Goal: Task Accomplishment & Management: Complete application form

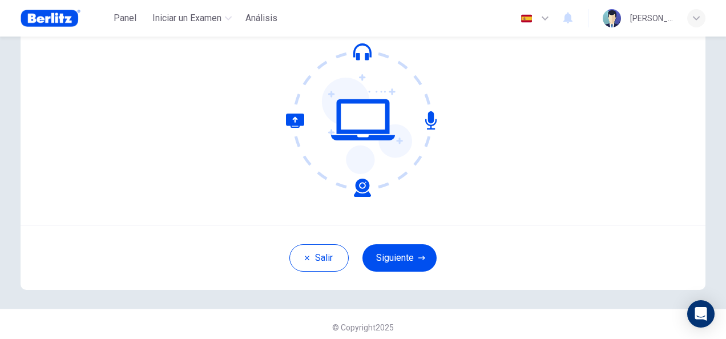
scroll to position [114, 0]
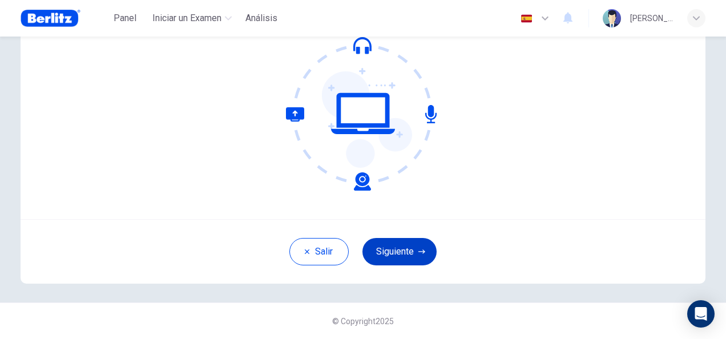
click at [401, 259] on button "Siguiente" at bounding box center [400, 251] width 74 height 27
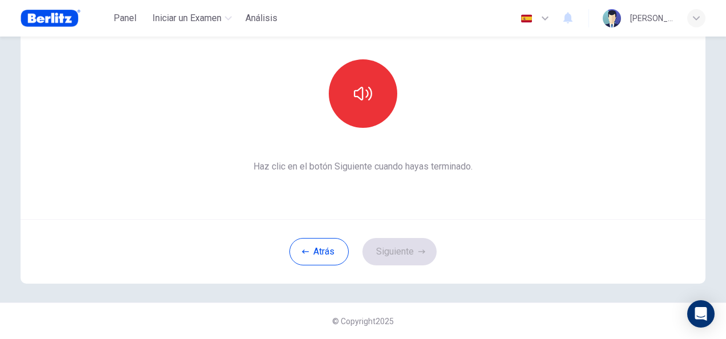
drag, startPoint x: 662, startPoint y: 254, endPoint x: 711, endPoint y: 156, distance: 109.3
click at [711, 156] on div "Esta sección requiere audio. Haz clic en el icono para asegurarte de que puedes…" at bounding box center [363, 112] width 722 height 380
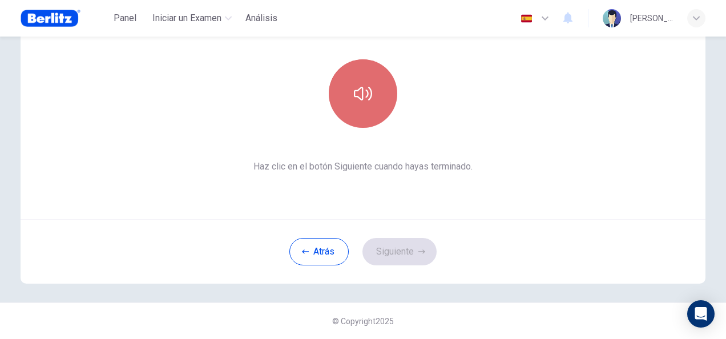
click at [351, 99] on button "button" at bounding box center [363, 93] width 69 height 69
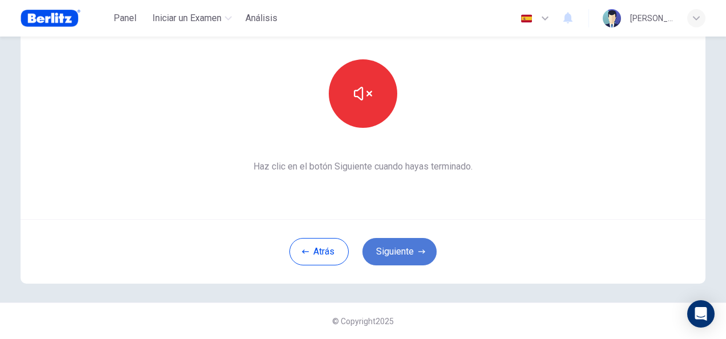
click at [393, 258] on button "Siguiente" at bounding box center [400, 251] width 74 height 27
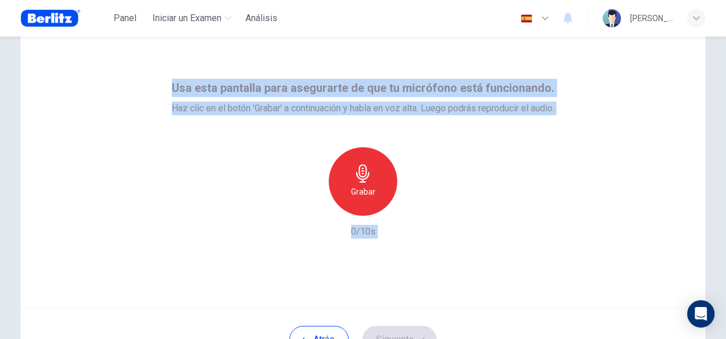
scroll to position [27, 0]
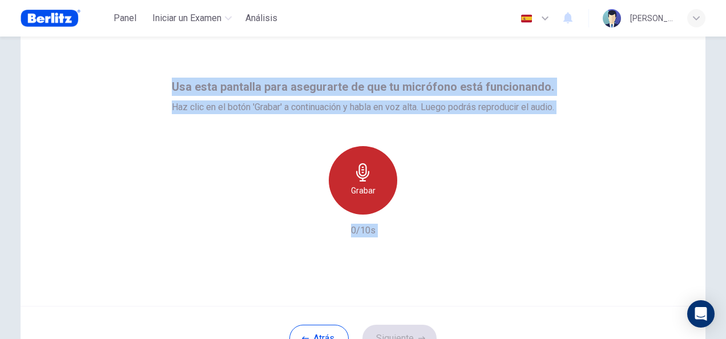
click at [359, 175] on icon "button" at bounding box center [363, 172] width 18 height 18
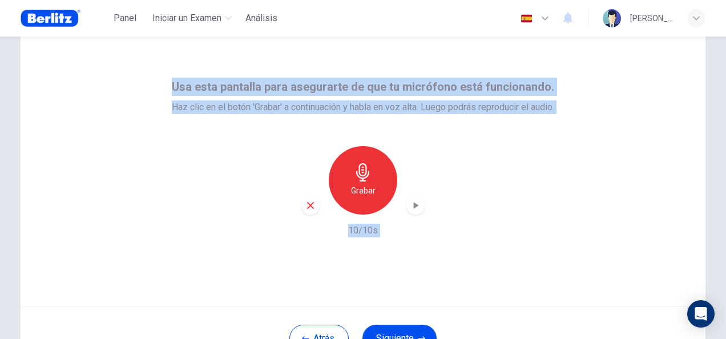
click at [414, 208] on icon "button" at bounding box center [415, 205] width 11 height 11
click at [304, 329] on button "Atrás" at bounding box center [319, 338] width 59 height 27
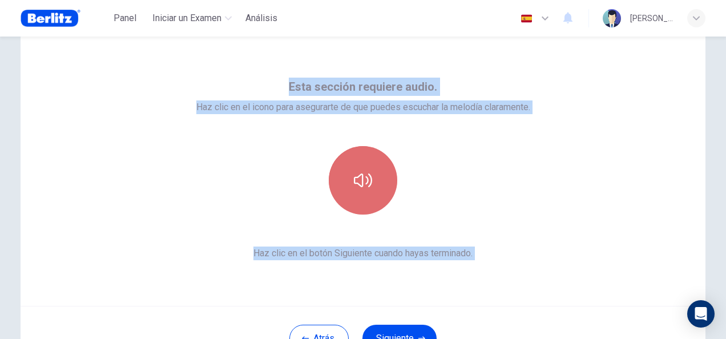
click at [363, 183] on icon "button" at bounding box center [363, 181] width 18 height 14
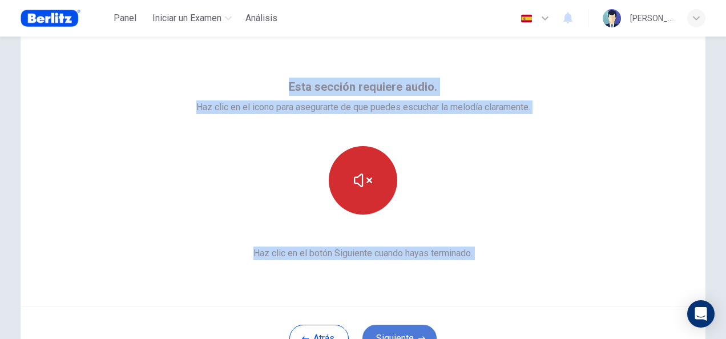
click at [399, 332] on button "Siguiente" at bounding box center [400, 338] width 74 height 27
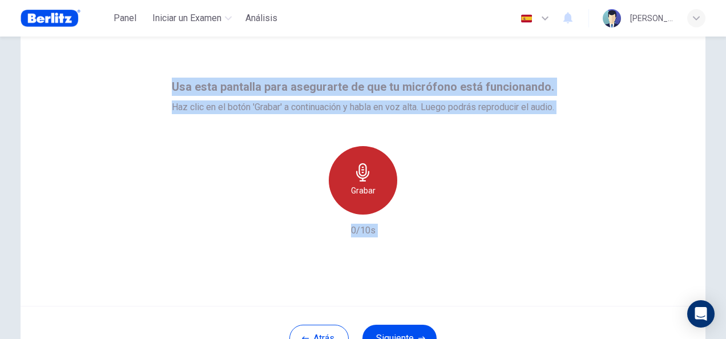
click at [360, 182] on div "Grabar" at bounding box center [363, 180] width 69 height 69
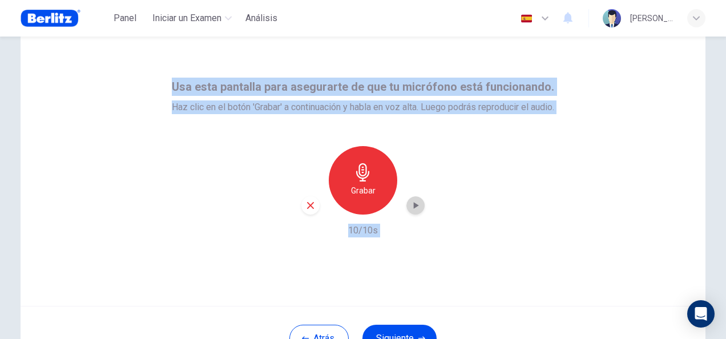
click at [414, 207] on icon "button" at bounding box center [416, 205] width 5 height 7
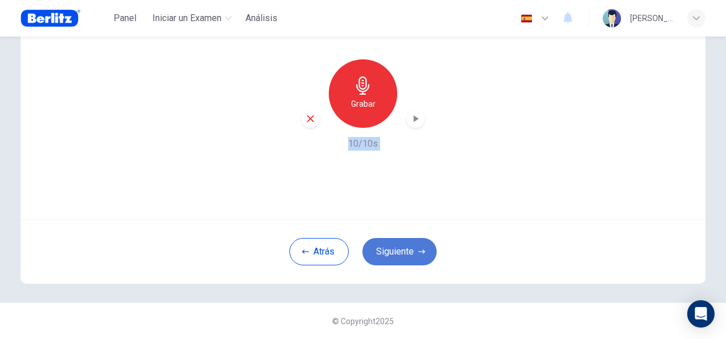
click at [408, 248] on button "Siguiente" at bounding box center [400, 251] width 74 height 27
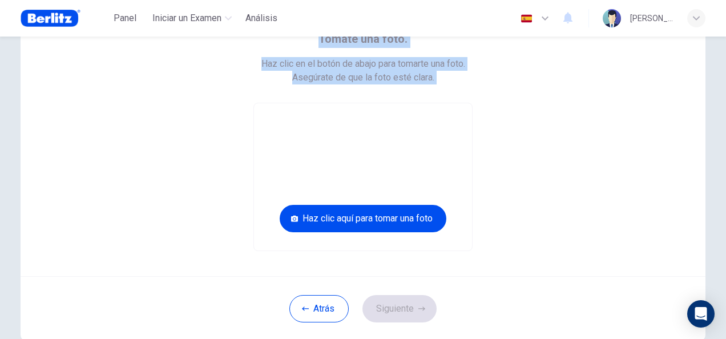
scroll to position [74, 0]
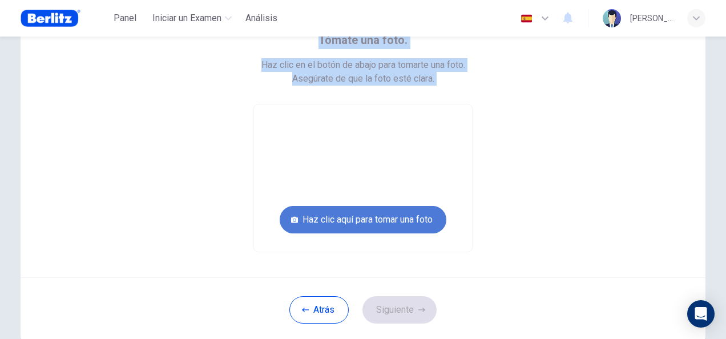
click at [388, 225] on button "Haz clic aquí para tomar una foto" at bounding box center [363, 219] width 167 height 27
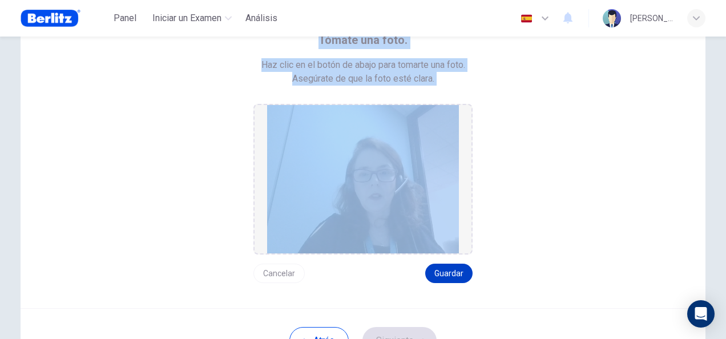
click at [442, 275] on button "Guardar" at bounding box center [448, 273] width 47 height 19
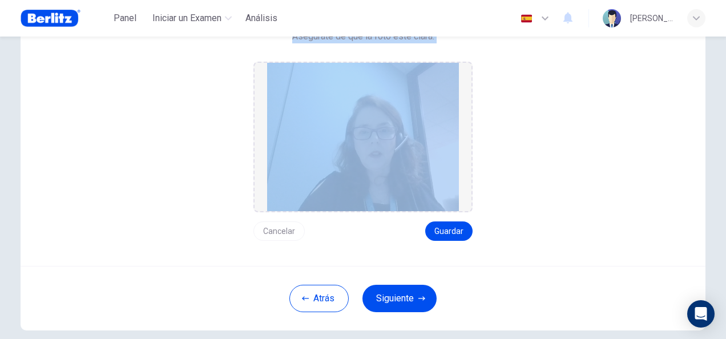
scroll to position [126, 0]
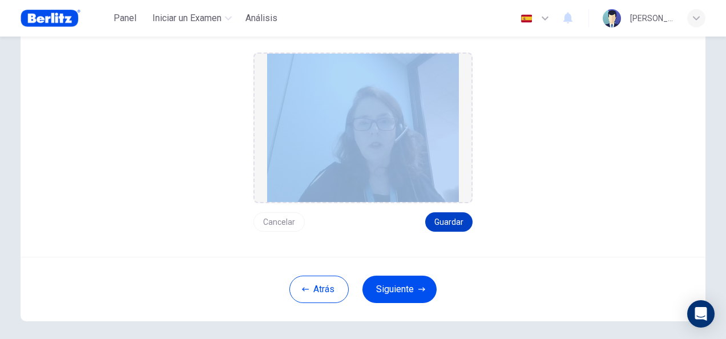
click at [442, 225] on button "Guardar" at bounding box center [448, 221] width 47 height 19
click at [405, 290] on button "Siguiente" at bounding box center [400, 289] width 74 height 27
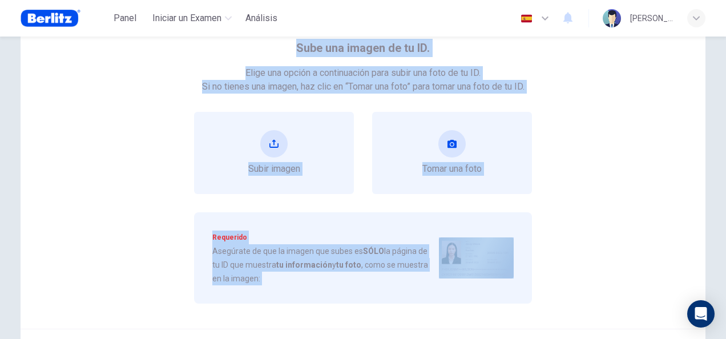
scroll to position [0, 0]
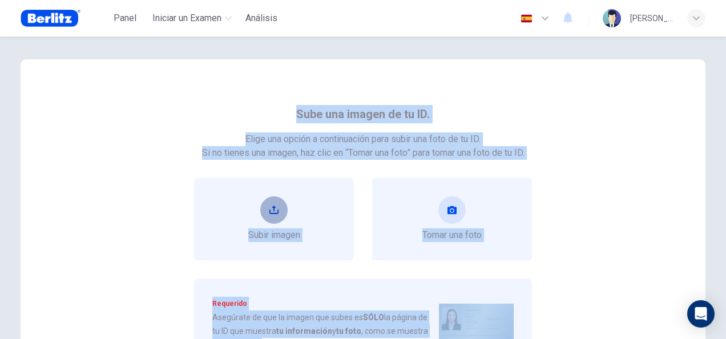
click at [270, 208] on icon "upload" at bounding box center [274, 210] width 9 height 9
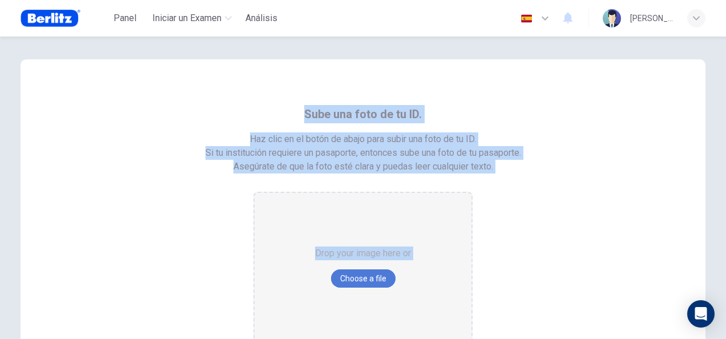
click at [364, 287] on button "Choose a file" at bounding box center [363, 279] width 65 height 18
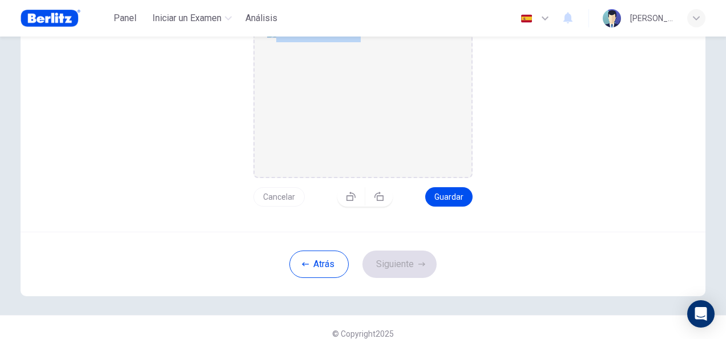
scroll to position [176, 0]
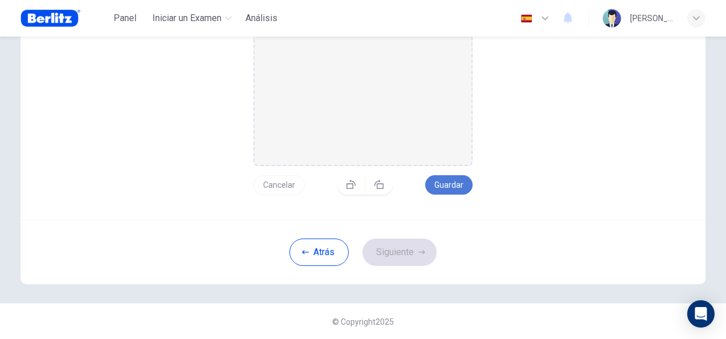
click at [443, 188] on button "Guardar" at bounding box center [448, 184] width 47 height 19
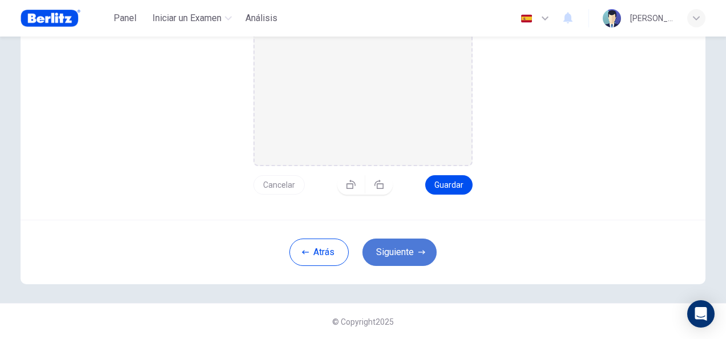
click at [397, 256] on button "Siguiente" at bounding box center [400, 252] width 74 height 27
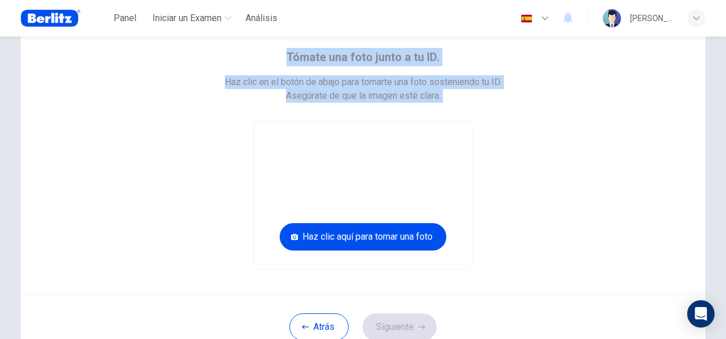
scroll to position [57, 0]
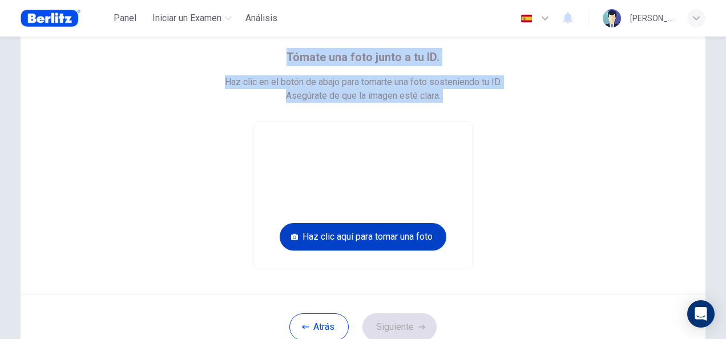
click at [371, 236] on button "Haz clic aquí para tomar una foto" at bounding box center [363, 236] width 167 height 27
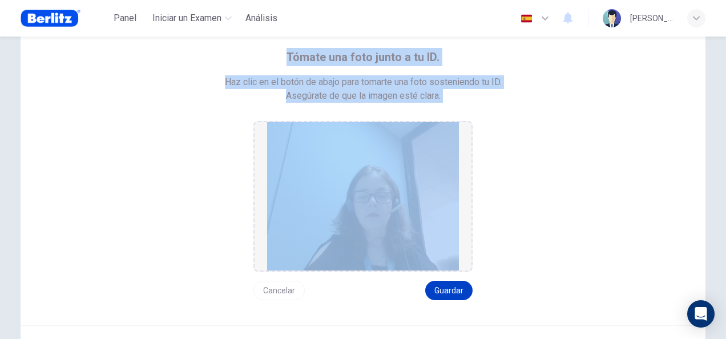
click at [440, 289] on button "Guardar" at bounding box center [448, 290] width 47 height 19
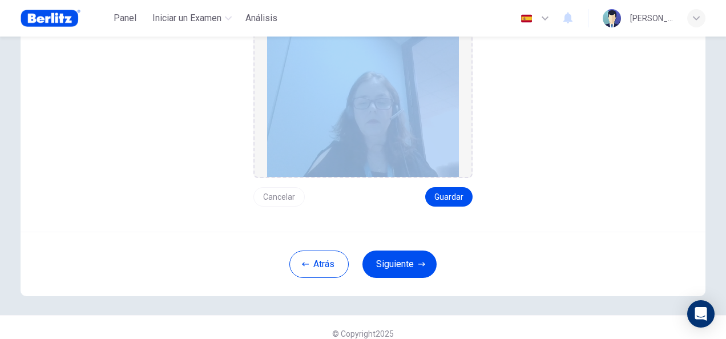
scroll to position [150, 0]
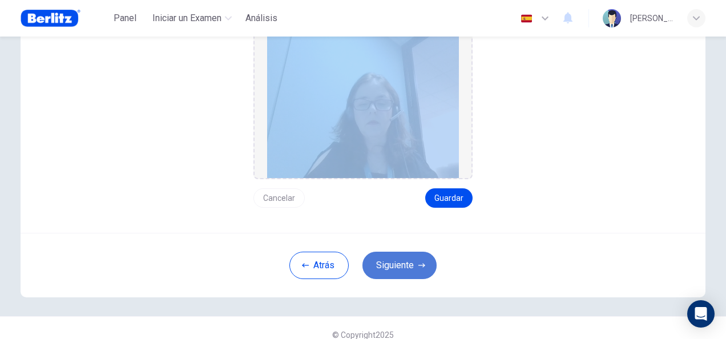
click at [403, 268] on button "Siguiente" at bounding box center [400, 265] width 74 height 27
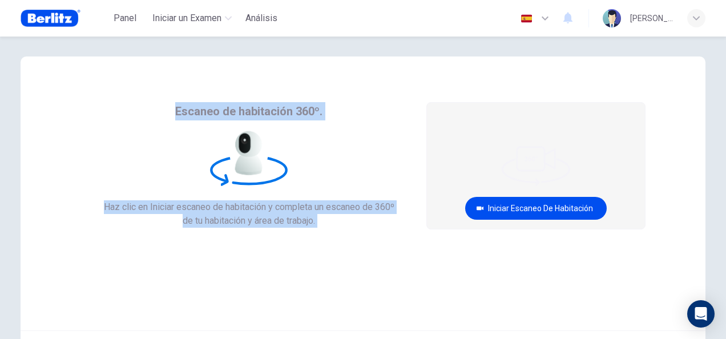
scroll to position [0, 0]
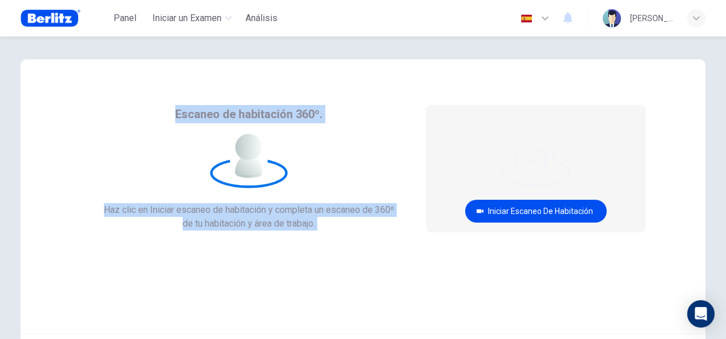
click at [248, 175] on icon at bounding box center [248, 175] width 27 height 6
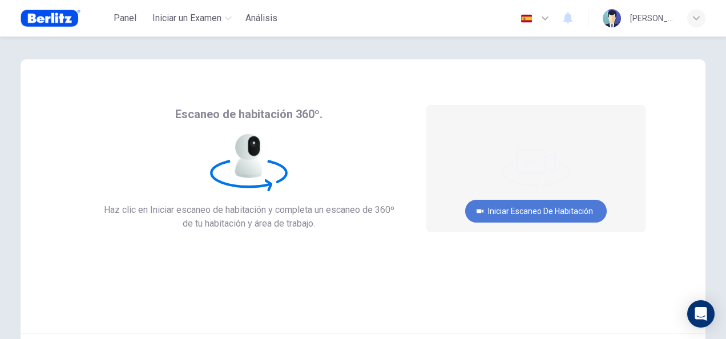
click at [549, 212] on button "Iniciar escaneo de habitación" at bounding box center [536, 211] width 142 height 23
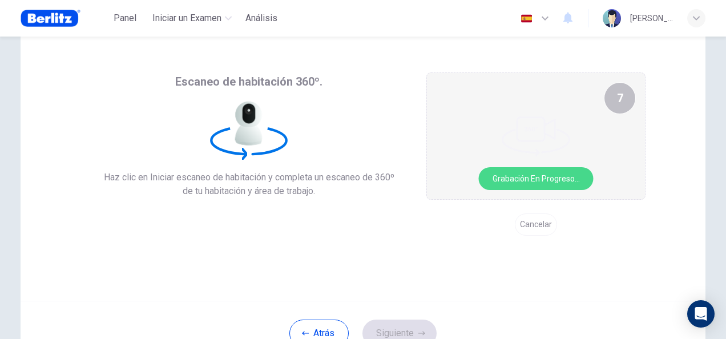
scroll to position [31, 0]
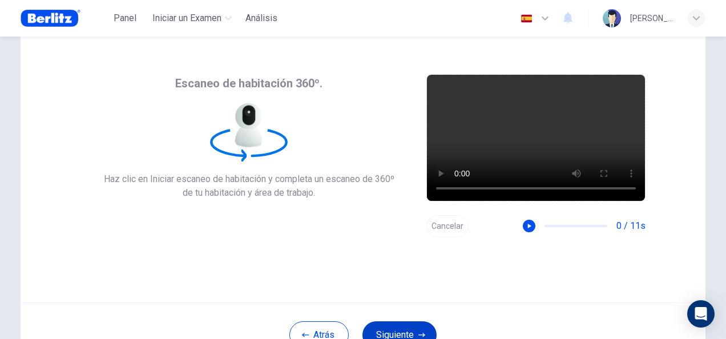
click at [412, 330] on button "Siguiente" at bounding box center [400, 335] width 74 height 27
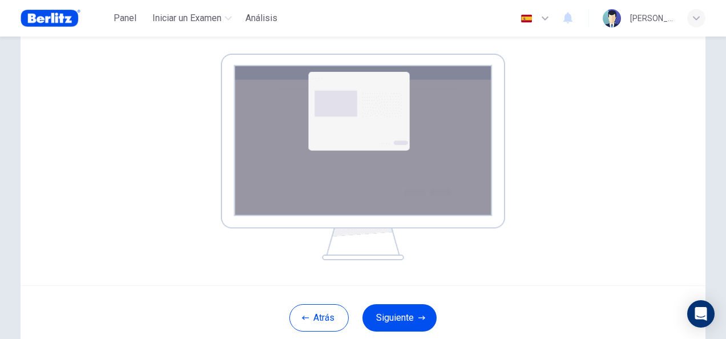
scroll to position [159, 0]
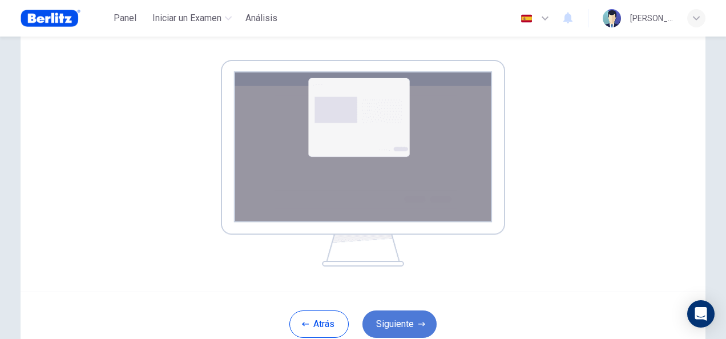
click at [397, 324] on button "Siguiente" at bounding box center [400, 324] width 74 height 27
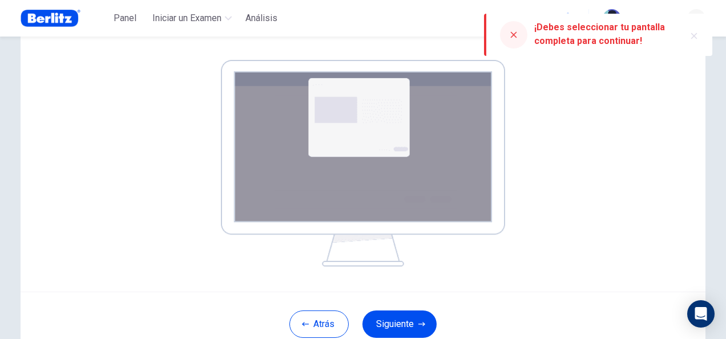
click at [513, 37] on icon at bounding box center [513, 34] width 9 height 9
click at [695, 37] on icon "button" at bounding box center [695, 36] width 6 height 6
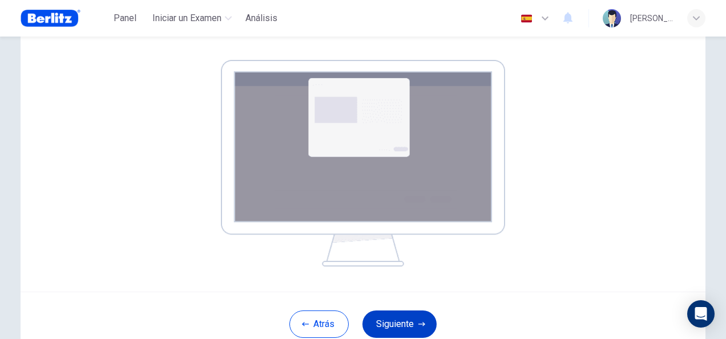
click at [404, 325] on button "Siguiente" at bounding box center [400, 324] width 74 height 27
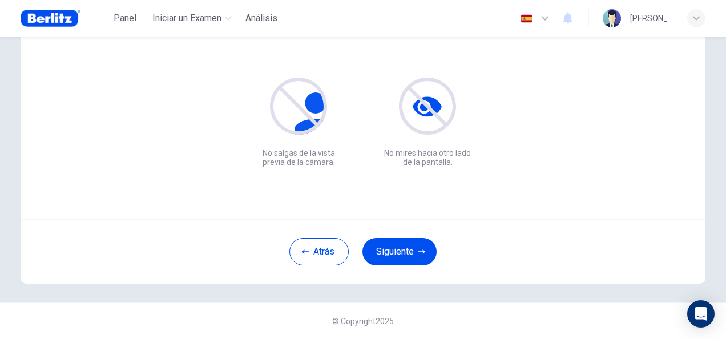
scroll to position [114, 0]
click at [399, 258] on button "Siguiente" at bounding box center [400, 251] width 74 height 27
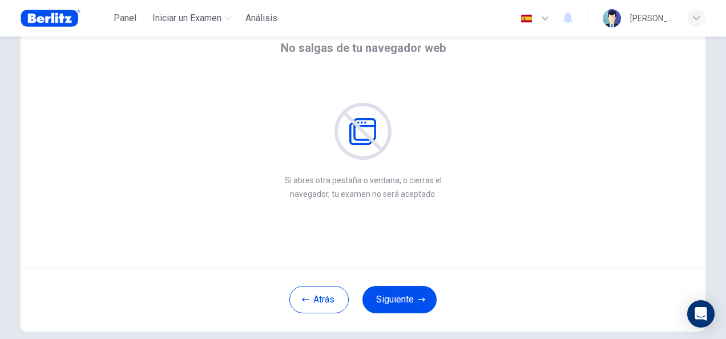
scroll to position [66, 0]
click at [402, 307] on button "Siguiente" at bounding box center [400, 300] width 74 height 27
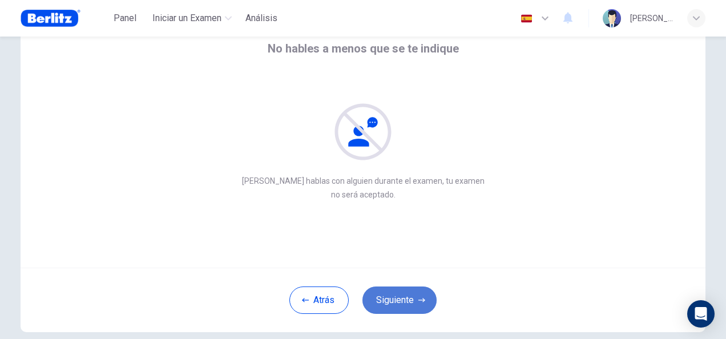
click at [402, 307] on button "Siguiente" at bounding box center [400, 300] width 74 height 27
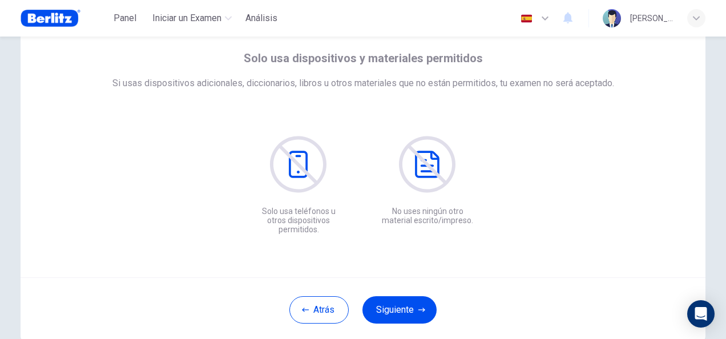
scroll to position [57, 0]
click at [409, 310] on button "Siguiente" at bounding box center [400, 309] width 74 height 27
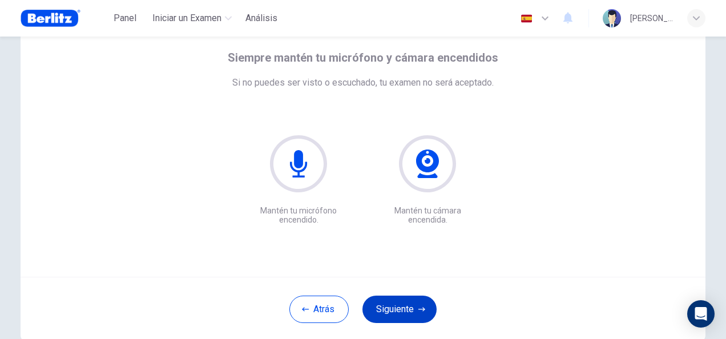
click at [414, 314] on button "Siguiente" at bounding box center [400, 309] width 74 height 27
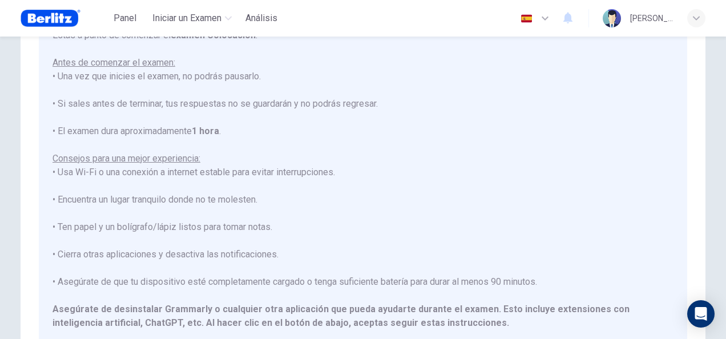
scroll to position [110, 0]
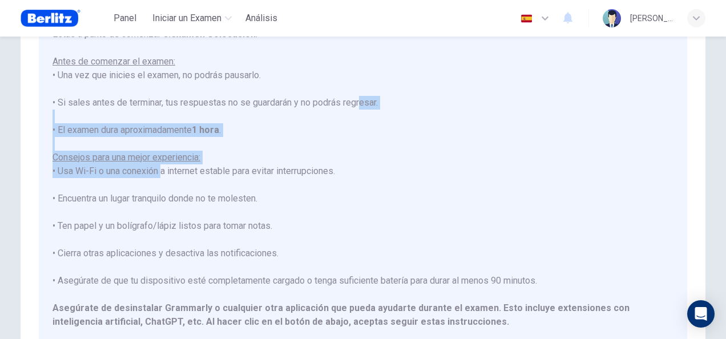
drag, startPoint x: 348, startPoint y: 107, endPoint x: 143, endPoint y: 174, distance: 215.5
click at [143, 174] on div "Estás a punto de comenzar el examen Colocación . Antes de comenzar el examen: •…" at bounding box center [363, 191] width 621 height 329
drag, startPoint x: 143, startPoint y: 174, endPoint x: 328, endPoint y: 137, distance: 188.0
click at [328, 137] on div "Estás a punto de comenzar el examen Colocación . Antes de comenzar el examen: •…" at bounding box center [363, 191] width 621 height 329
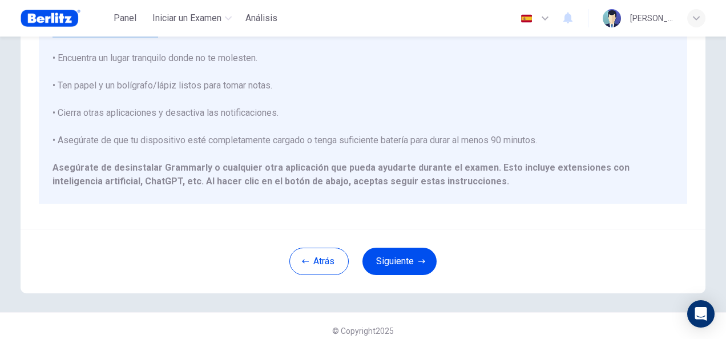
scroll to position [251, 0]
click at [407, 262] on button "Siguiente" at bounding box center [400, 260] width 74 height 27
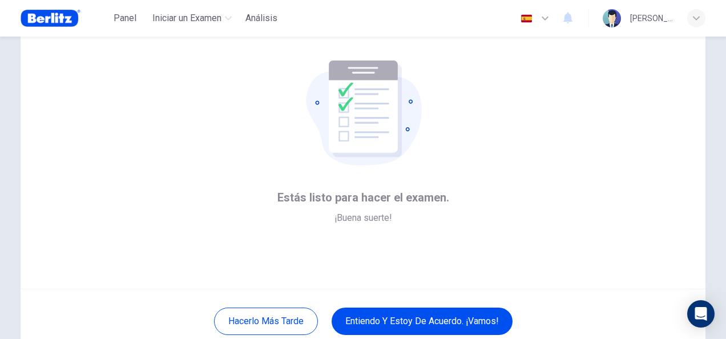
scroll to position [45, 0]
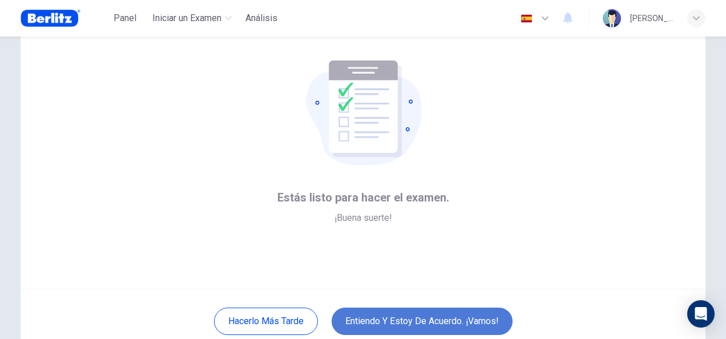
click at [439, 316] on button "Entiendo y estoy de acuerdo. ¡Vamos!" at bounding box center [422, 321] width 181 height 27
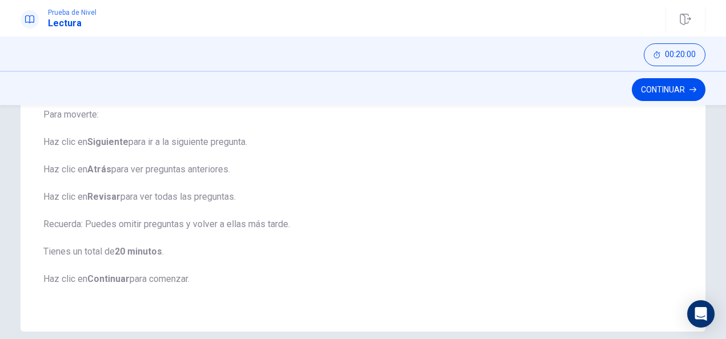
scroll to position [180, 0]
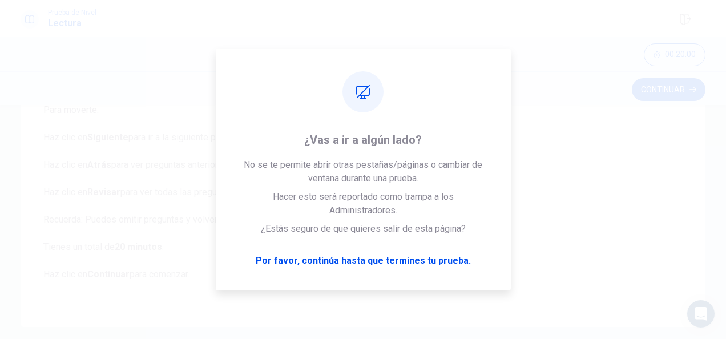
click at [65, 49] on div "00:20:00" at bounding box center [363, 54] width 726 height 34
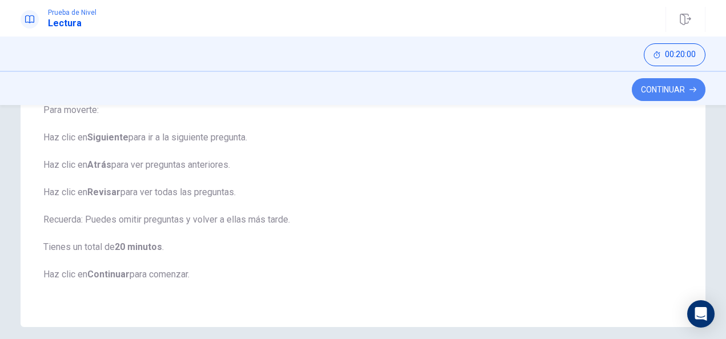
click at [675, 97] on button "Continuar" at bounding box center [669, 89] width 74 height 23
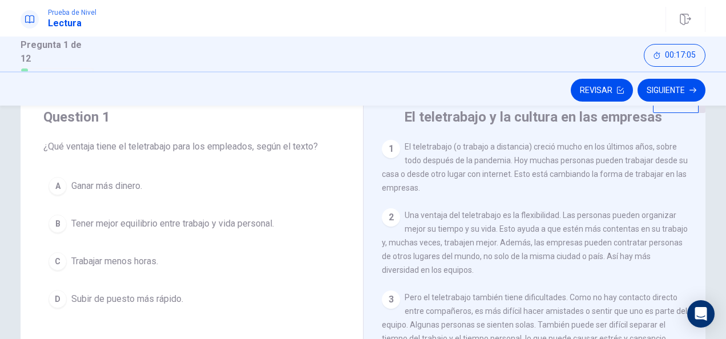
scroll to position [57, 0]
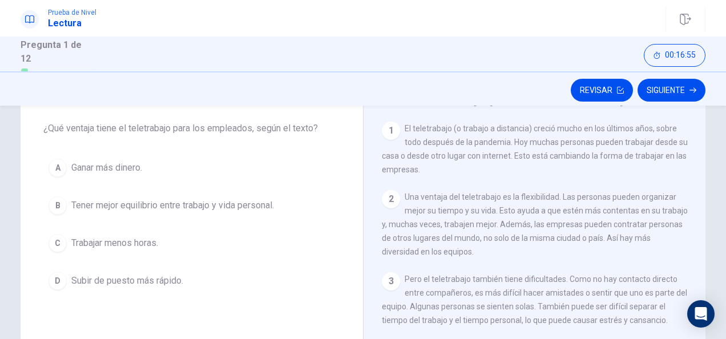
click at [54, 204] on div "B" at bounding box center [58, 205] width 18 height 18
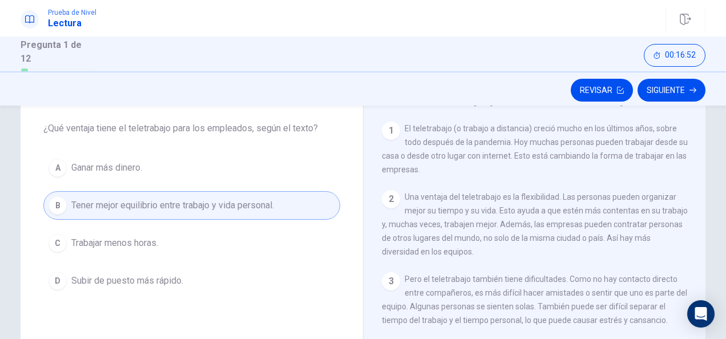
click at [661, 89] on button "Siguiente" at bounding box center [672, 90] width 68 height 23
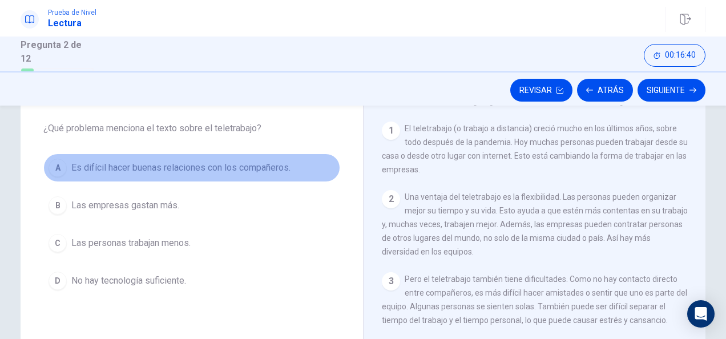
click at [61, 166] on div "A" at bounding box center [58, 168] width 18 height 18
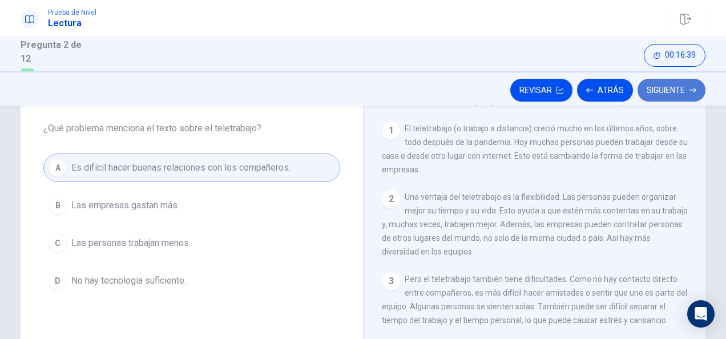
click at [666, 91] on button "Siguiente" at bounding box center [672, 90] width 68 height 23
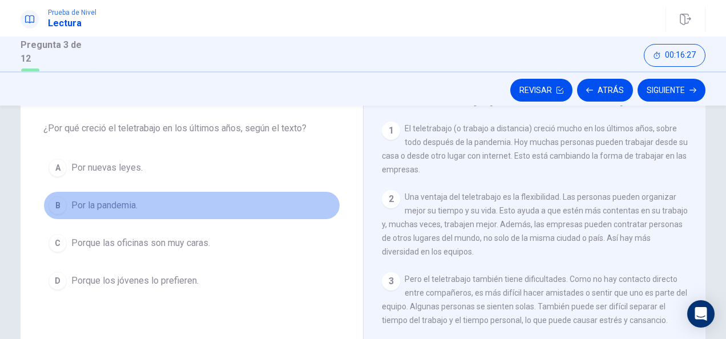
click at [54, 204] on div "B" at bounding box center [58, 205] width 18 height 18
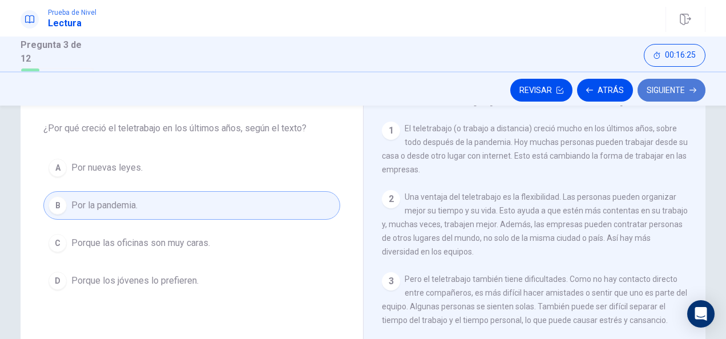
click at [683, 87] on button "Siguiente" at bounding box center [672, 90] width 68 height 23
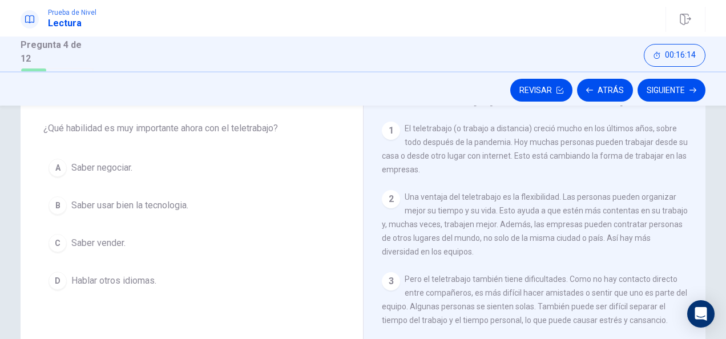
click at [54, 204] on div "B" at bounding box center [58, 205] width 18 height 18
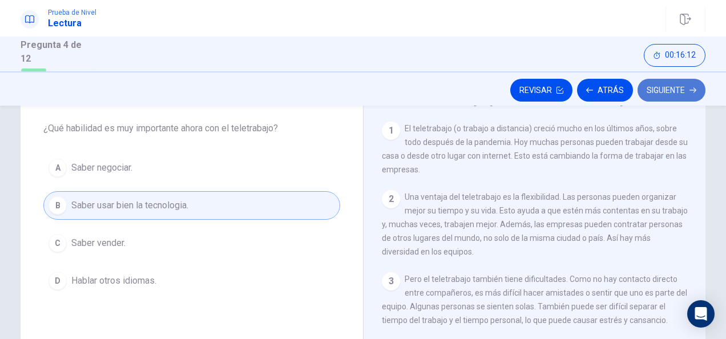
click at [668, 86] on button "Siguiente" at bounding box center [672, 90] width 68 height 23
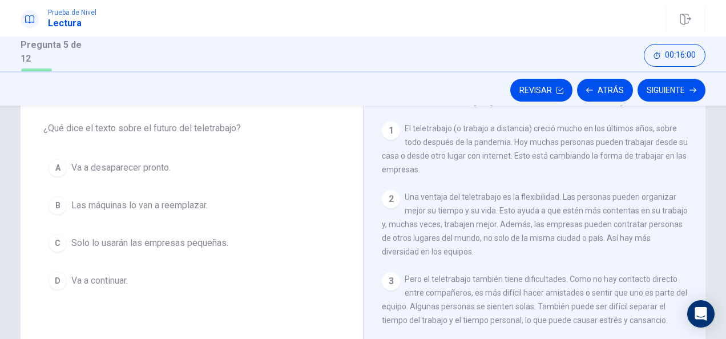
click at [54, 278] on div "D" at bounding box center [58, 281] width 18 height 18
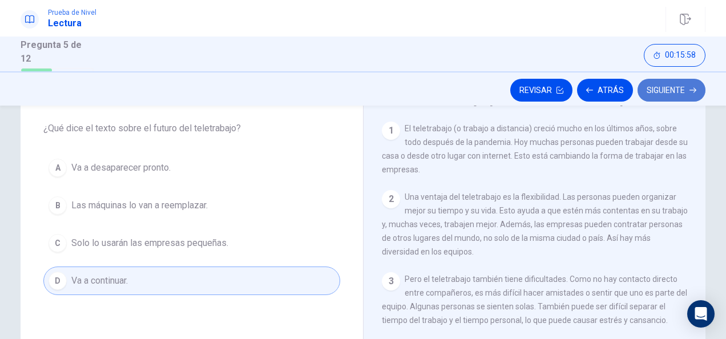
click at [664, 89] on button "Siguiente" at bounding box center [672, 90] width 68 height 23
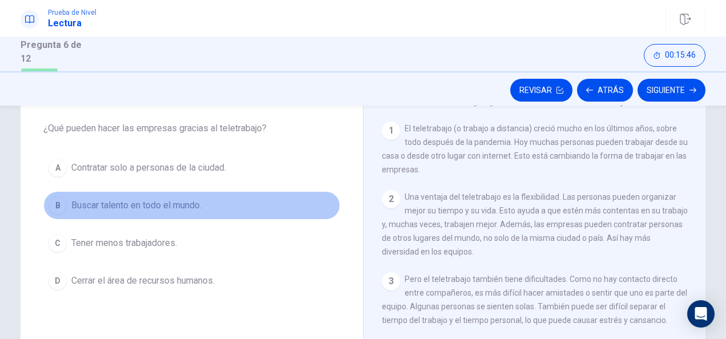
click at [53, 211] on div "B" at bounding box center [58, 205] width 18 height 18
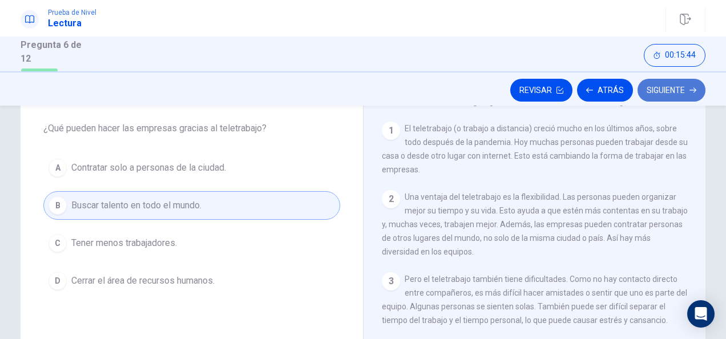
click at [669, 87] on button "Siguiente" at bounding box center [672, 90] width 68 height 23
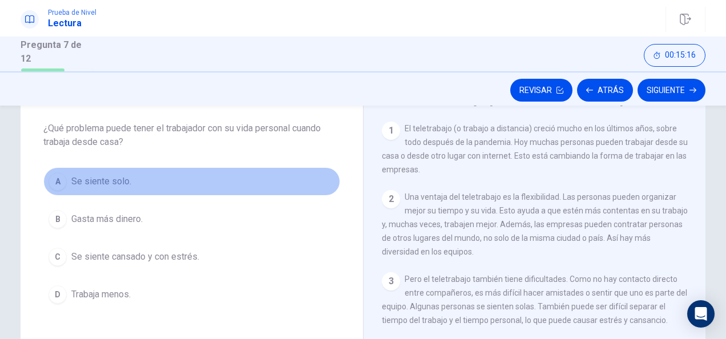
click at [54, 182] on div "A" at bounding box center [58, 181] width 18 height 18
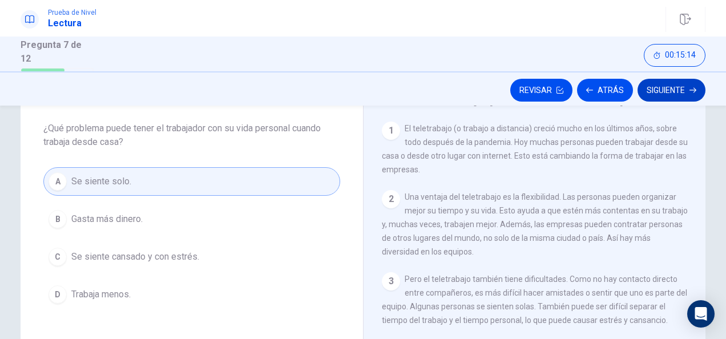
click at [686, 91] on button "Siguiente" at bounding box center [672, 90] width 68 height 23
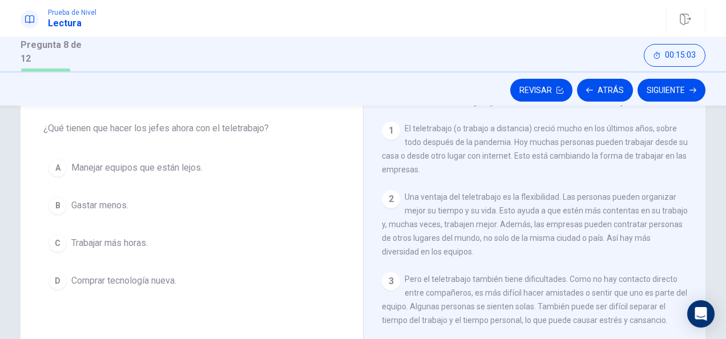
click at [57, 166] on div "A" at bounding box center [58, 168] width 18 height 18
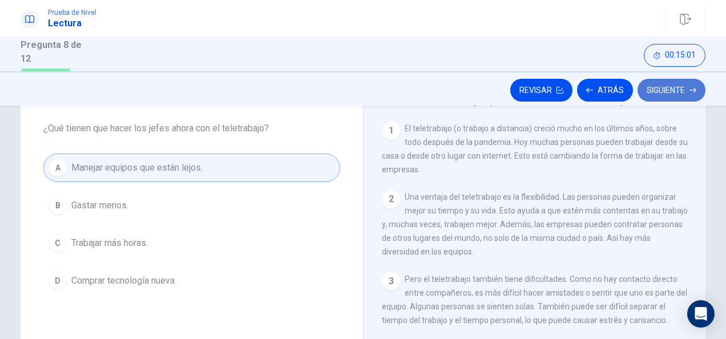
click at [683, 94] on button "Siguiente" at bounding box center [672, 90] width 68 height 23
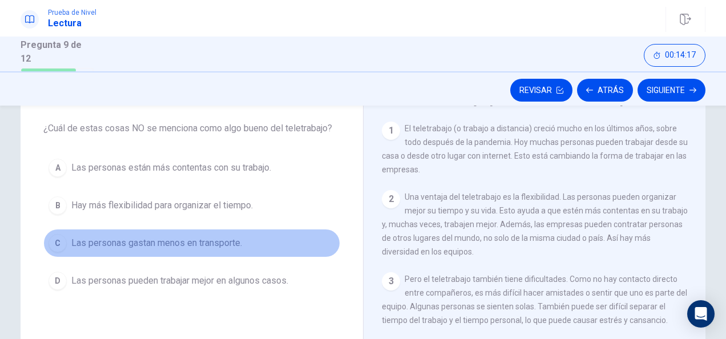
click at [54, 247] on div "C" at bounding box center [58, 243] width 18 height 18
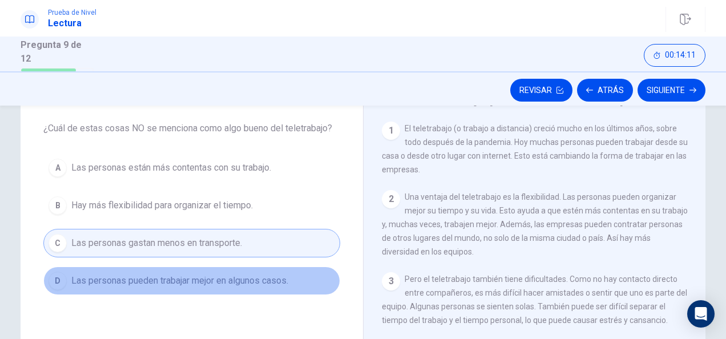
click at [55, 280] on div "D" at bounding box center [58, 281] width 18 height 18
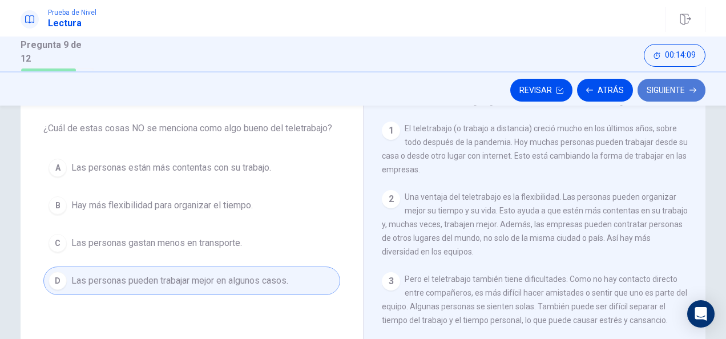
click at [676, 90] on button "Siguiente" at bounding box center [672, 90] width 68 height 23
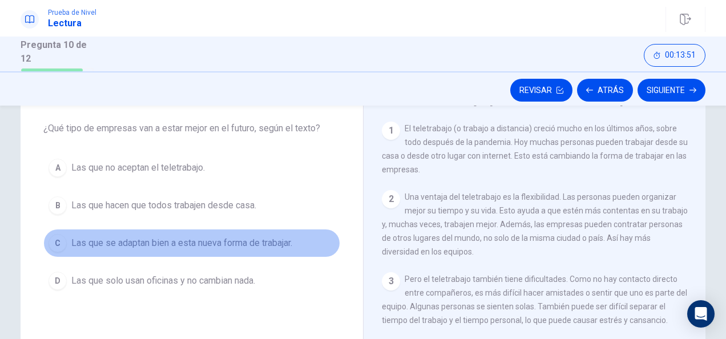
click at [55, 242] on div "C" at bounding box center [58, 243] width 18 height 18
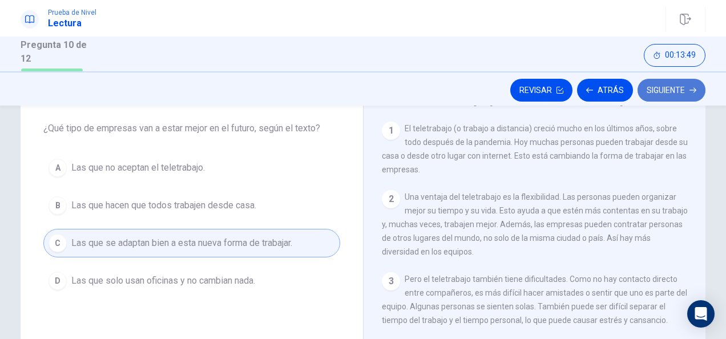
click at [676, 91] on button "Siguiente" at bounding box center [672, 90] width 68 height 23
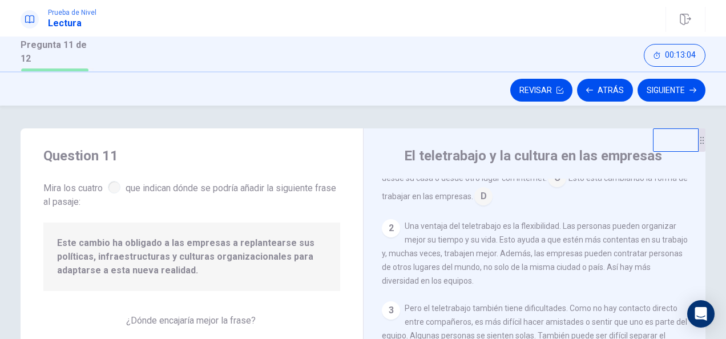
scroll to position [0, 0]
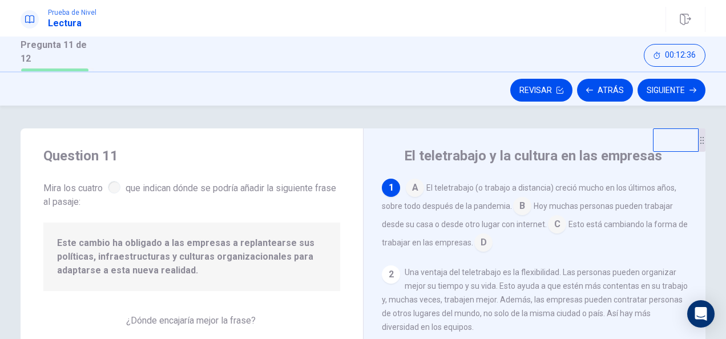
click at [524, 205] on input at bounding box center [522, 207] width 18 height 18
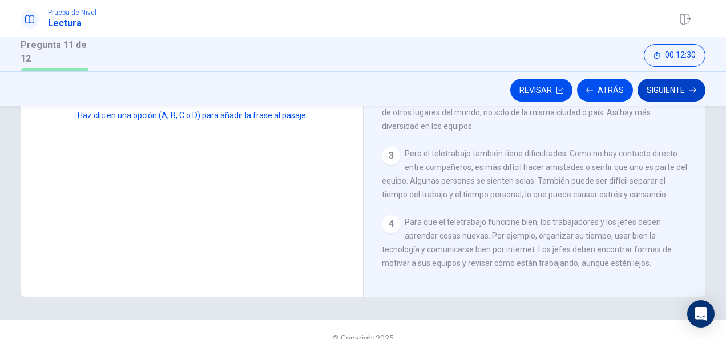
click at [663, 89] on button "Siguiente" at bounding box center [672, 90] width 68 height 23
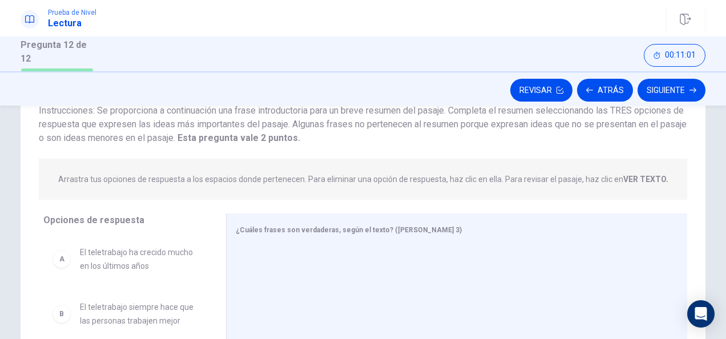
scroll to position [114, 0]
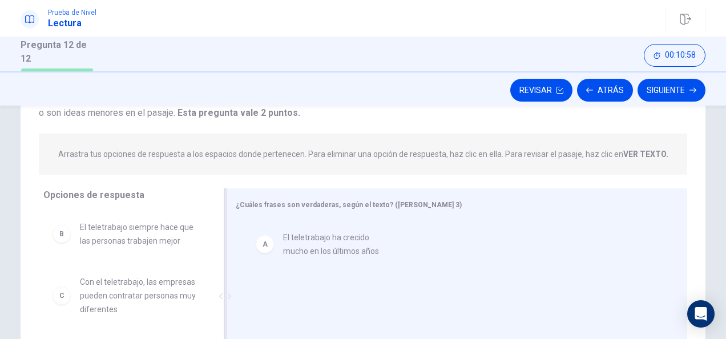
drag, startPoint x: 95, startPoint y: 240, endPoint x: 304, endPoint y: 251, distance: 209.3
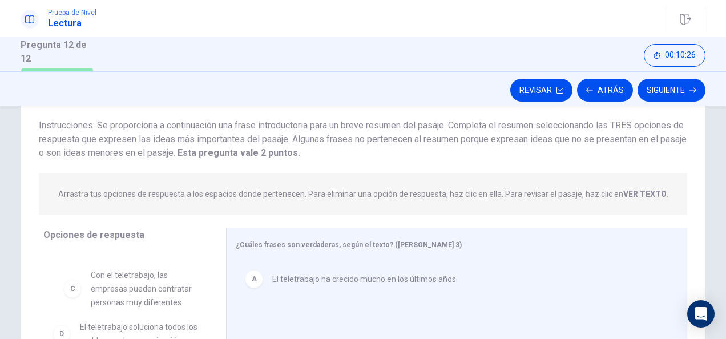
scroll to position [51, 0]
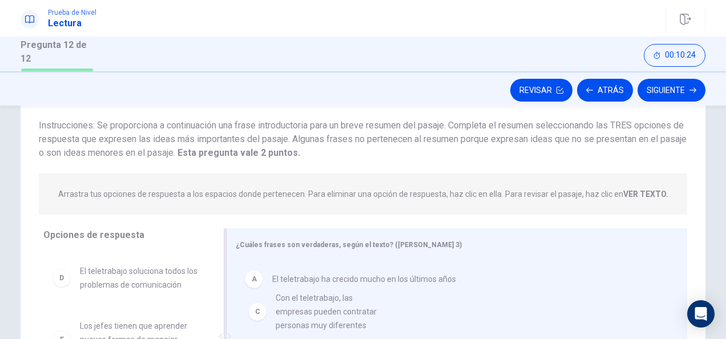
drag, startPoint x: 117, startPoint y: 284, endPoint x: 320, endPoint y: 319, distance: 205.6
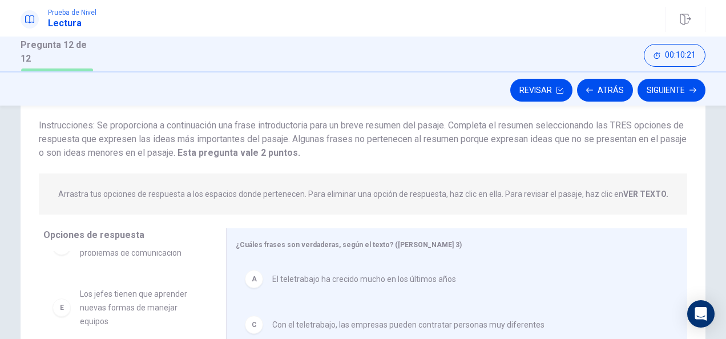
scroll to position [108, 0]
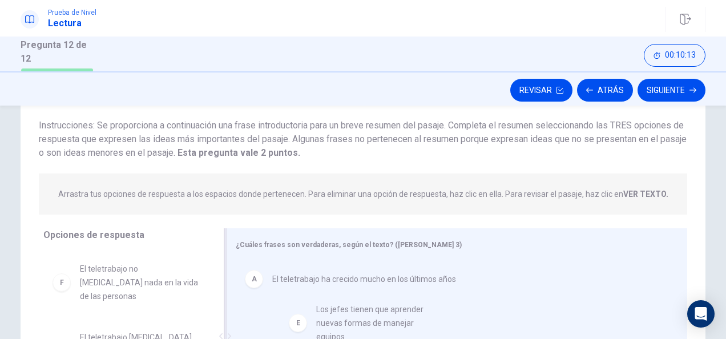
drag, startPoint x: 109, startPoint y: 302, endPoint x: 354, endPoint y: 331, distance: 246.7
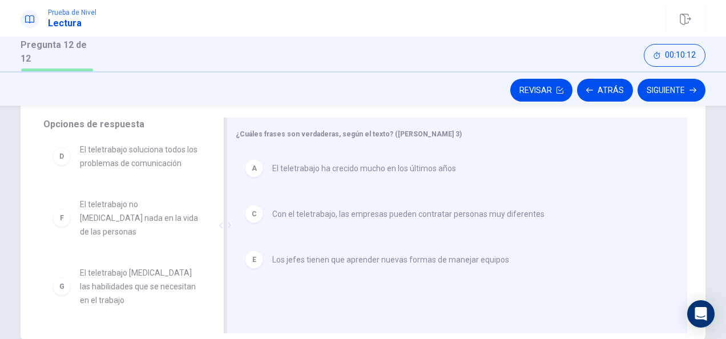
scroll to position [188, 0]
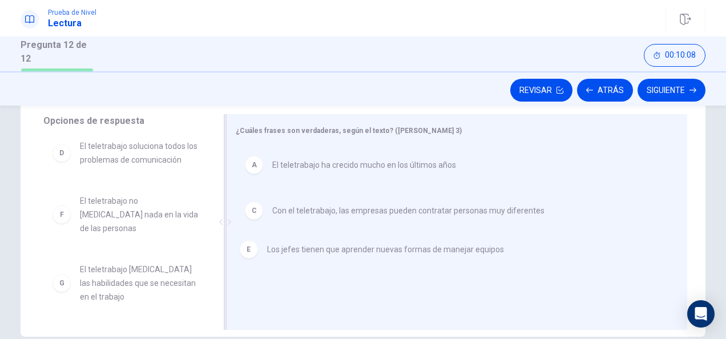
drag, startPoint x: 304, startPoint y: 262, endPoint x: 301, endPoint y: 252, distance: 10.1
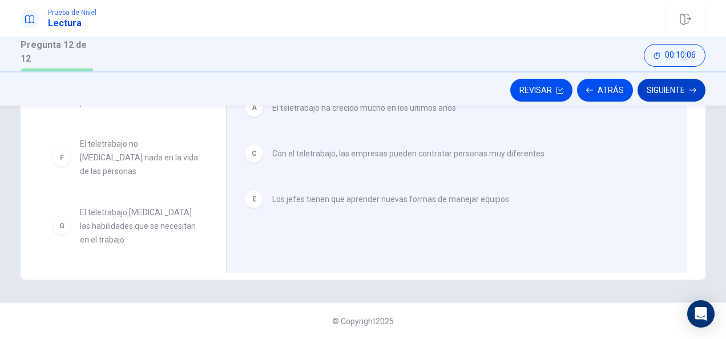
click at [658, 87] on button "Siguiente" at bounding box center [672, 90] width 68 height 23
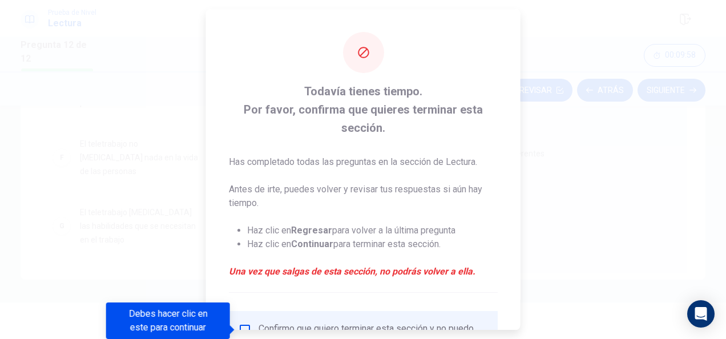
click at [662, 211] on div at bounding box center [363, 169] width 726 height 339
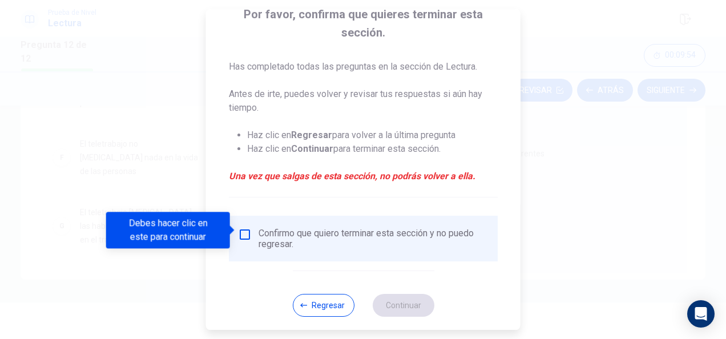
scroll to position [99, 0]
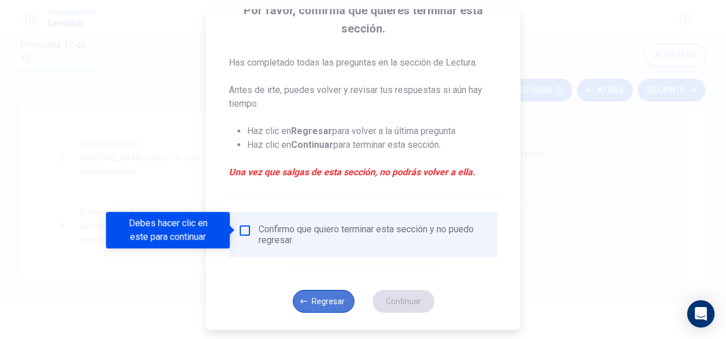
click at [318, 306] on button "Regresar" at bounding box center [323, 301] width 62 height 23
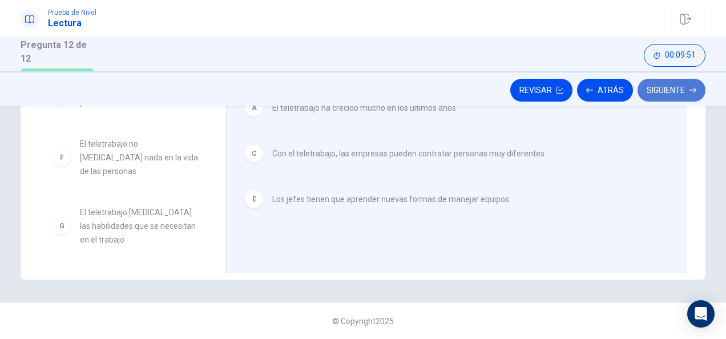
click at [656, 90] on button "Siguiente" at bounding box center [672, 90] width 68 height 23
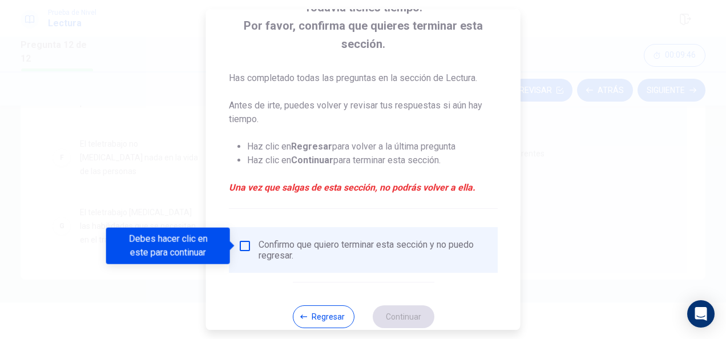
scroll to position [95, 0]
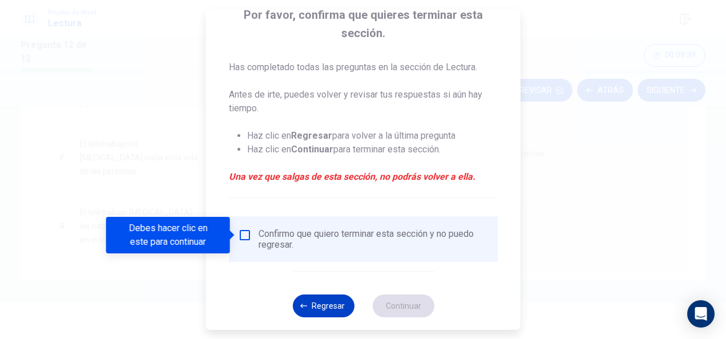
click at [323, 308] on button "Regresar" at bounding box center [323, 306] width 62 height 23
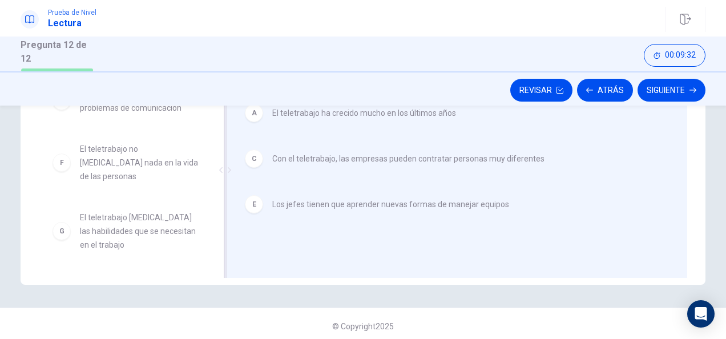
scroll to position [246, 0]
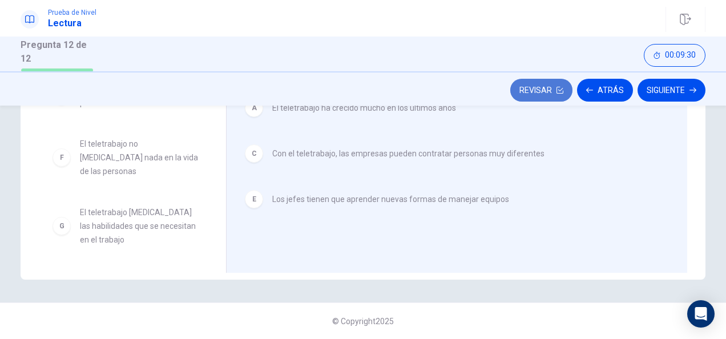
click at [547, 91] on button "Revisar" at bounding box center [542, 90] width 62 height 23
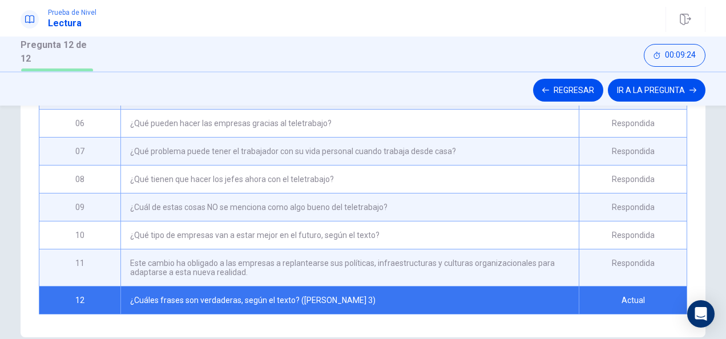
scroll to position [306, 0]
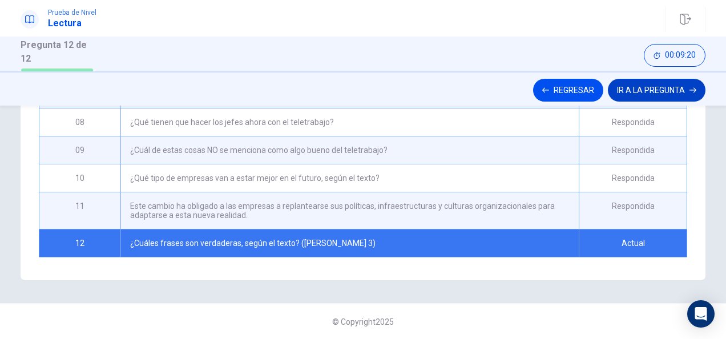
click at [641, 90] on button "IR A LA PREGUNTA" at bounding box center [657, 90] width 98 height 23
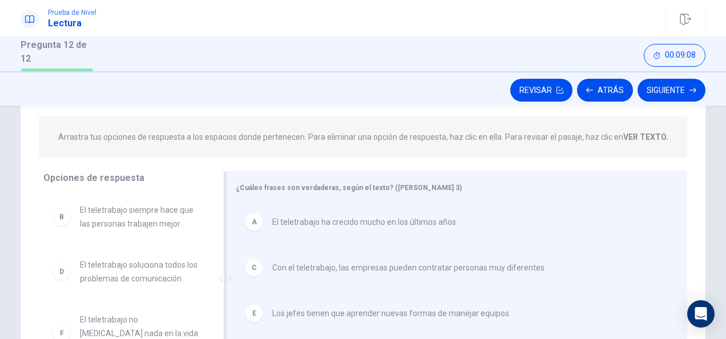
scroll to position [188, 0]
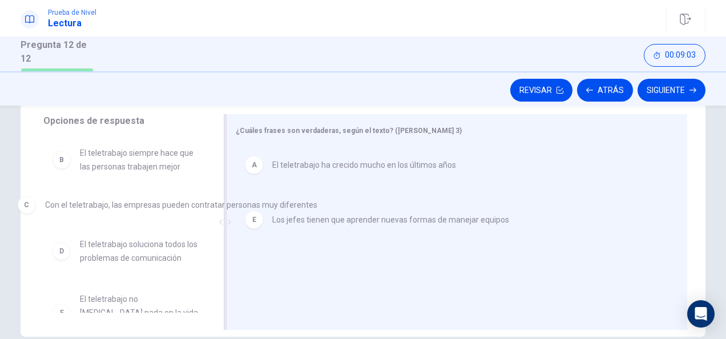
drag, startPoint x: 338, startPoint y: 209, endPoint x: 111, endPoint y: 204, distance: 226.8
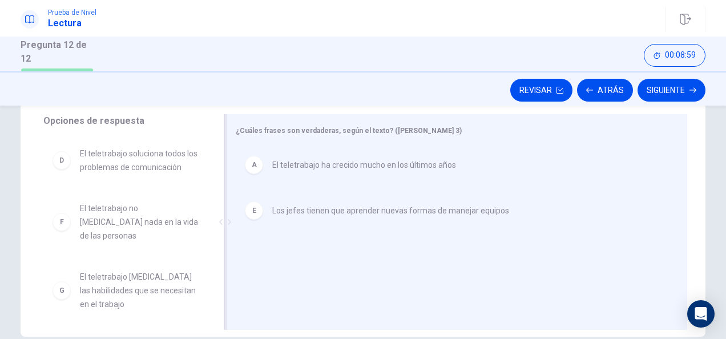
scroll to position [130, 0]
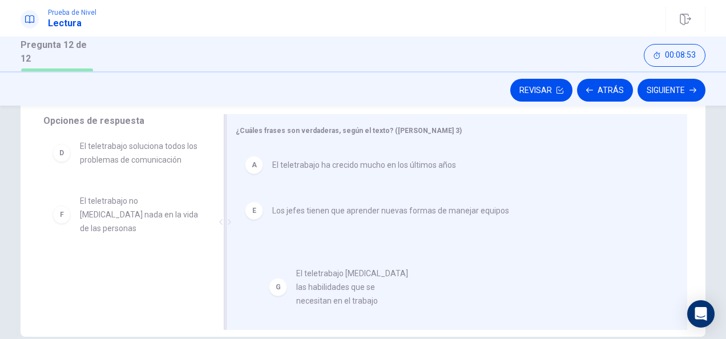
drag, startPoint x: 106, startPoint y: 291, endPoint x: 328, endPoint y: 296, distance: 222.2
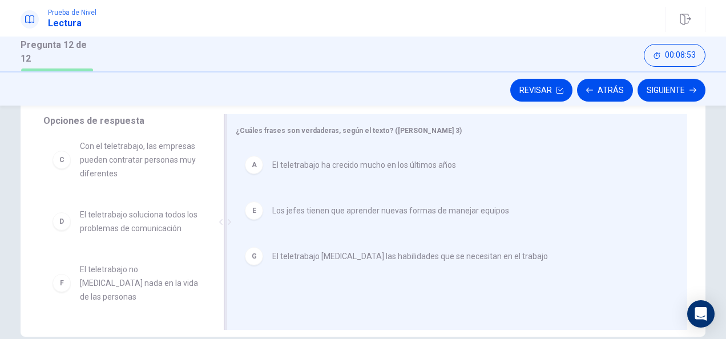
scroll to position [62, 0]
click at [675, 93] on button "Siguiente" at bounding box center [672, 90] width 68 height 23
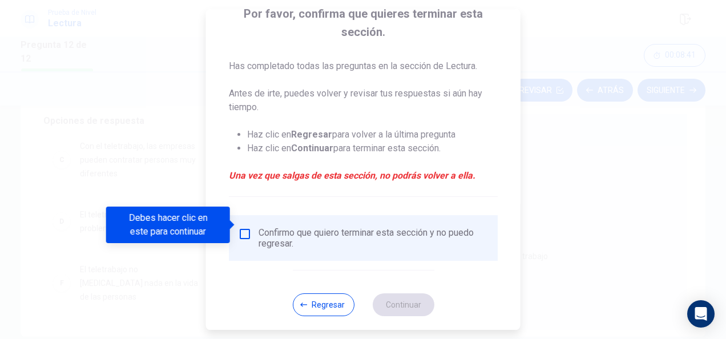
scroll to position [105, 0]
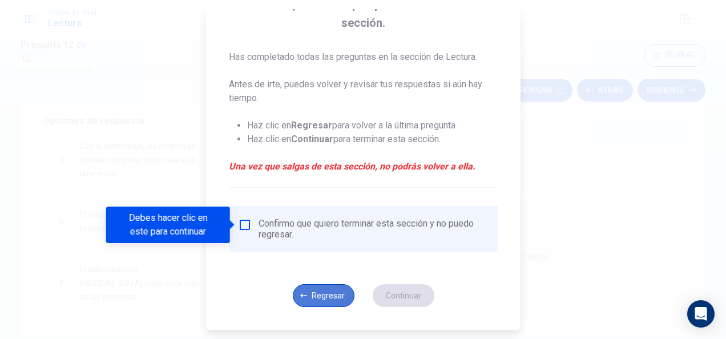
click at [330, 303] on button "Regresar" at bounding box center [323, 295] width 62 height 23
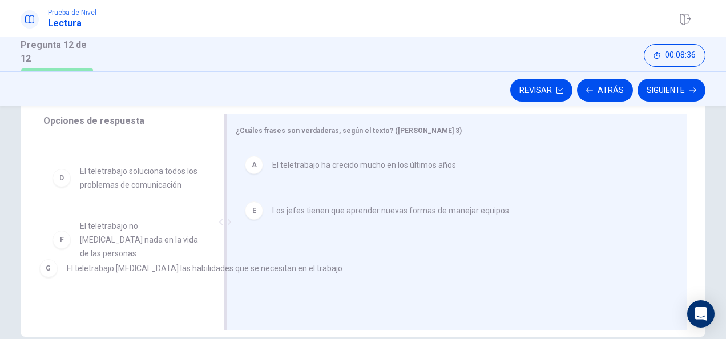
scroll to position [106, 0]
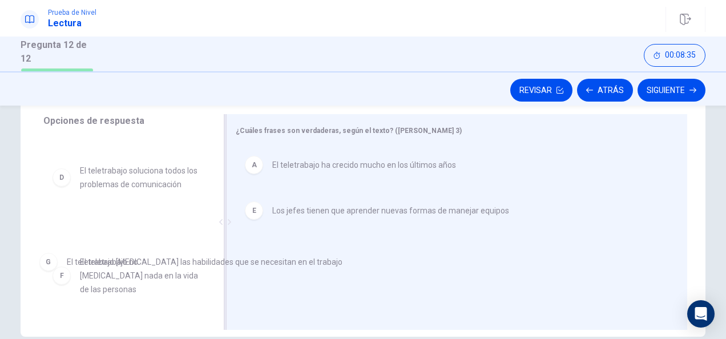
drag, startPoint x: 317, startPoint y: 258, endPoint x: 111, endPoint y: 264, distance: 205.7
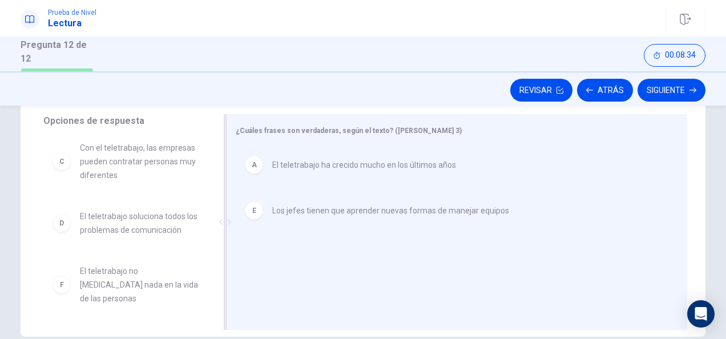
scroll to position [0, 0]
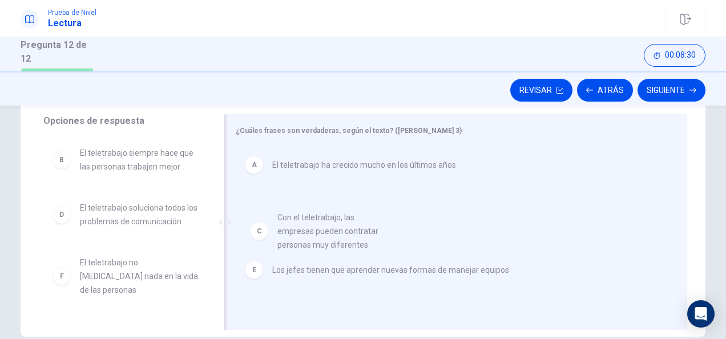
drag, startPoint x: 131, startPoint y: 227, endPoint x: 336, endPoint y: 239, distance: 205.3
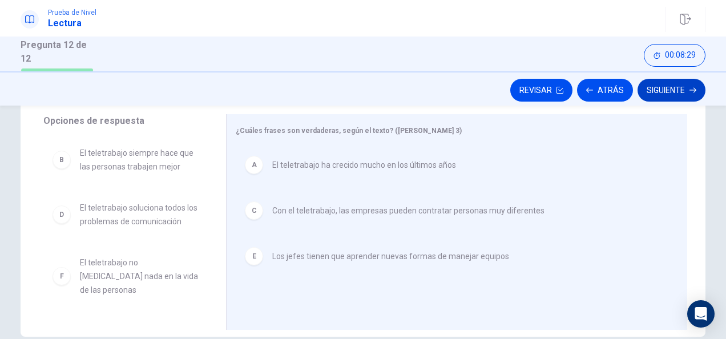
click at [667, 94] on button "Siguiente" at bounding box center [672, 90] width 68 height 23
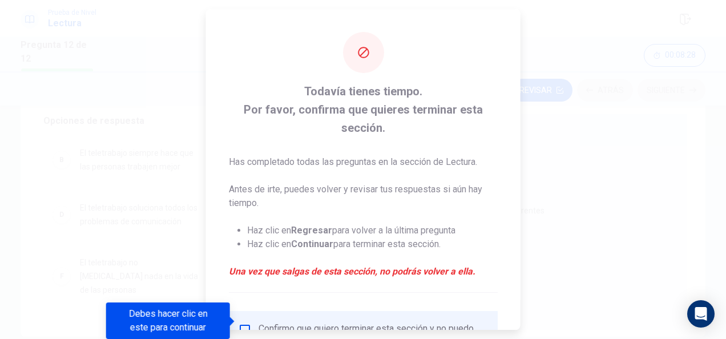
scroll to position [105, 0]
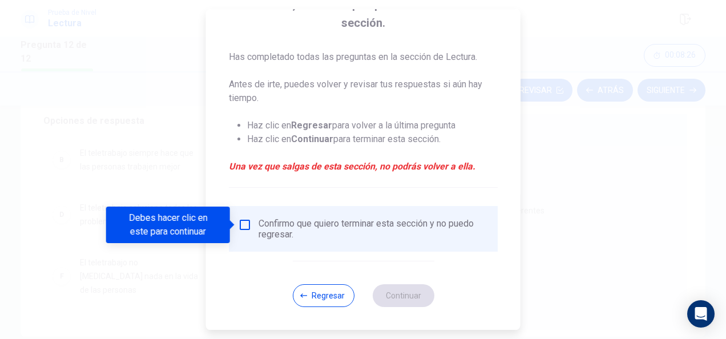
click at [252, 227] on div "Confirmo que quiero terminar esta sección y no puedo regresar." at bounding box center [363, 229] width 251 height 22
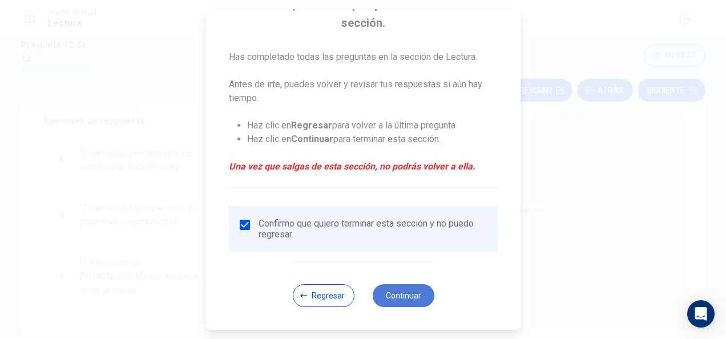
click at [384, 300] on button "Continuar" at bounding box center [403, 295] width 62 height 23
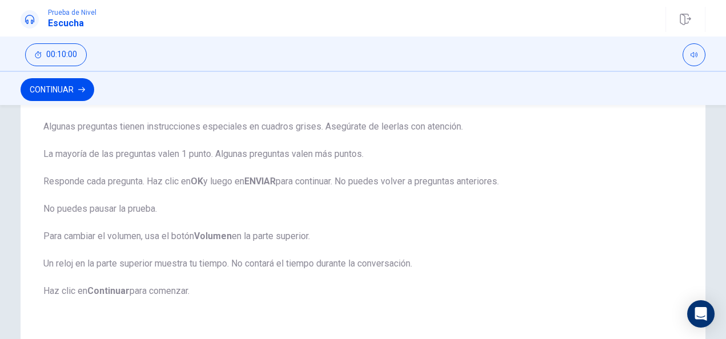
scroll to position [228, 0]
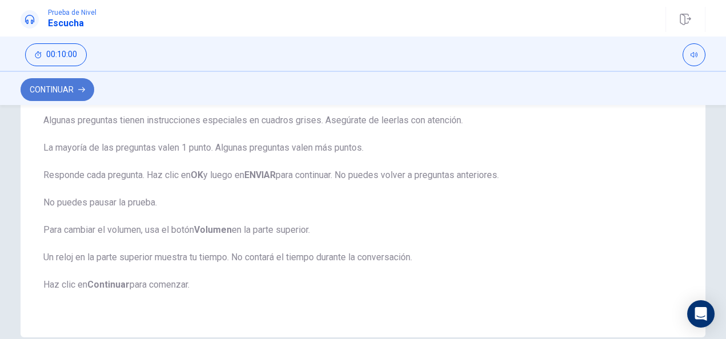
click at [47, 90] on button "Continuar" at bounding box center [58, 89] width 74 height 23
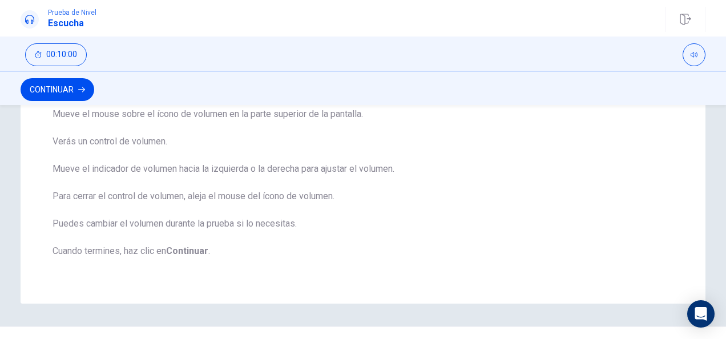
scroll to position [156, 0]
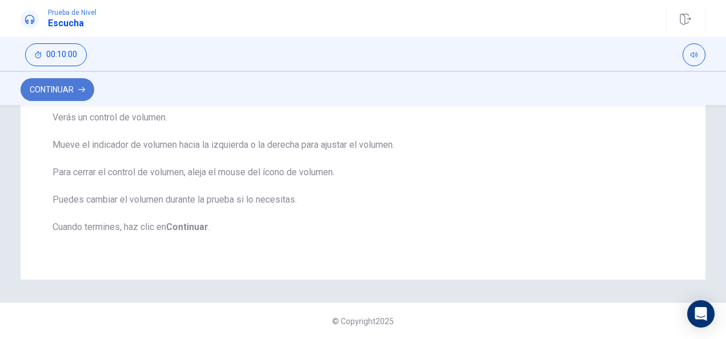
click at [67, 97] on button "Continuar" at bounding box center [58, 89] width 74 height 23
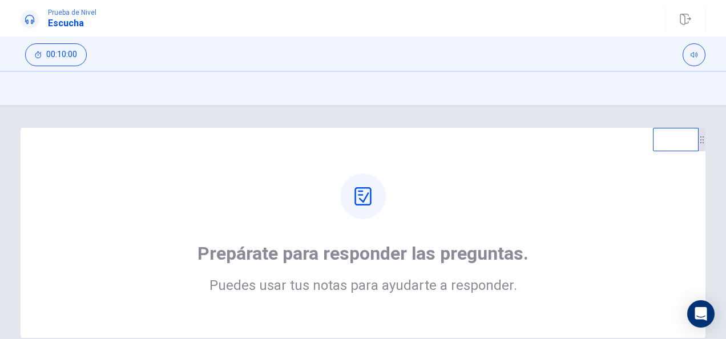
scroll to position [0, 0]
click at [363, 196] on icon at bounding box center [363, 196] width 17 height 18
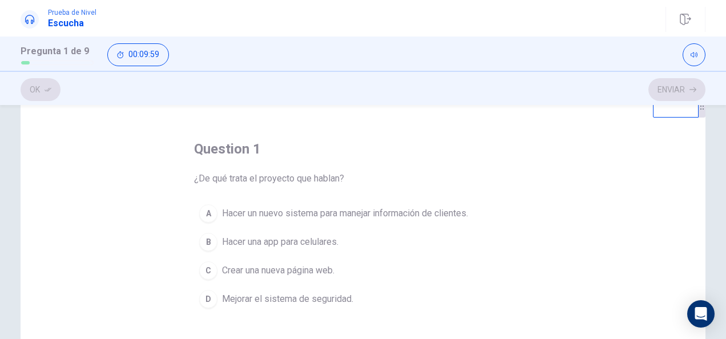
scroll to position [57, 0]
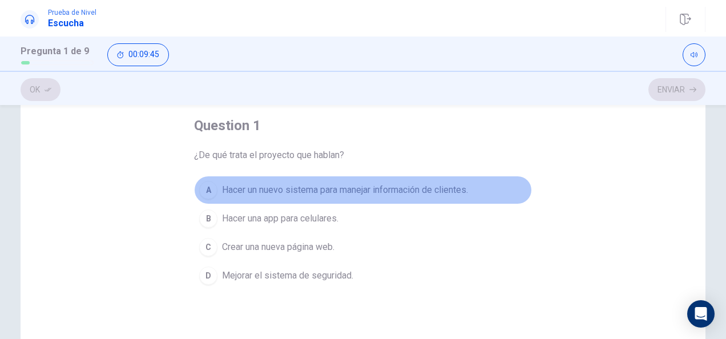
click at [319, 192] on span "Hacer un nuevo sistema para manejar información de clientes." at bounding box center [345, 190] width 246 height 14
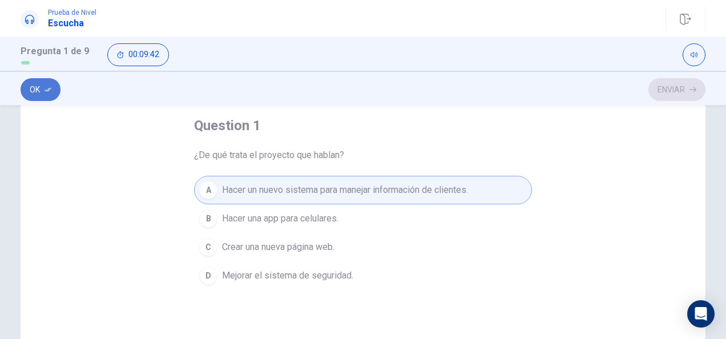
click at [41, 87] on button "Ok" at bounding box center [41, 89] width 40 height 23
click at [680, 96] on button "Enviar" at bounding box center [677, 89] width 57 height 23
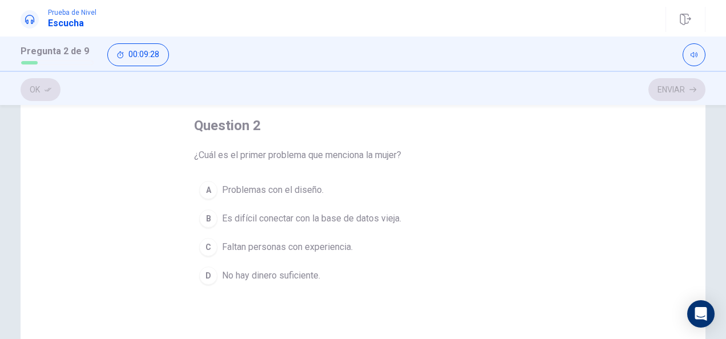
click at [207, 219] on div "B" at bounding box center [208, 219] width 18 height 18
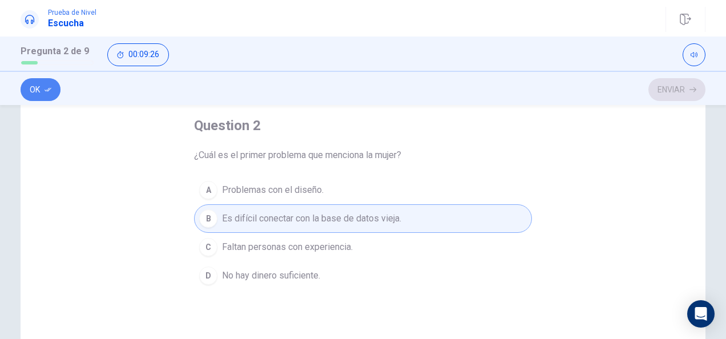
drag, startPoint x: 39, startPoint y: 89, endPoint x: 210, endPoint y: 106, distance: 172.2
click at [41, 90] on button "Ok" at bounding box center [41, 89] width 40 height 23
click at [680, 91] on button "Enviar" at bounding box center [677, 89] width 57 height 23
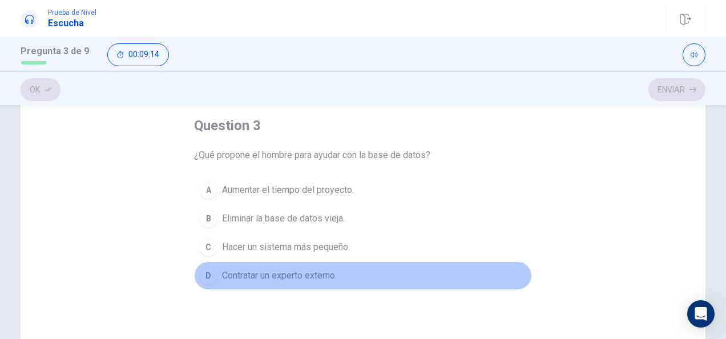
click at [200, 275] on div "D" at bounding box center [208, 276] width 18 height 18
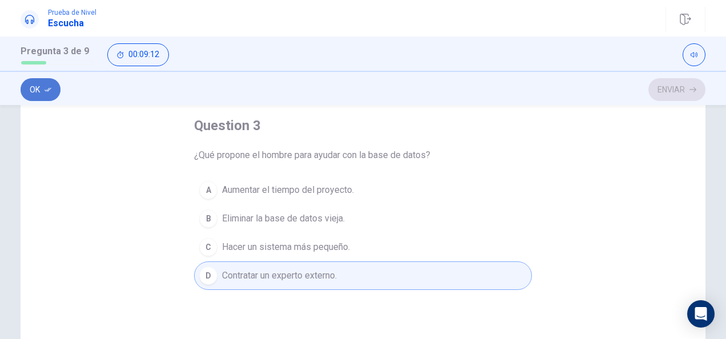
click at [38, 86] on button "Ok" at bounding box center [41, 89] width 40 height 23
click at [682, 90] on button "Enviar" at bounding box center [677, 89] width 57 height 23
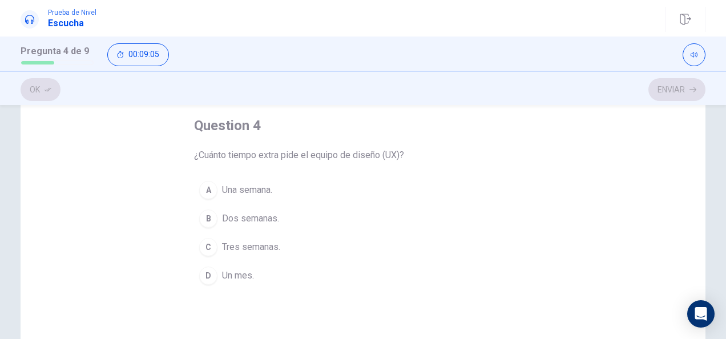
click at [204, 220] on div "B" at bounding box center [208, 219] width 18 height 18
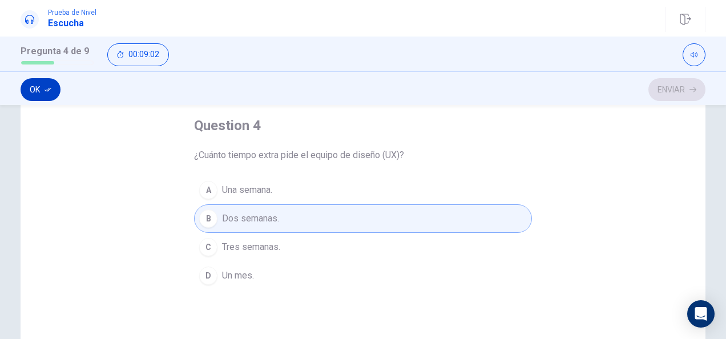
click at [40, 94] on button "Ok" at bounding box center [41, 89] width 40 height 23
click at [684, 94] on button "Enviar" at bounding box center [677, 89] width 57 height 23
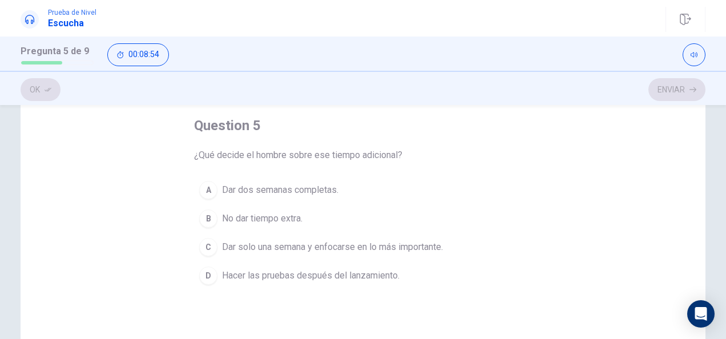
click at [206, 190] on div "A" at bounding box center [208, 190] width 18 height 18
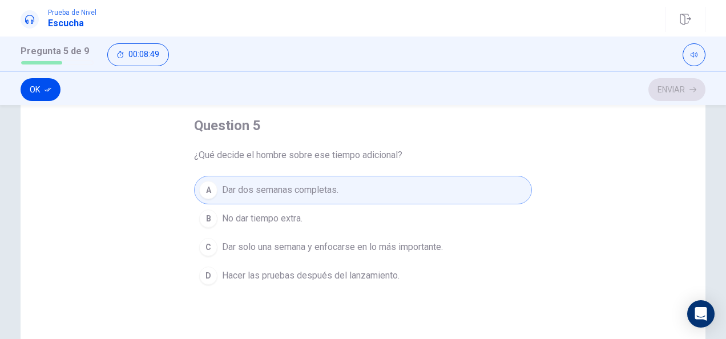
click at [206, 249] on div "C" at bounding box center [208, 247] width 18 height 18
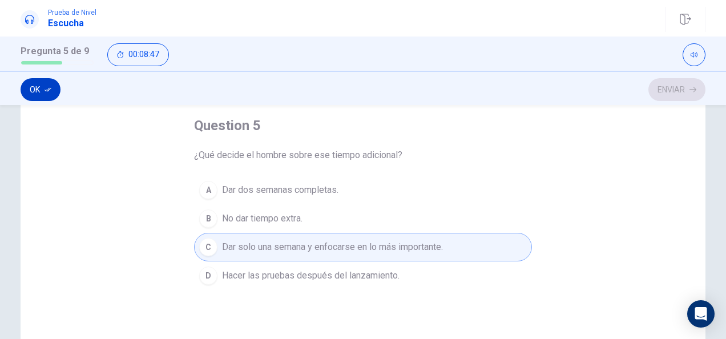
click at [36, 91] on button "Ok" at bounding box center [41, 89] width 40 height 23
click at [687, 92] on button "Enviar" at bounding box center [677, 89] width 57 height 23
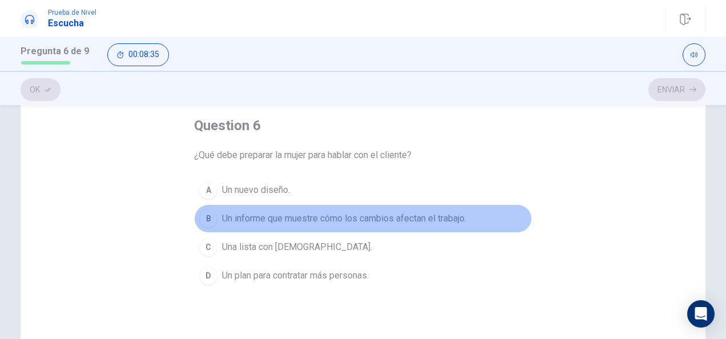
click at [207, 217] on div "B" at bounding box center [208, 219] width 18 height 18
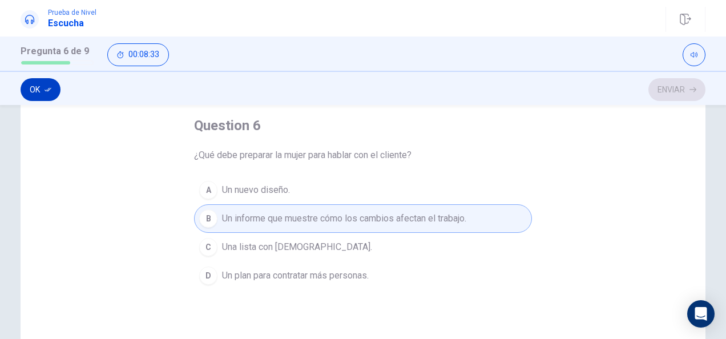
click at [37, 89] on button "Ok" at bounding box center [41, 89] width 40 height 23
click at [684, 87] on button "Enviar" at bounding box center [677, 89] width 57 height 23
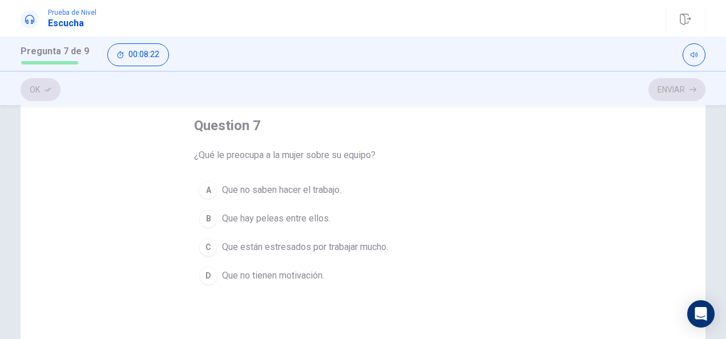
click at [203, 243] on div "C" at bounding box center [208, 247] width 18 height 18
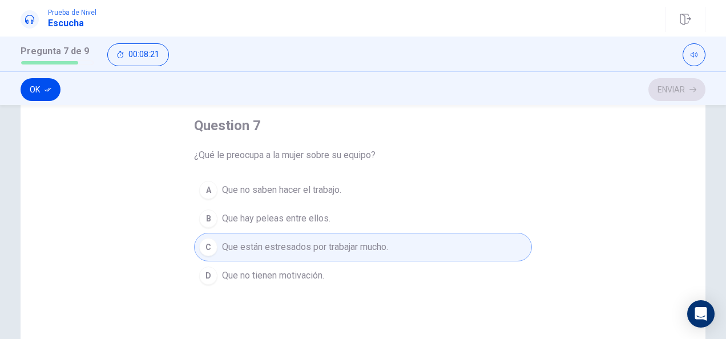
drag, startPoint x: 45, startPoint y: 88, endPoint x: 152, endPoint y: 102, distance: 108.3
click at [52, 89] on button "Ok" at bounding box center [41, 89] width 40 height 23
click at [681, 93] on button "Enviar" at bounding box center [677, 89] width 57 height 23
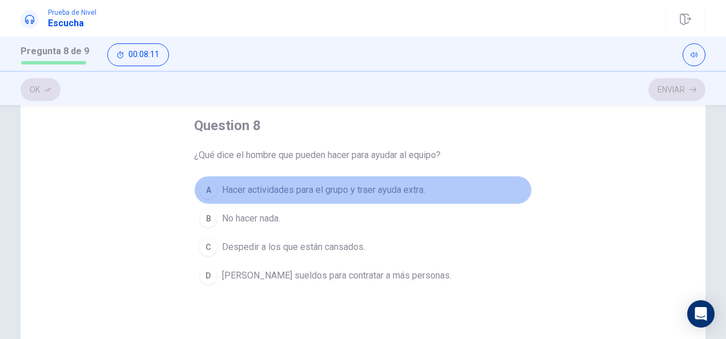
click at [200, 191] on div "A" at bounding box center [208, 190] width 18 height 18
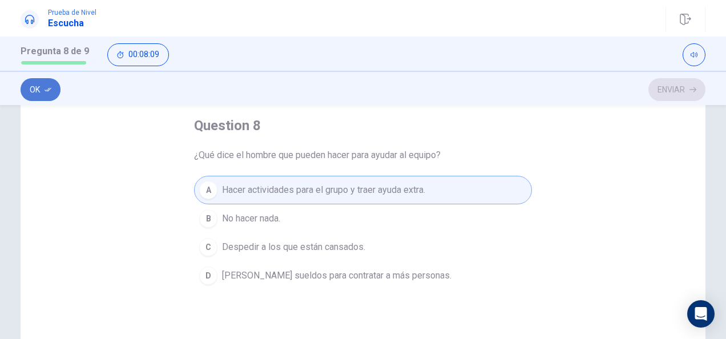
click at [35, 93] on button "Ok" at bounding box center [41, 89] width 40 height 23
click at [664, 87] on button "Enviar" at bounding box center [677, 89] width 57 height 23
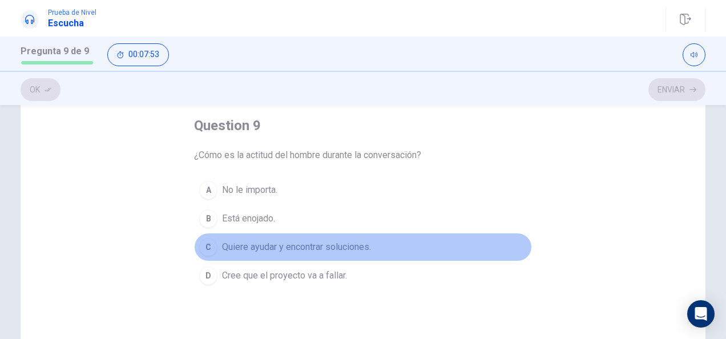
click at [207, 248] on div "C" at bounding box center [208, 247] width 18 height 18
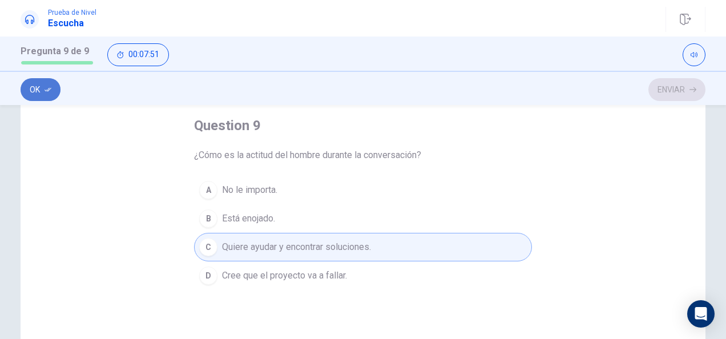
click at [46, 91] on icon "button" at bounding box center [48, 89] width 7 height 7
click at [682, 87] on button "Enviar" at bounding box center [677, 89] width 57 height 23
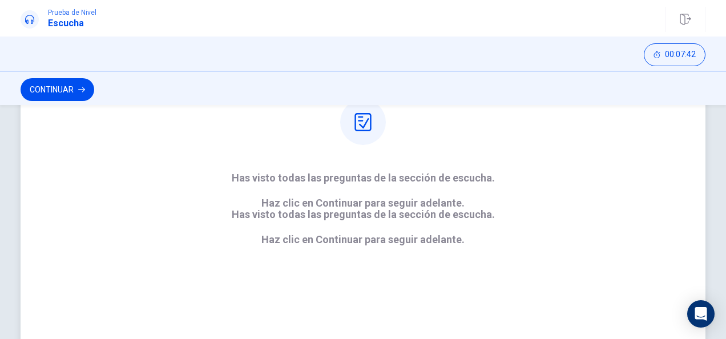
scroll to position [114, 0]
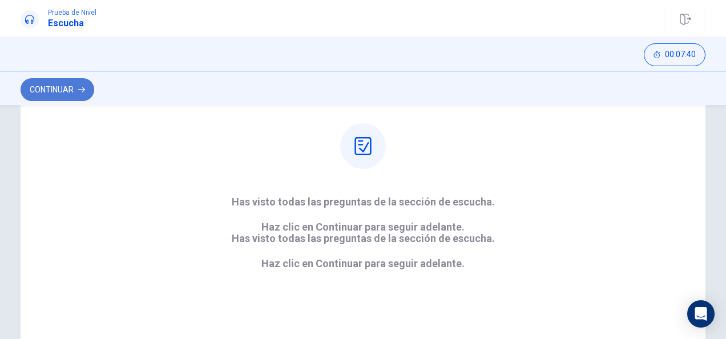
click at [59, 93] on button "Continuar" at bounding box center [58, 89] width 74 height 23
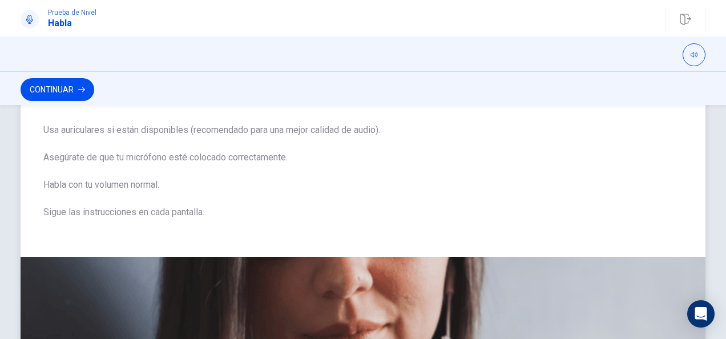
scroll to position [0, 0]
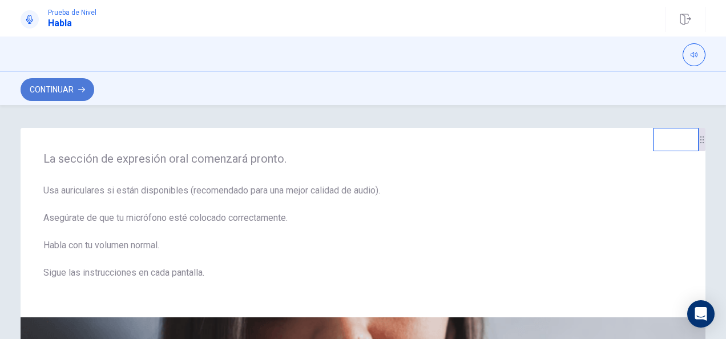
click at [60, 89] on button "Continuar" at bounding box center [58, 89] width 74 height 23
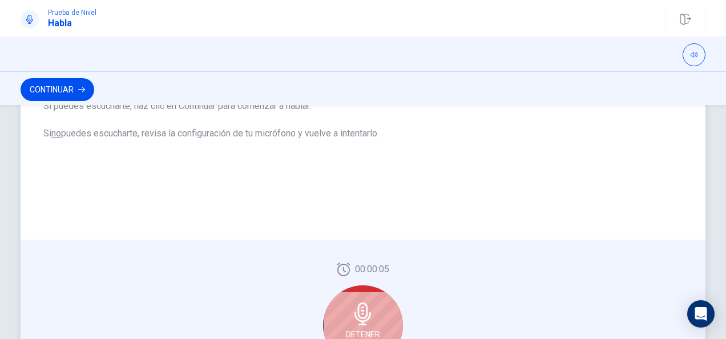
scroll to position [286, 0]
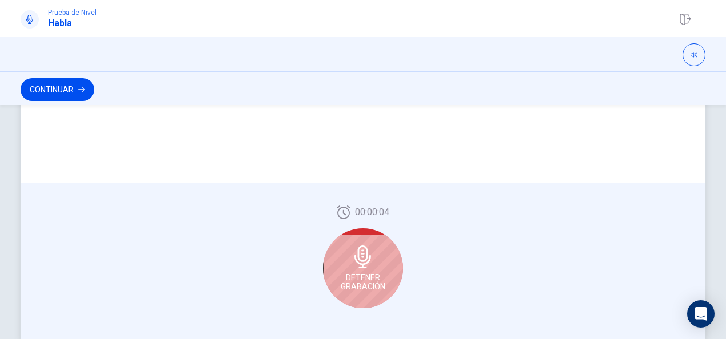
click at [360, 274] on span "Detener Grabación" at bounding box center [363, 282] width 45 height 18
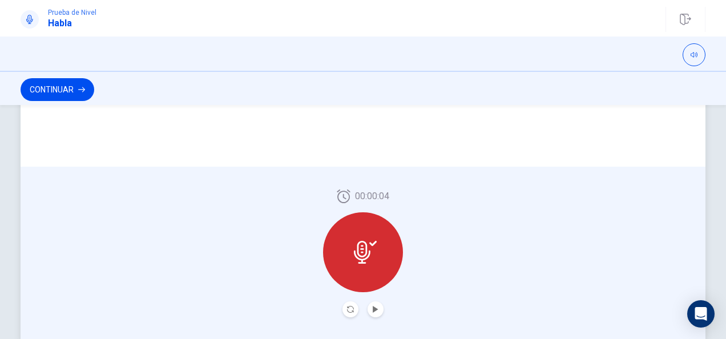
click at [355, 255] on icon at bounding box center [362, 252] width 17 height 23
click at [375, 312] on icon "Play Audio" at bounding box center [375, 309] width 7 height 7
click at [48, 86] on button "Continuar" at bounding box center [58, 89] width 74 height 23
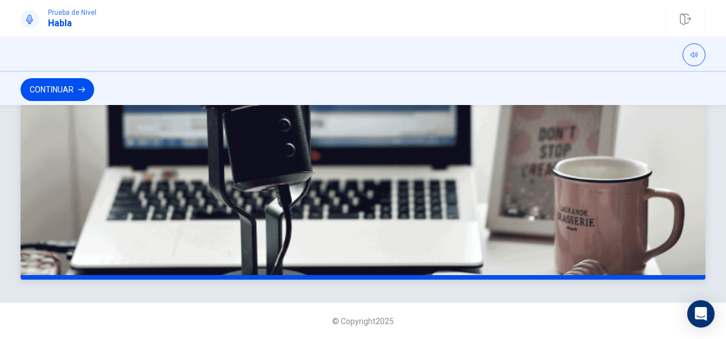
scroll to position [232, 0]
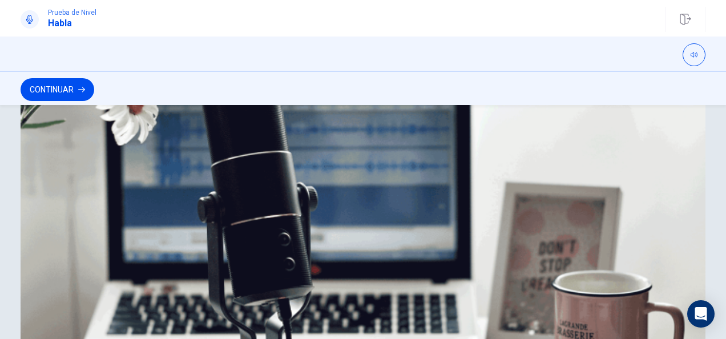
click at [42, 86] on button "Continuar" at bounding box center [58, 89] width 74 height 23
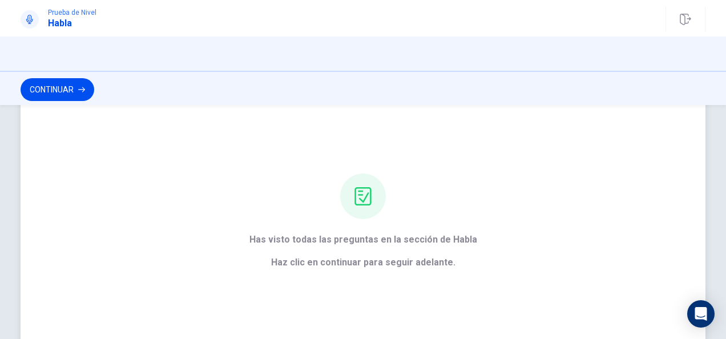
scroll to position [0, 0]
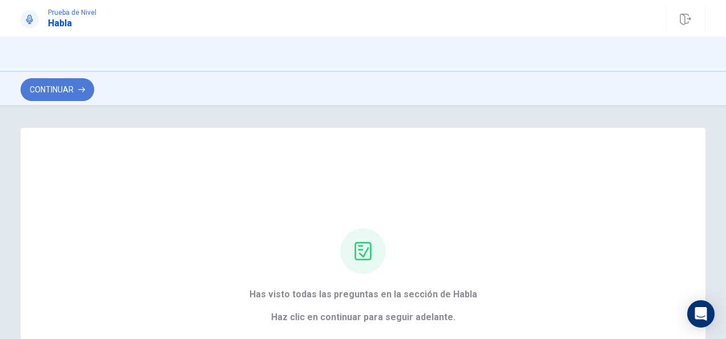
click at [62, 87] on button "Continuar" at bounding box center [58, 89] width 74 height 23
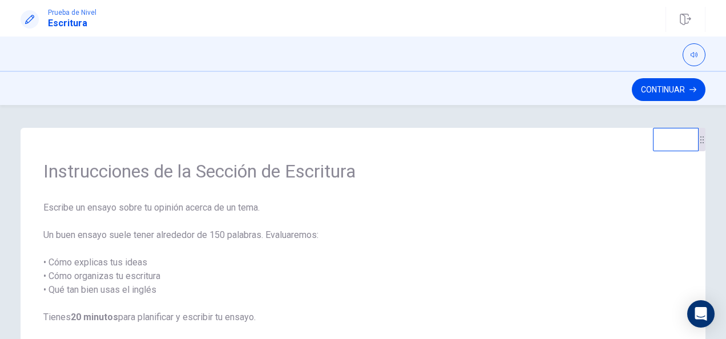
scroll to position [57, 0]
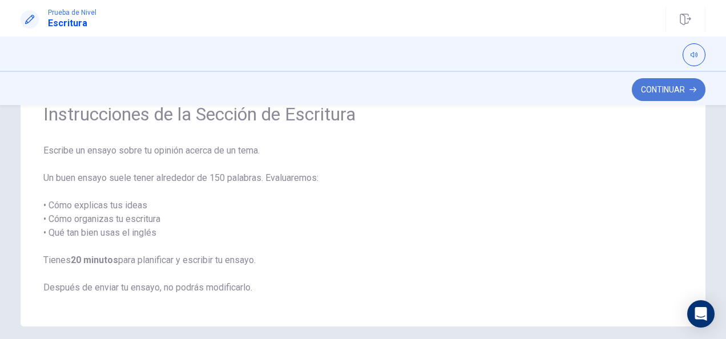
click at [662, 95] on button "Continuar" at bounding box center [669, 89] width 74 height 23
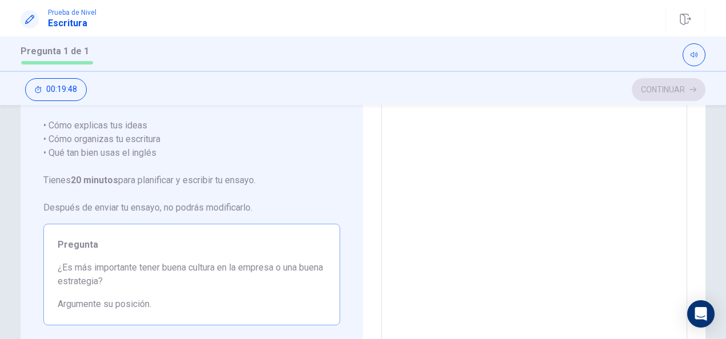
scroll to position [0, 0]
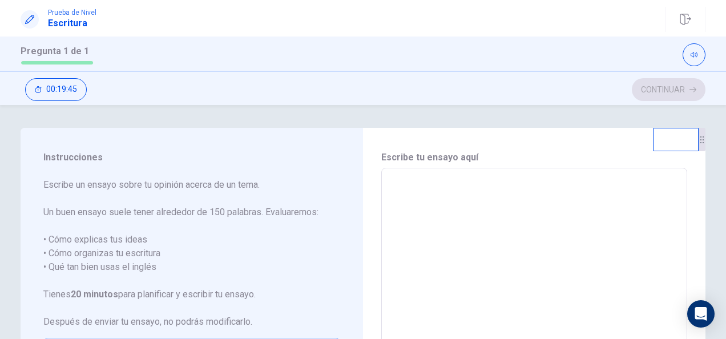
click at [522, 209] on textarea at bounding box center [534, 326] width 290 height 297
type textarea "*"
type textarea "**"
type textarea "*"
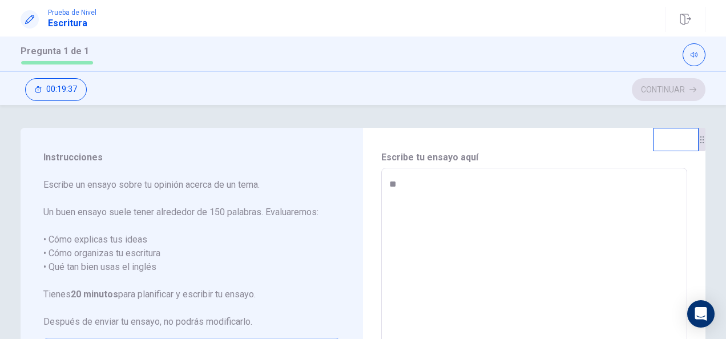
type textarea "*"
type textarea "**"
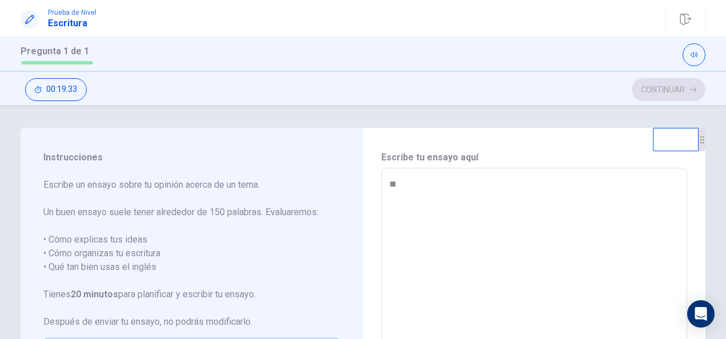
type textarea "*"
type textarea "***"
type textarea "*"
type textarea "***"
type textarea "*"
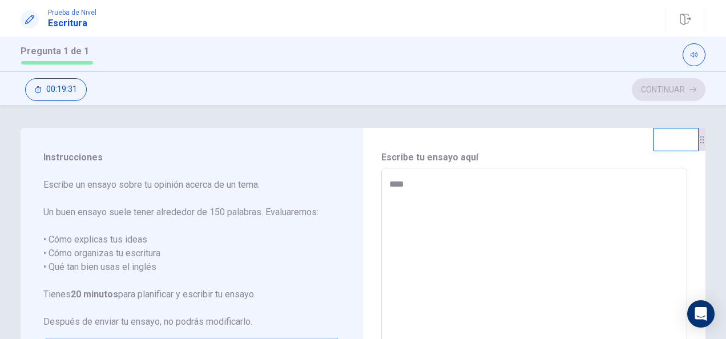
type textarea "*****"
type textarea "*"
type textarea "******"
type textarea "*"
type textarea "******"
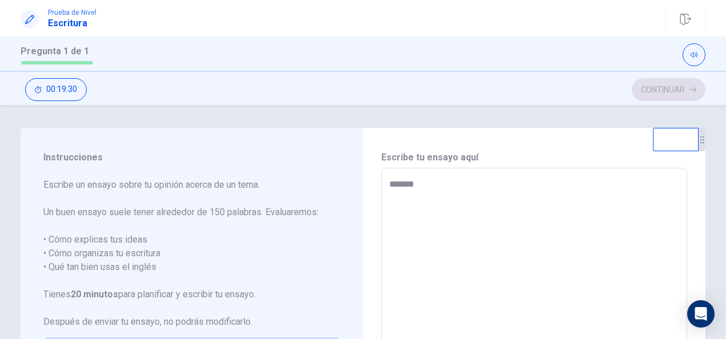
type textarea "*"
type textarea "********"
type textarea "*"
type textarea "*********"
type textarea "*"
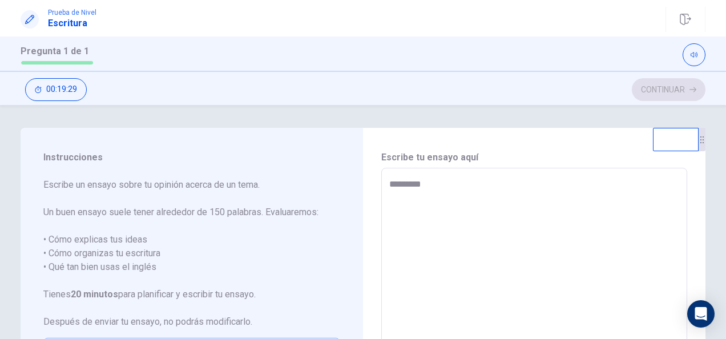
type textarea "**********"
type textarea "*"
type textarea "**********"
type textarea "*"
type textarea "**********"
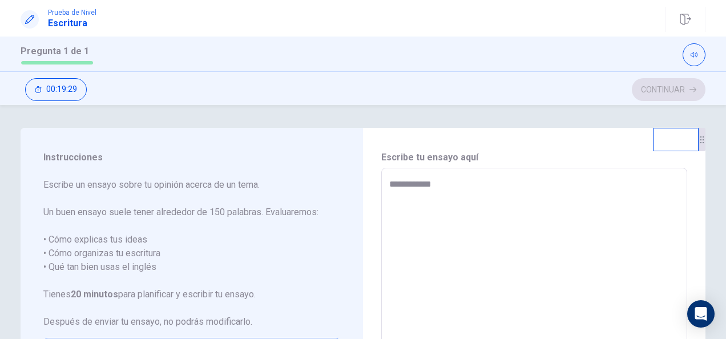
type textarea "*"
type textarea "**********"
type textarea "*"
type textarea "**********"
type textarea "*"
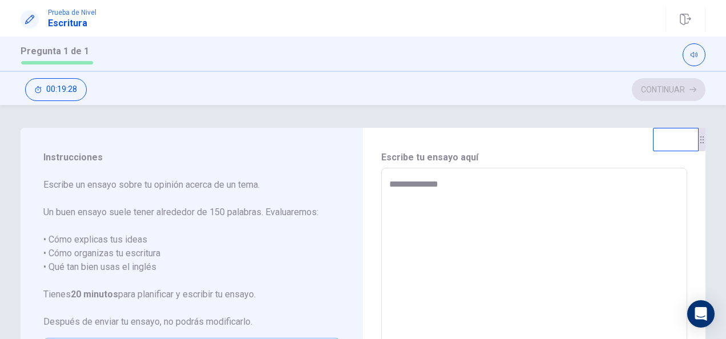
type textarea "**********"
type textarea "*"
type textarea "**********"
type textarea "*"
type textarea "**********"
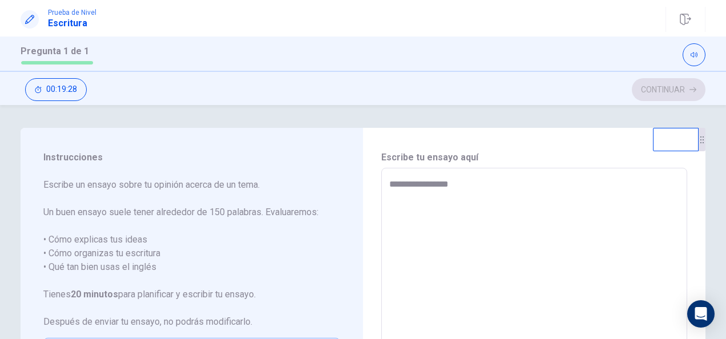
type textarea "*"
type textarea "**********"
type textarea "*"
type textarea "**********"
type textarea "*"
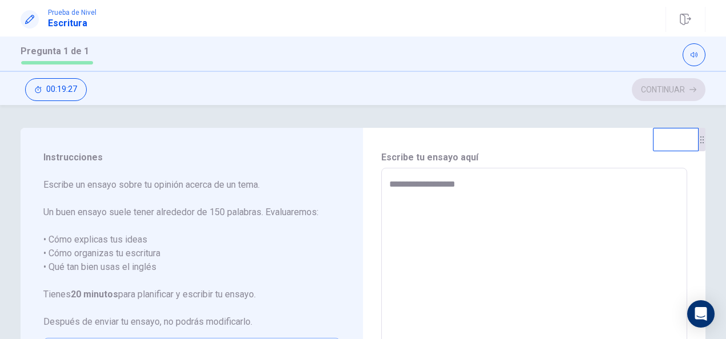
type textarea "**********"
type textarea "*"
type textarea "**********"
type textarea "*"
type textarea "**********"
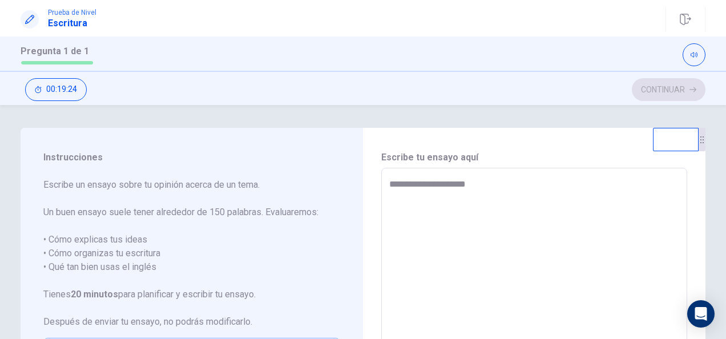
type textarea "*"
type textarea "**********"
type textarea "*"
type textarea "**********"
type textarea "*"
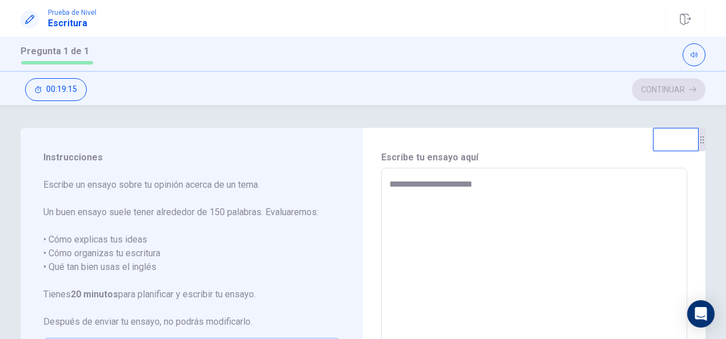
type textarea "**********"
type textarea "*"
type textarea "**********"
type textarea "*"
type textarea "**********"
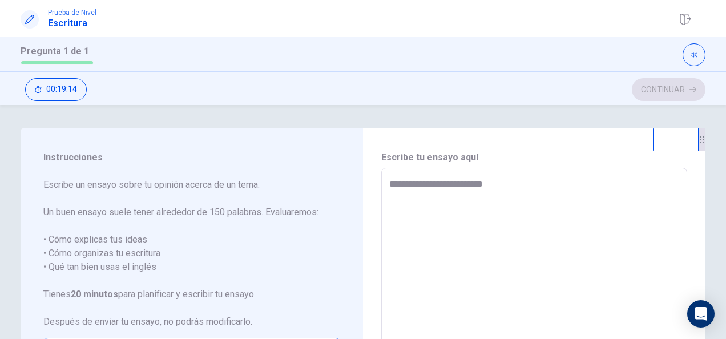
type textarea "*"
type textarea "**********"
type textarea "*"
type textarea "**********"
type textarea "*"
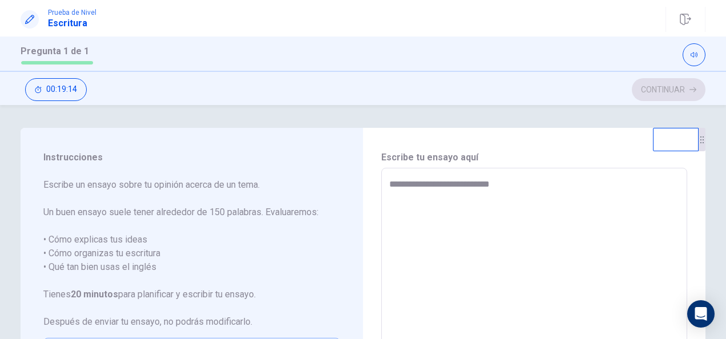
type textarea "**********"
type textarea "*"
type textarea "**********"
type textarea "*"
type textarea "**********"
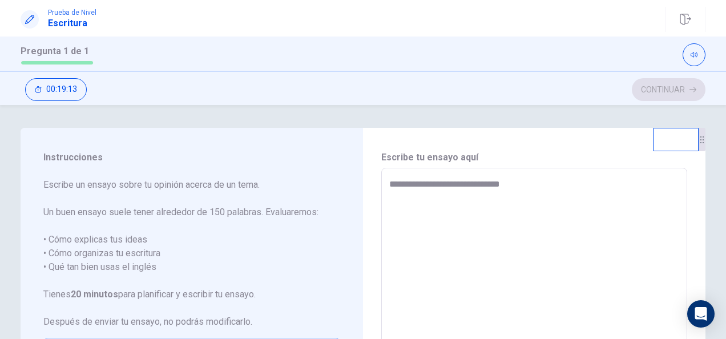
type textarea "*"
type textarea "**********"
type textarea "*"
type textarea "**********"
type textarea "*"
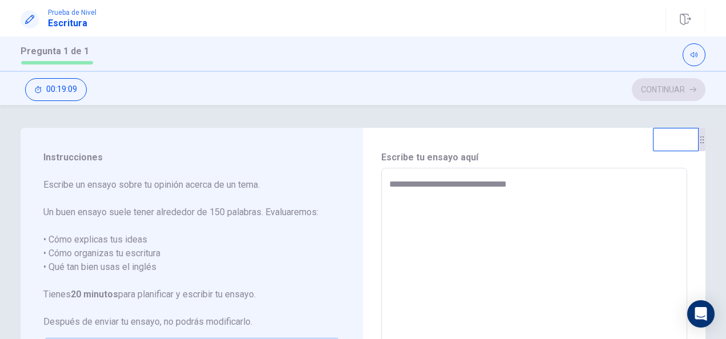
type textarea "**********"
type textarea "*"
type textarea "**********"
type textarea "*"
type textarea "**********"
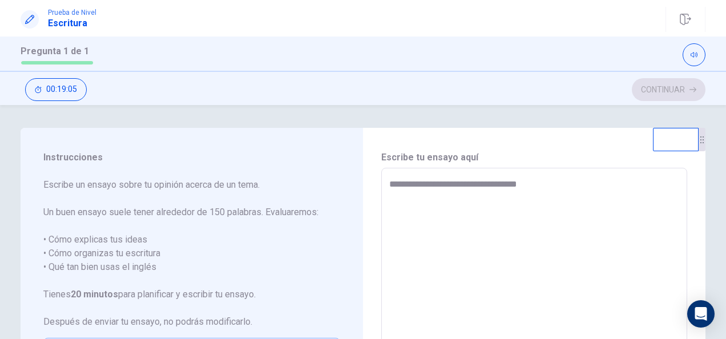
type textarea "*"
type textarea "**********"
type textarea "*"
type textarea "**********"
type textarea "*"
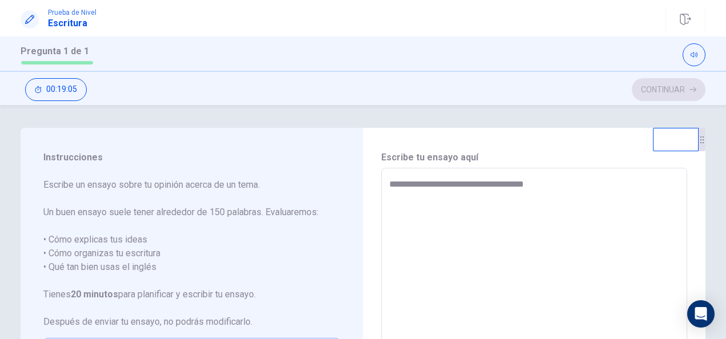
type textarea "**********"
type textarea "*"
type textarea "**********"
type textarea "*"
type textarea "**********"
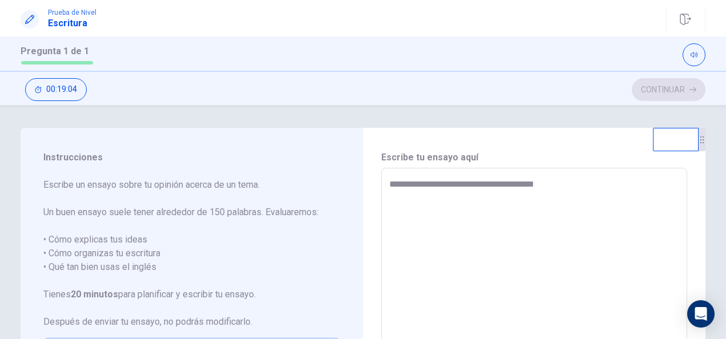
type textarea "*"
type textarea "**********"
type textarea "*"
type textarea "**********"
type textarea "*"
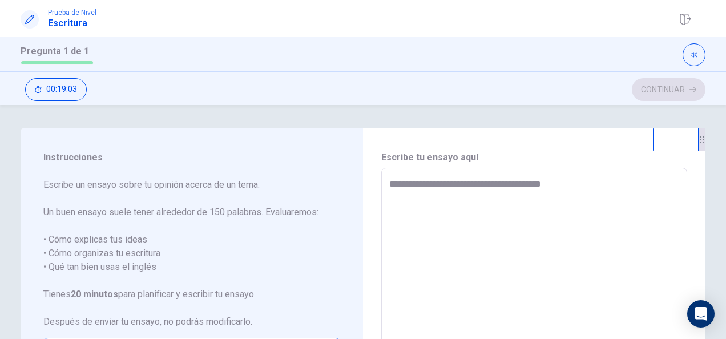
type textarea "**********"
type textarea "*"
type textarea "**********"
type textarea "*"
type textarea "**********"
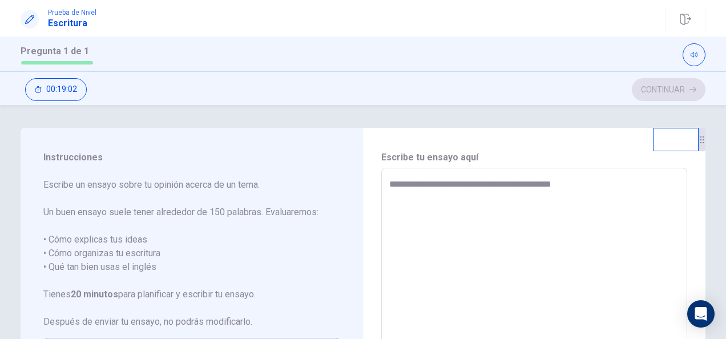
type textarea "*"
type textarea "**********"
type textarea "*"
type textarea "**********"
type textarea "*"
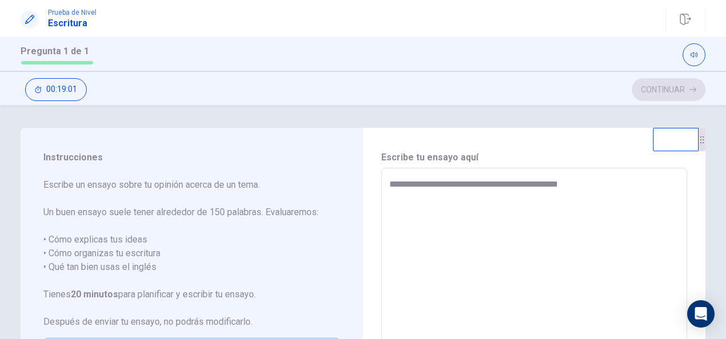
type textarea "**********"
type textarea "*"
type textarea "**********"
type textarea "*"
type textarea "**********"
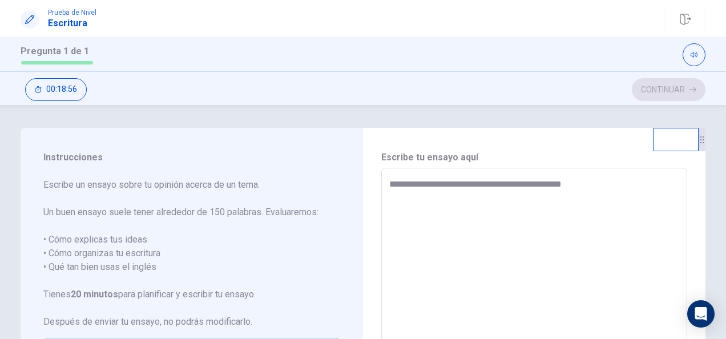
type textarea "*"
type textarea "**********"
type textarea "*"
type textarea "**********"
type textarea "*"
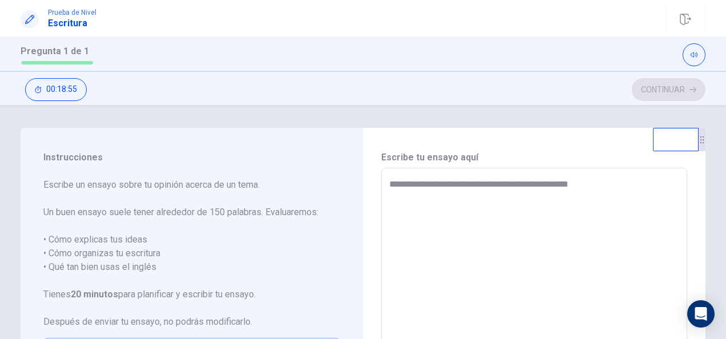
type textarea "**********"
type textarea "*"
type textarea "**********"
type textarea "*"
type textarea "**********"
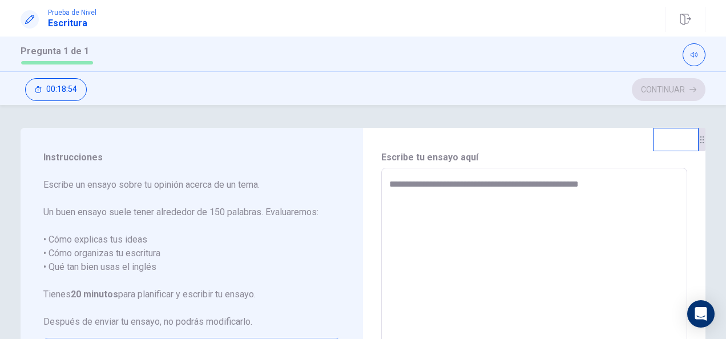
type textarea "*"
type textarea "**********"
type textarea "*"
type textarea "**********"
type textarea "*"
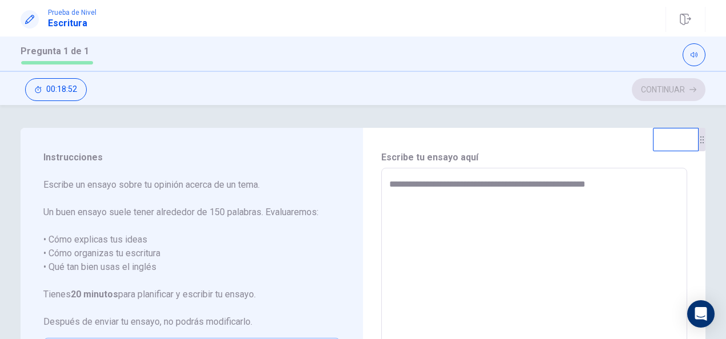
type textarea "**********"
type textarea "*"
type textarea "**********"
type textarea "*"
type textarea "**********"
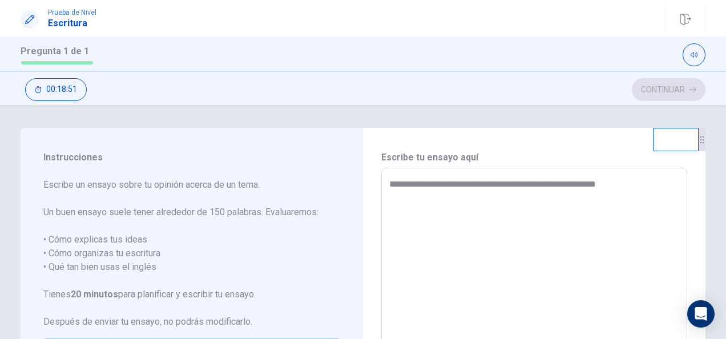
type textarea "*"
type textarea "**********"
type textarea "*"
type textarea "**********"
type textarea "*"
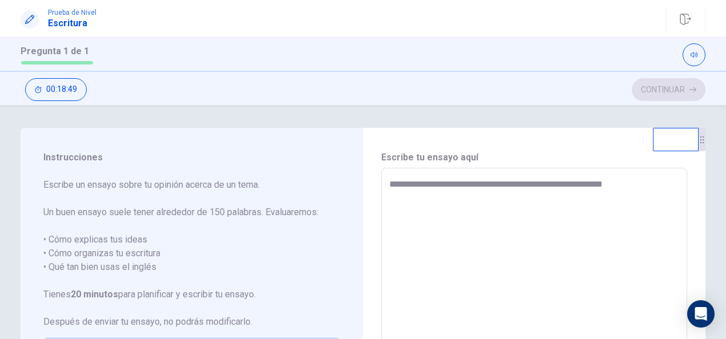
type textarea "**********"
type textarea "*"
type textarea "**********"
type textarea "*"
type textarea "**********"
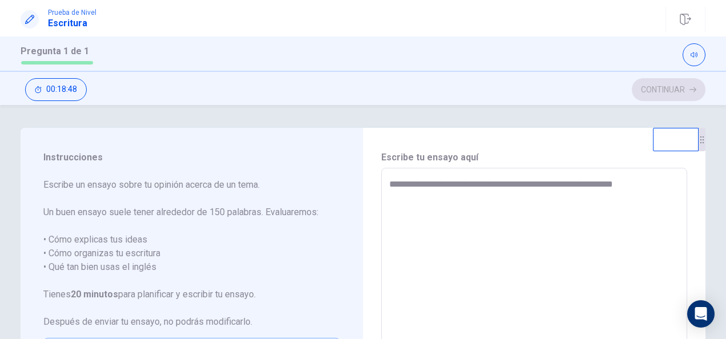
type textarea "*"
type textarea "**********"
type textarea "*"
type textarea "**********"
type textarea "*"
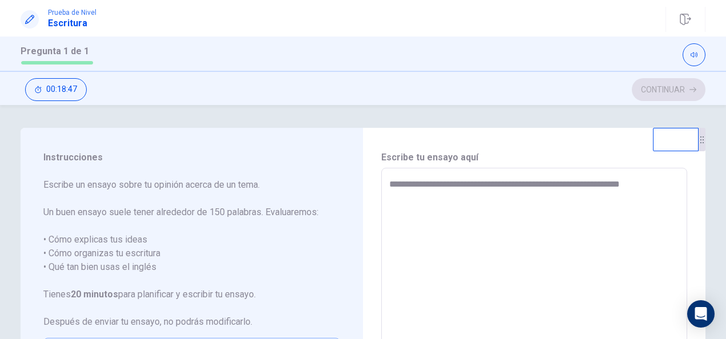
type textarea "**********"
type textarea "*"
type textarea "**********"
type textarea "*"
type textarea "**********"
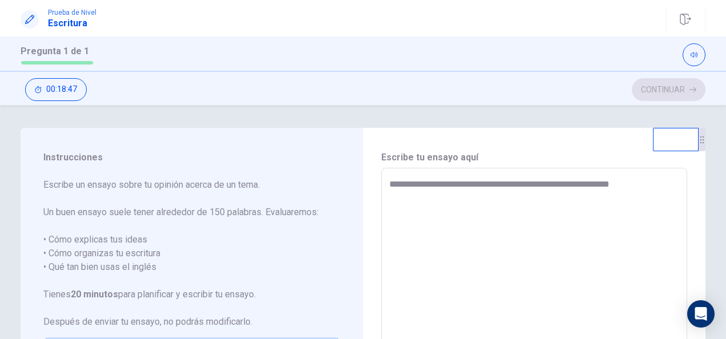
type textarea "*"
type textarea "**********"
type textarea "*"
type textarea "**********"
type textarea "*"
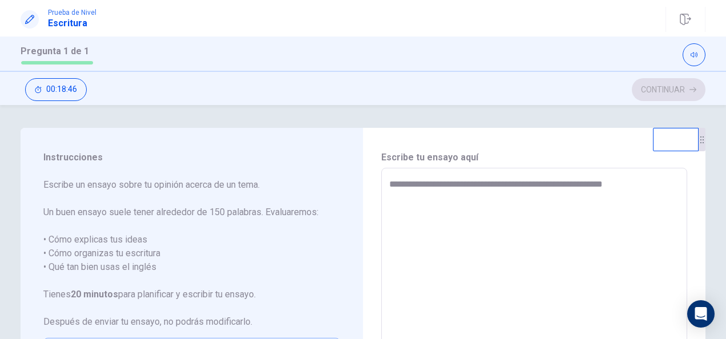
type textarea "**********"
type textarea "*"
type textarea "**********"
type textarea "*"
type textarea "**********"
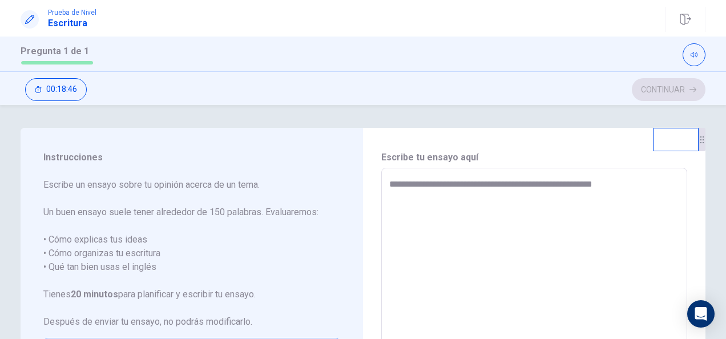
type textarea "*"
type textarea "**********"
type textarea "*"
type textarea "**********"
type textarea "*"
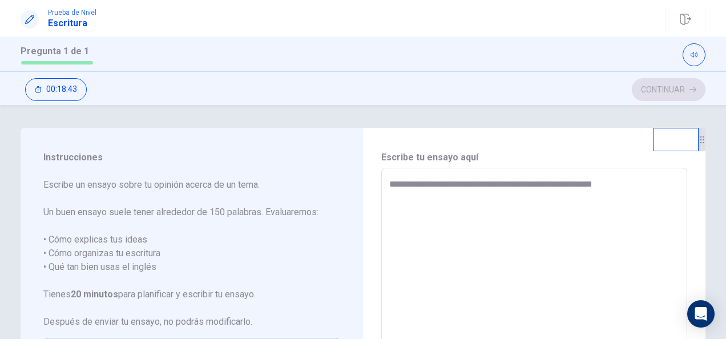
type textarea "**********"
type textarea "*"
type textarea "**********"
type textarea "*"
type textarea "**********"
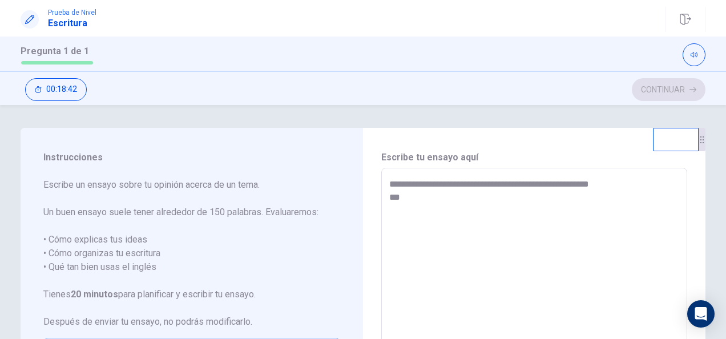
type textarea "*"
type textarea "**********"
type textarea "*"
type textarea "**********"
type textarea "*"
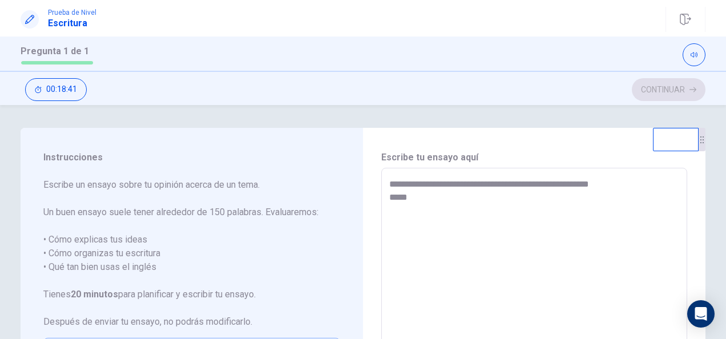
type textarea "**********"
type textarea "*"
type textarea "**********"
type textarea "*"
type textarea "**********"
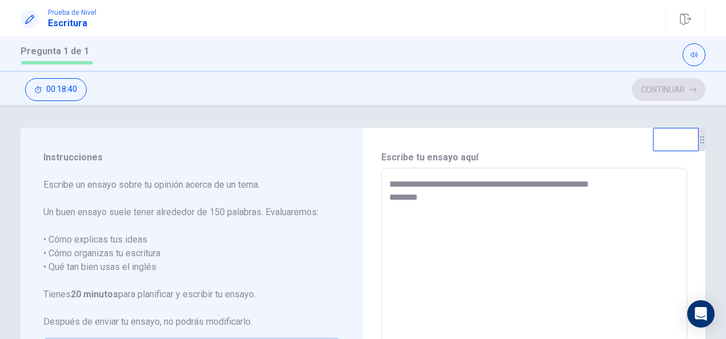
type textarea "*"
type textarea "**********"
type textarea "*"
type textarea "**********"
type textarea "*"
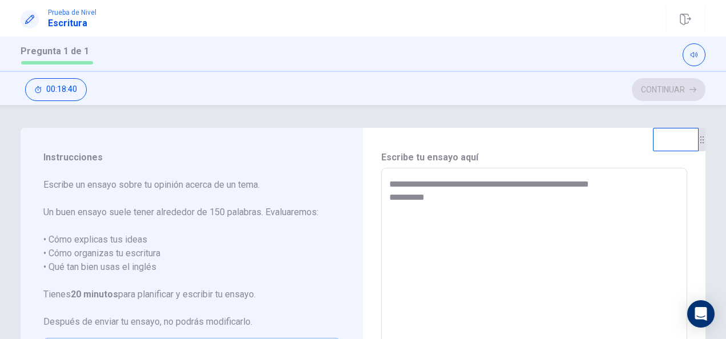
type textarea "**********"
type textarea "*"
type textarea "**********"
type textarea "*"
type textarea "**********"
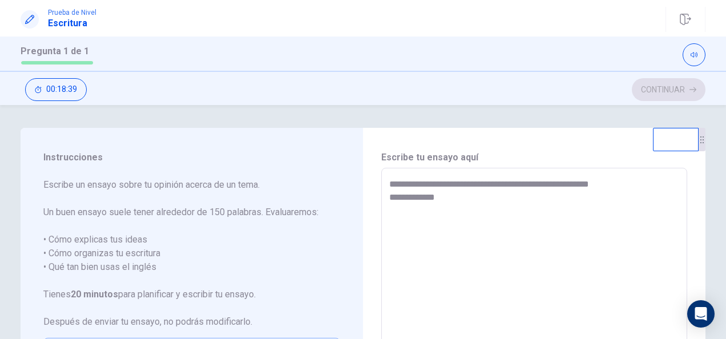
type textarea "*"
type textarea "**********"
type textarea "*"
type textarea "**********"
type textarea "*"
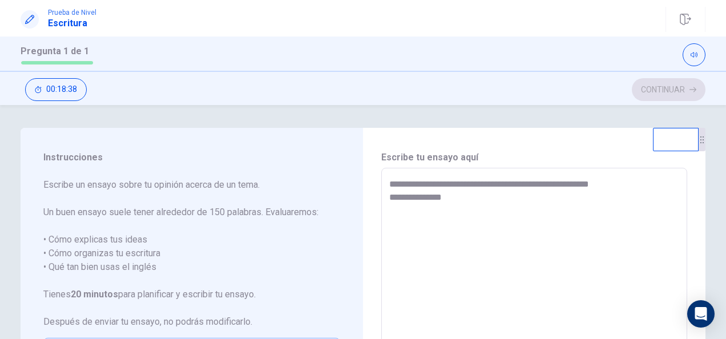
type textarea "**********"
type textarea "*"
type textarea "**********"
type textarea "*"
type textarea "**********"
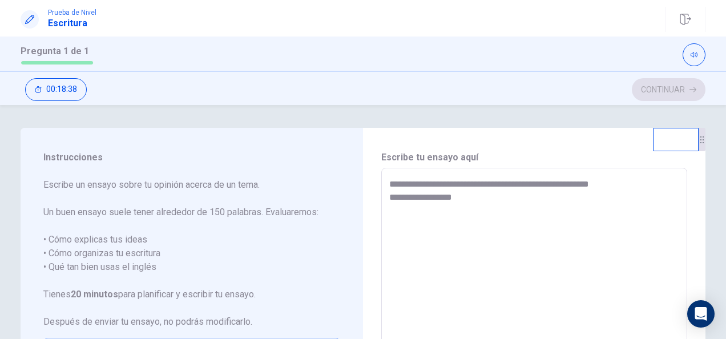
type textarea "*"
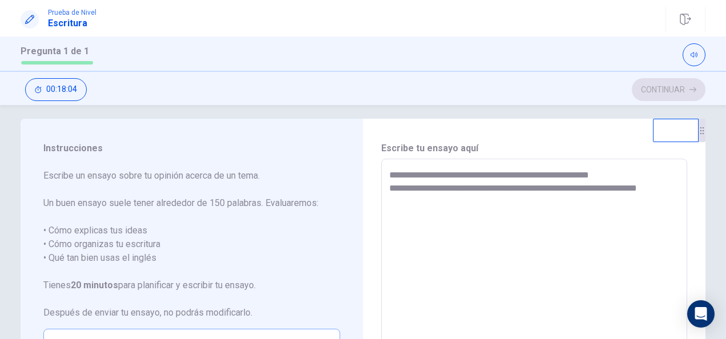
scroll to position [10, 0]
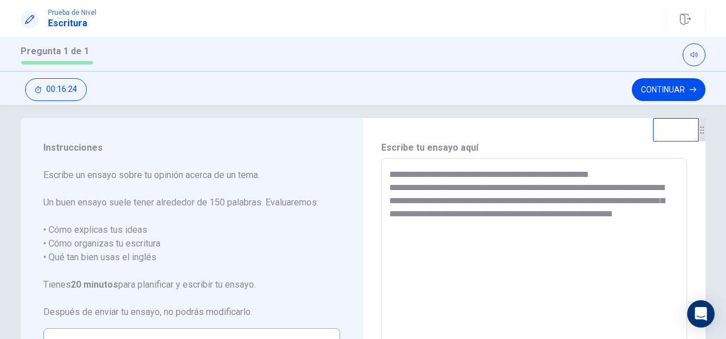
click at [521, 230] on textarea "**********" at bounding box center [534, 316] width 290 height 297
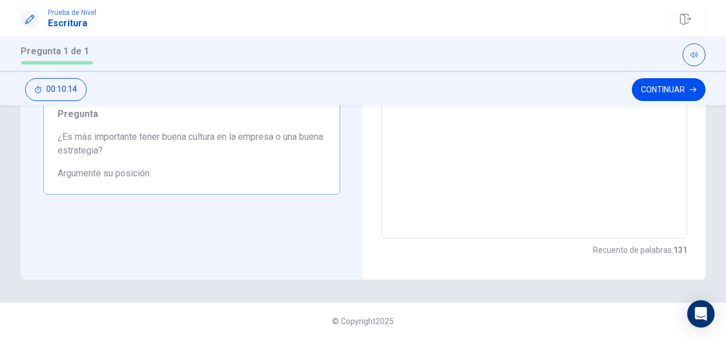
scroll to position [17, 0]
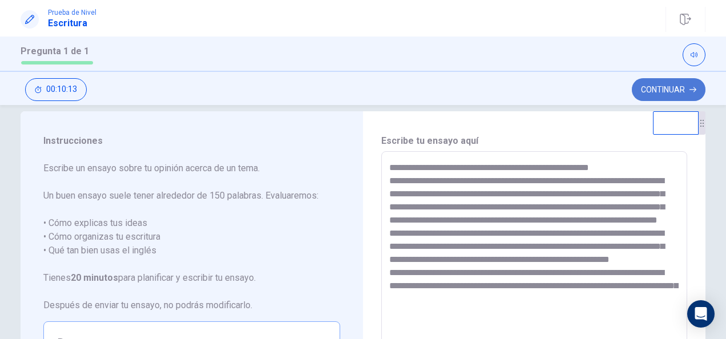
click at [676, 90] on button "Continuar" at bounding box center [669, 89] width 74 height 23
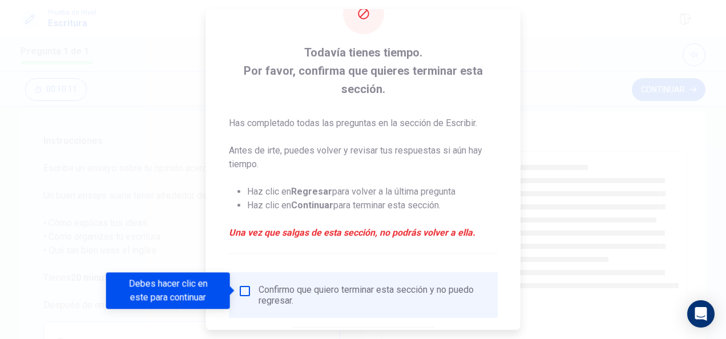
scroll to position [105, 0]
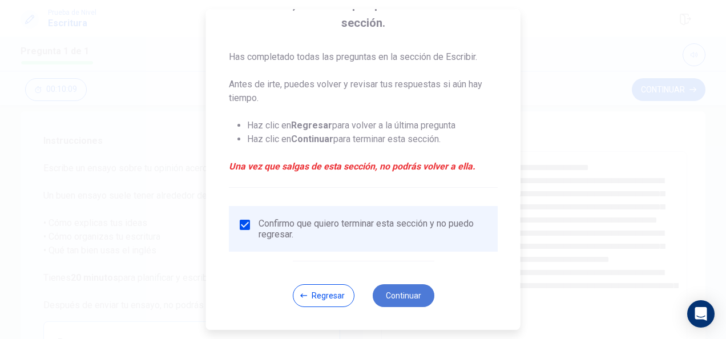
click at [395, 297] on button "Continuar" at bounding box center [403, 295] width 62 height 23
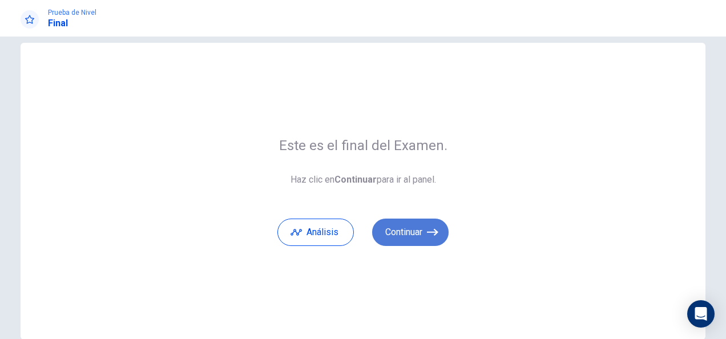
click at [404, 232] on button "Continuar" at bounding box center [410, 232] width 77 height 27
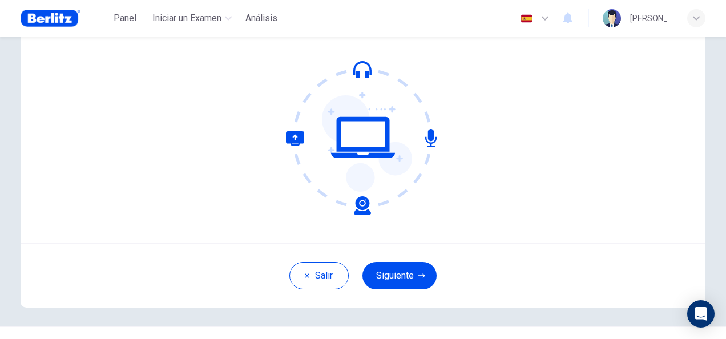
scroll to position [114, 0]
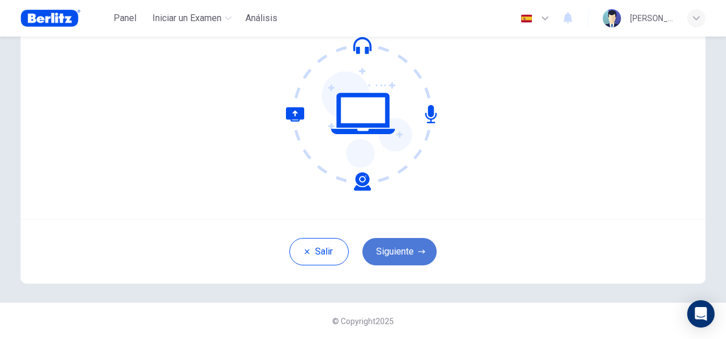
click at [401, 257] on button "Siguiente" at bounding box center [400, 251] width 74 height 27
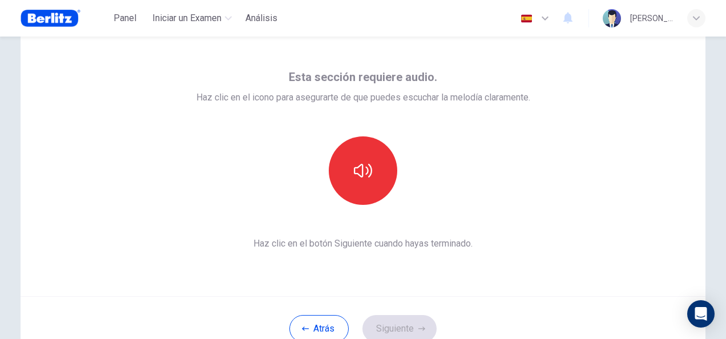
scroll to position [0, 0]
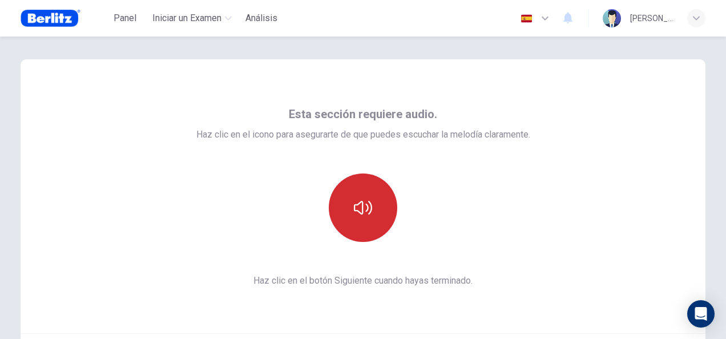
click at [365, 219] on button "button" at bounding box center [363, 208] width 69 height 69
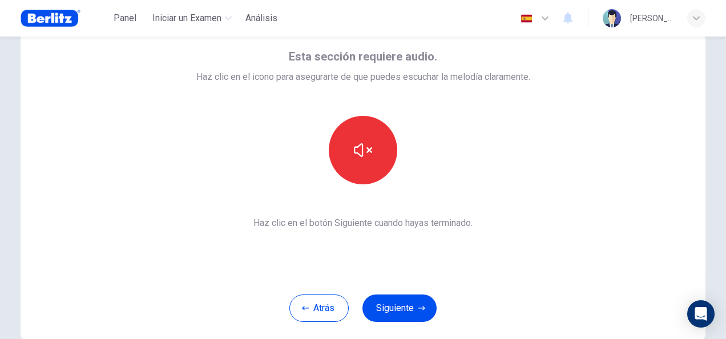
scroll to position [114, 0]
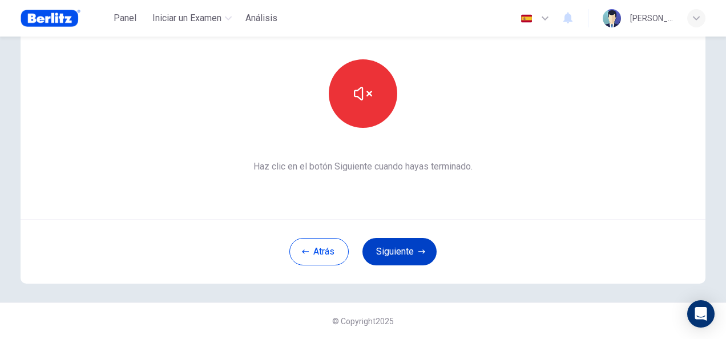
click at [380, 256] on button "Siguiente" at bounding box center [400, 251] width 74 height 27
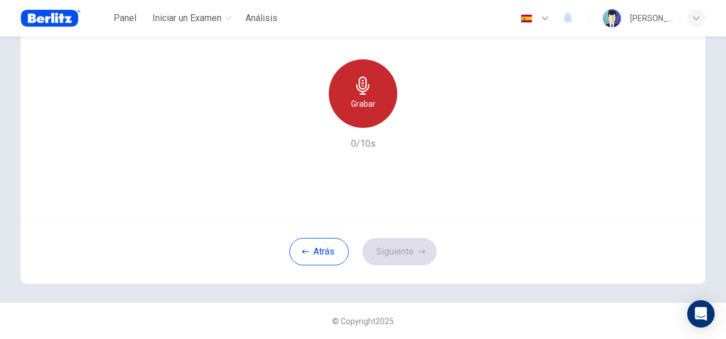
click at [373, 100] on div "Grabar" at bounding box center [363, 93] width 69 height 69
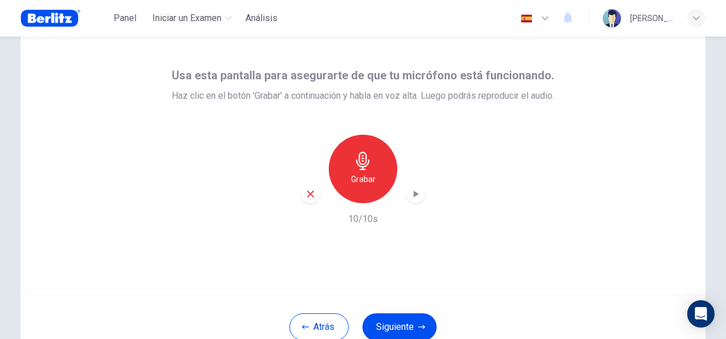
scroll to position [57, 0]
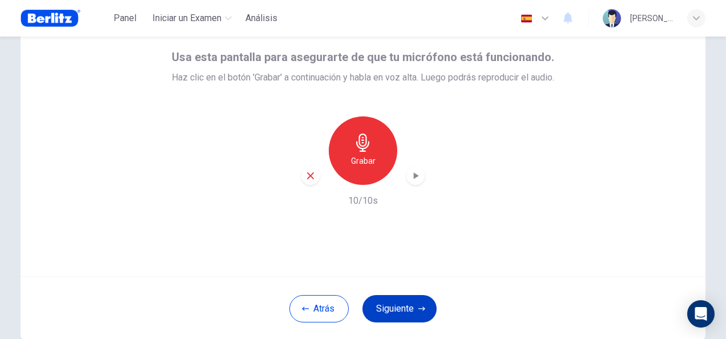
click at [419, 307] on icon "button" at bounding box center [422, 309] width 7 height 7
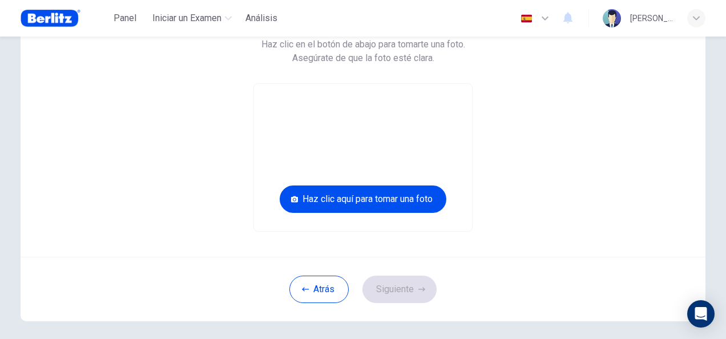
scroll to position [132, 0]
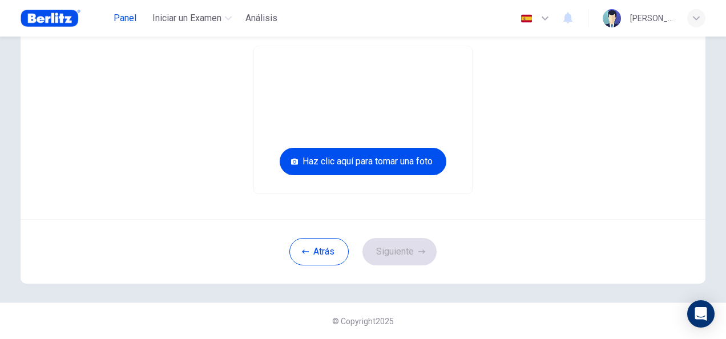
click at [124, 22] on span "Panel" at bounding box center [125, 18] width 23 height 14
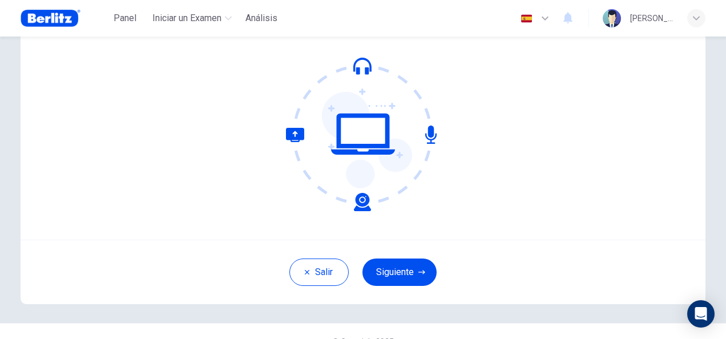
scroll to position [114, 0]
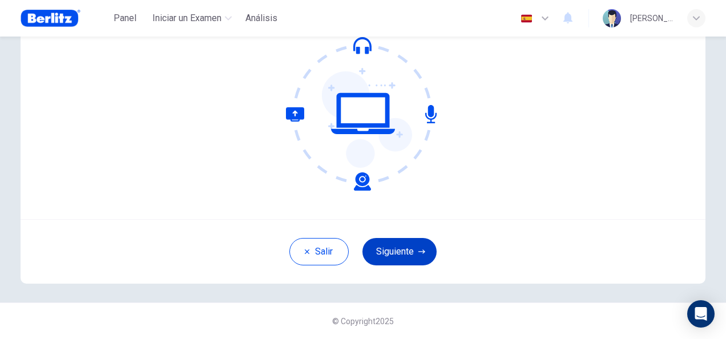
click at [401, 250] on button "Siguiente" at bounding box center [400, 251] width 74 height 27
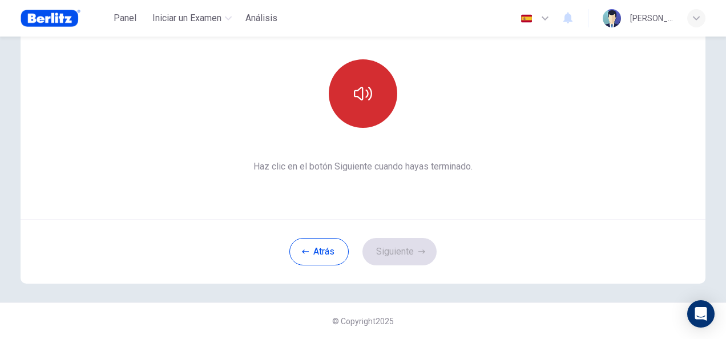
click at [361, 85] on icon "button" at bounding box center [363, 94] width 18 height 18
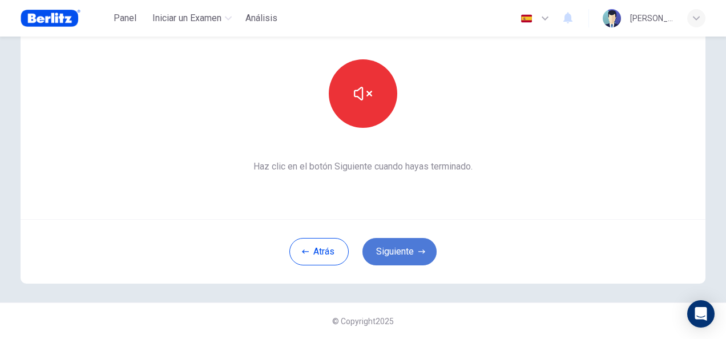
click at [400, 253] on button "Siguiente" at bounding box center [400, 251] width 74 height 27
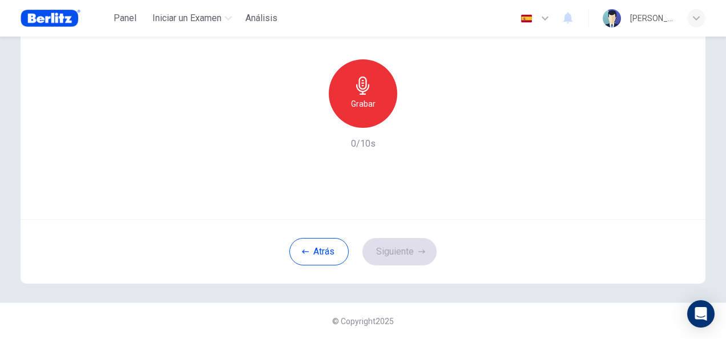
scroll to position [0, 0]
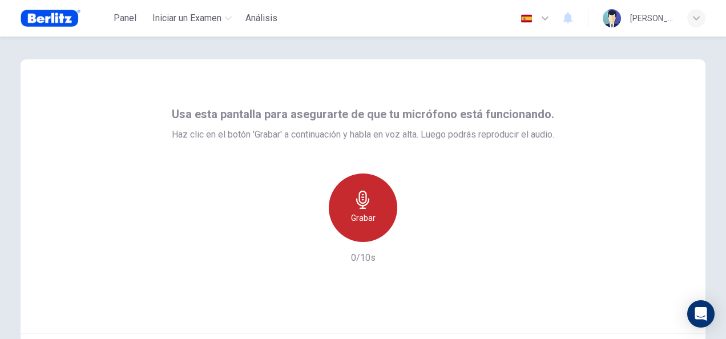
click at [355, 208] on icon "button" at bounding box center [363, 200] width 18 height 18
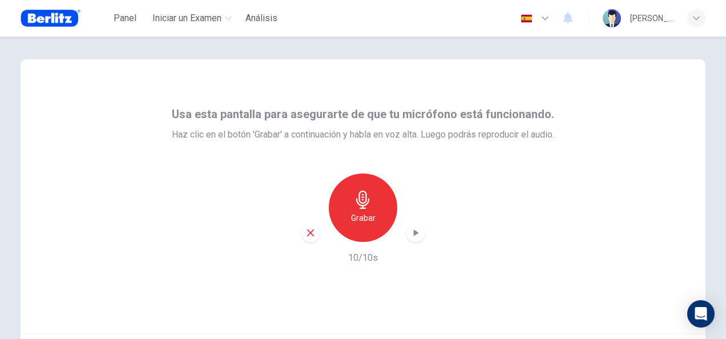
scroll to position [57, 0]
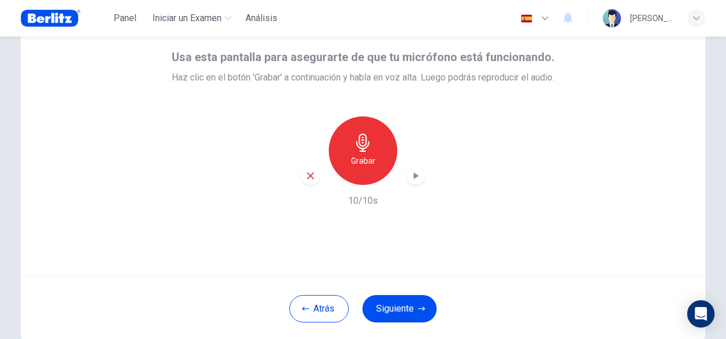
click at [417, 175] on icon "button" at bounding box center [415, 175] width 11 height 11
click at [409, 310] on button "Siguiente" at bounding box center [400, 308] width 74 height 27
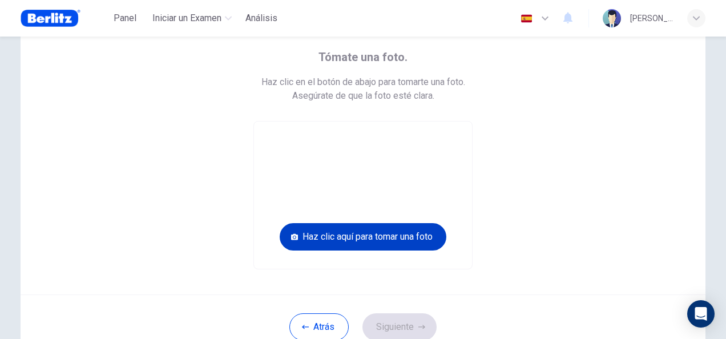
click at [357, 242] on button "Haz clic aquí para tomar una foto" at bounding box center [363, 236] width 167 height 27
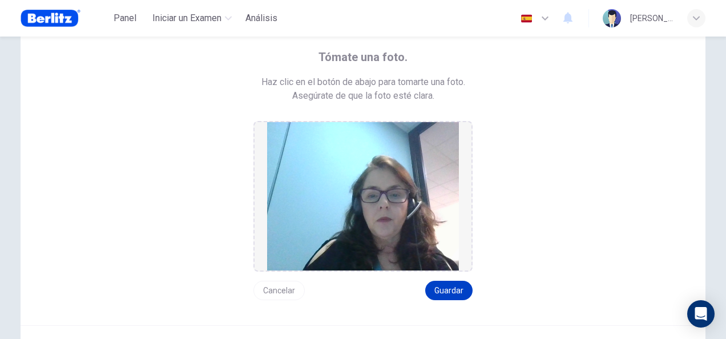
click at [459, 291] on button "Guardar" at bounding box center [448, 290] width 47 height 19
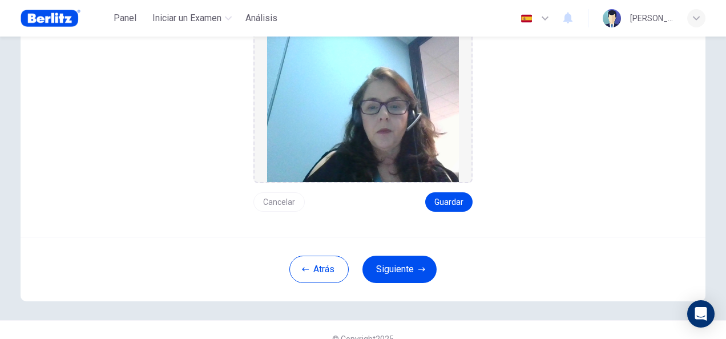
scroll to position [163, 0]
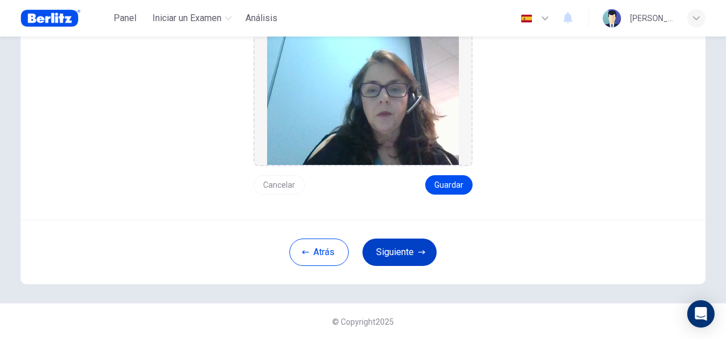
click at [403, 255] on button "Siguiente" at bounding box center [400, 252] width 74 height 27
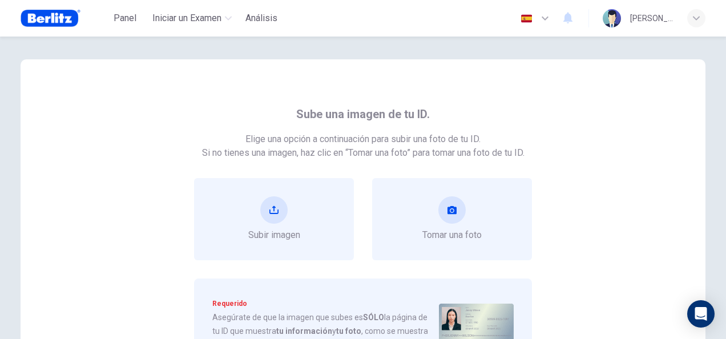
scroll to position [57, 0]
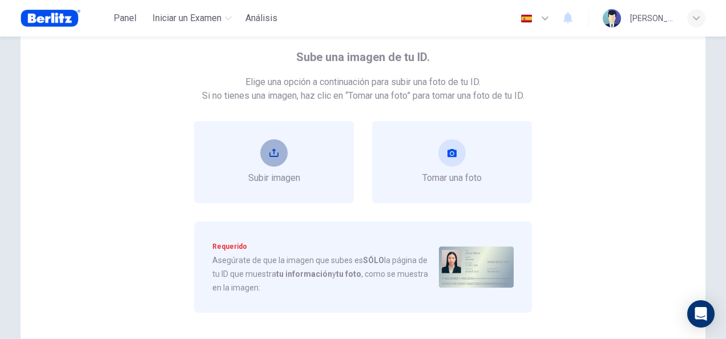
click at [272, 154] on icon "upload" at bounding box center [274, 152] width 9 height 9
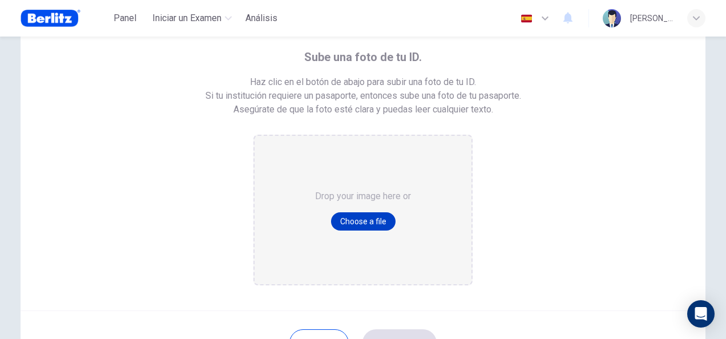
click at [369, 225] on button "Choose a file" at bounding box center [363, 221] width 65 height 18
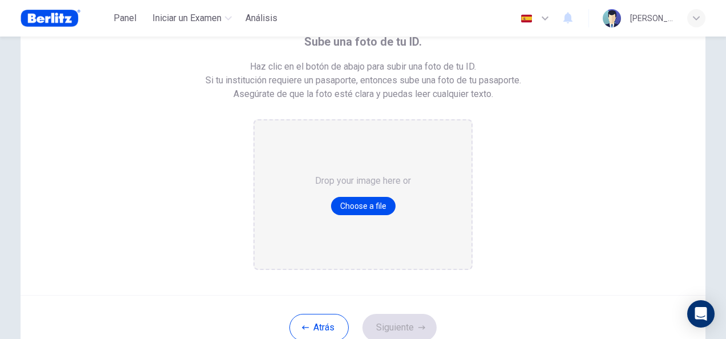
scroll to position [0, 0]
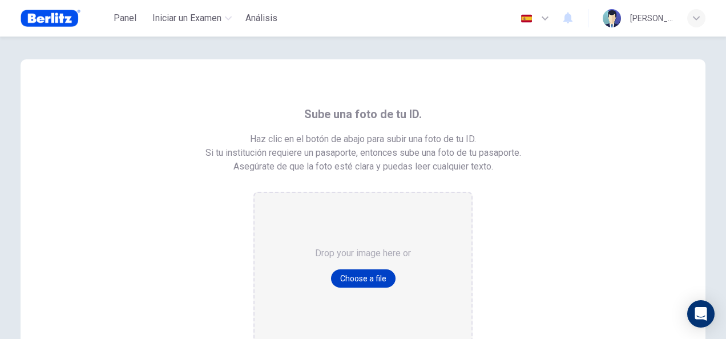
click at [363, 282] on button "Choose a file" at bounding box center [363, 279] width 65 height 18
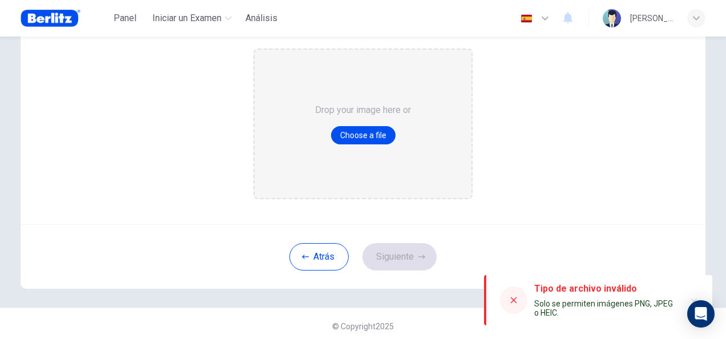
scroll to position [148, 0]
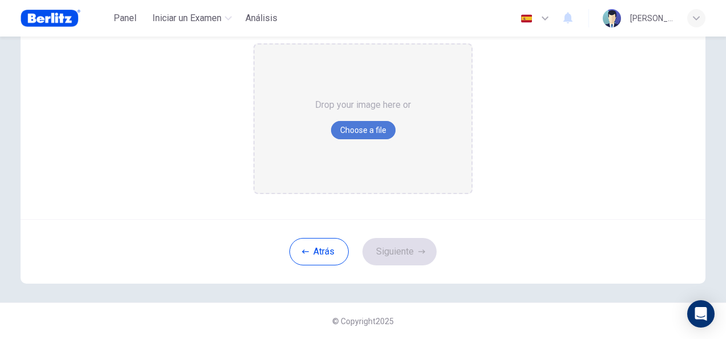
click at [349, 134] on button "Choose a file" at bounding box center [363, 130] width 65 height 18
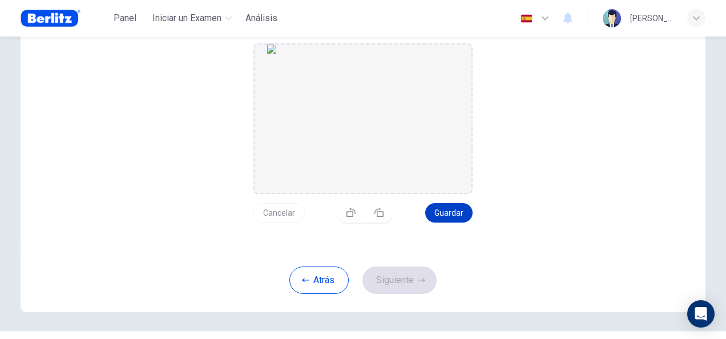
click at [455, 216] on button "Guardar" at bounding box center [448, 212] width 47 height 19
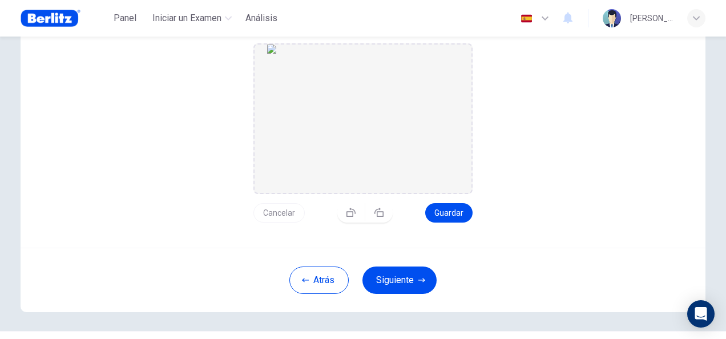
click at [397, 282] on button "Siguiente" at bounding box center [400, 280] width 74 height 27
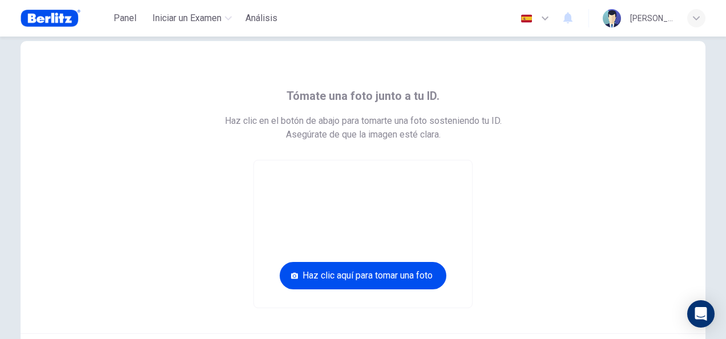
scroll to position [75, 0]
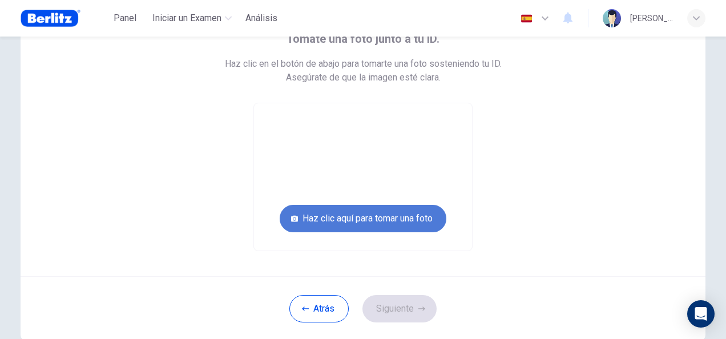
click at [342, 218] on button "Haz clic aquí para tomar una foto" at bounding box center [363, 218] width 167 height 27
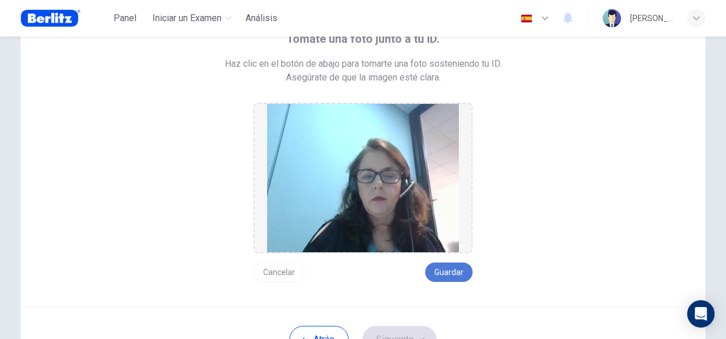
click at [447, 275] on button "Guardar" at bounding box center [448, 272] width 47 height 19
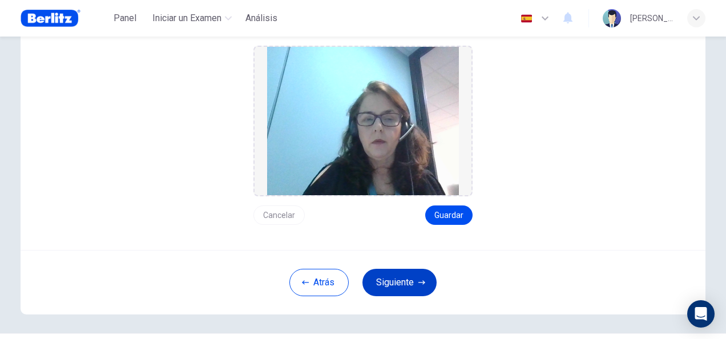
click at [404, 282] on button "Siguiente" at bounding box center [400, 282] width 74 height 27
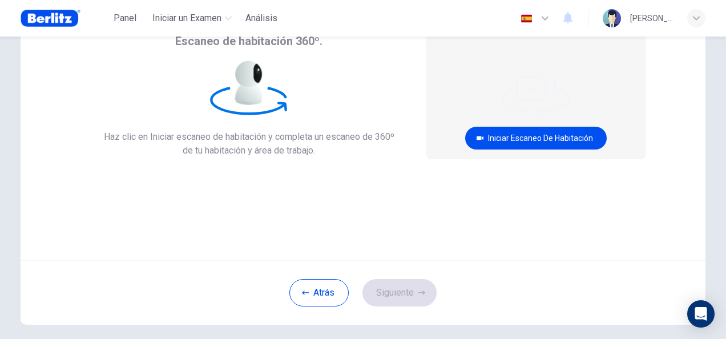
scroll to position [0, 0]
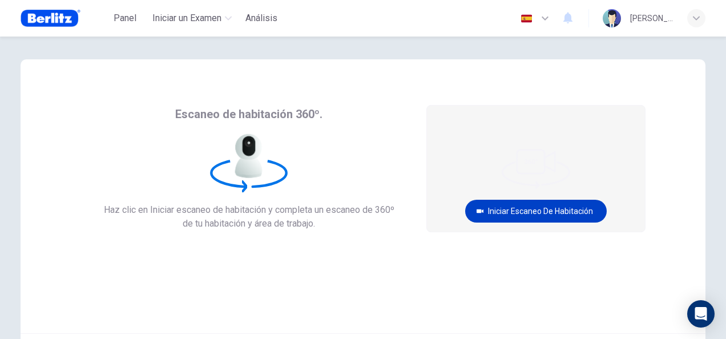
click at [532, 214] on button "Iniciar escaneo de habitación" at bounding box center [536, 211] width 142 height 23
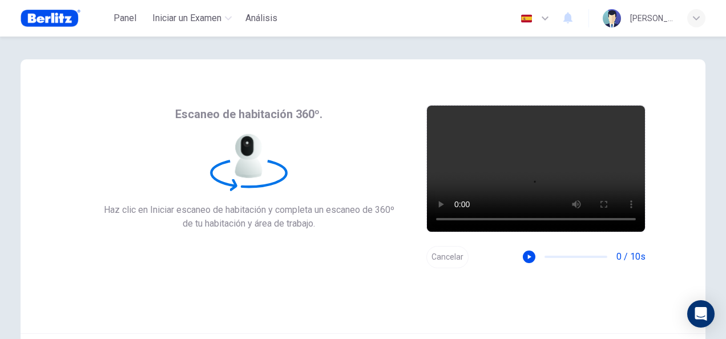
scroll to position [57, 0]
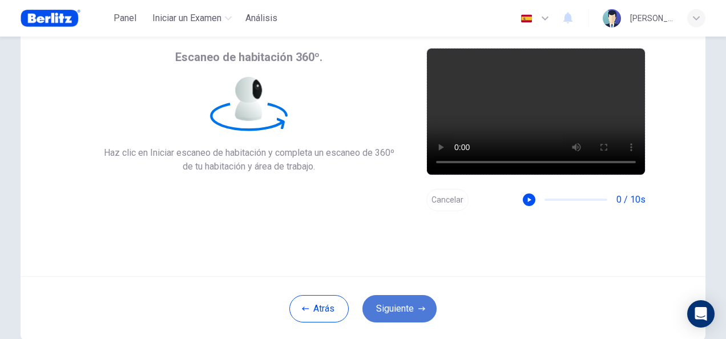
click at [398, 314] on button "Siguiente" at bounding box center [400, 308] width 74 height 27
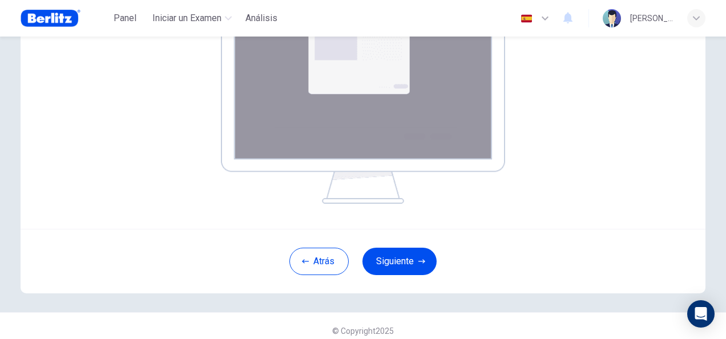
scroll to position [228, 0]
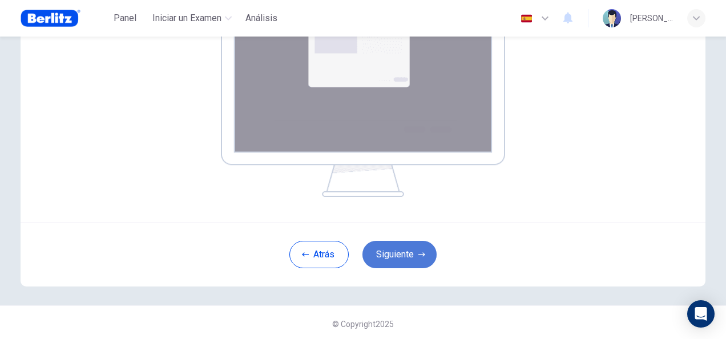
click at [397, 257] on button "Siguiente" at bounding box center [400, 254] width 74 height 27
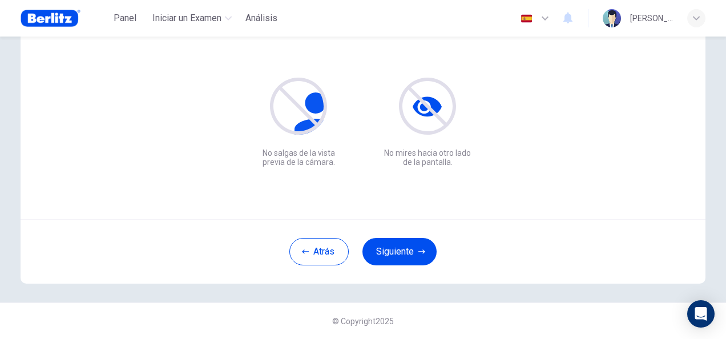
scroll to position [114, 0]
click at [419, 254] on icon "button" at bounding box center [422, 251] width 7 height 7
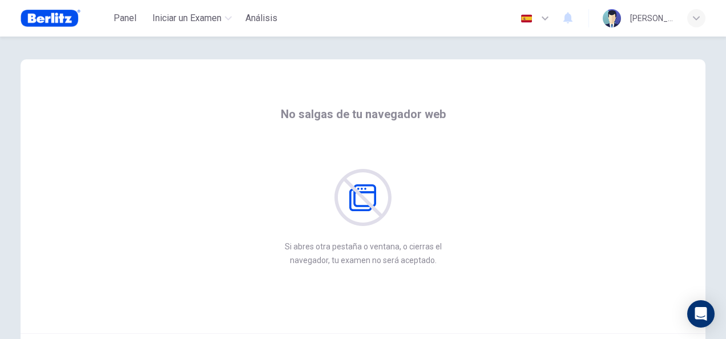
scroll to position [57, 0]
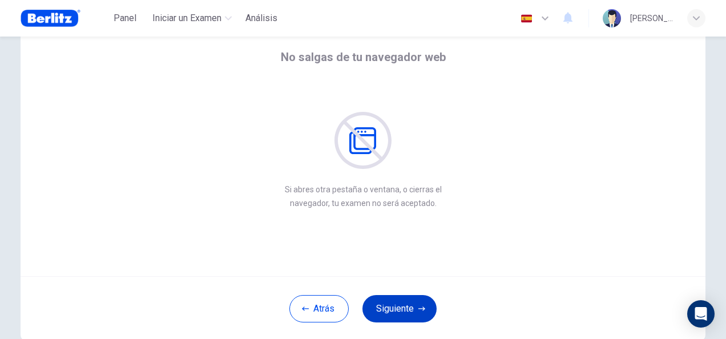
click at [394, 310] on button "Siguiente" at bounding box center [400, 308] width 74 height 27
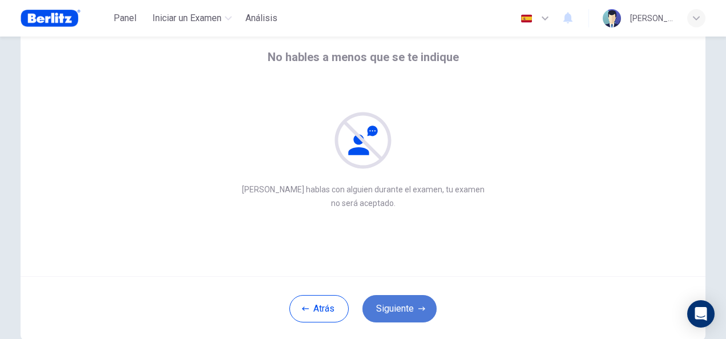
click at [402, 306] on button "Siguiente" at bounding box center [400, 308] width 74 height 27
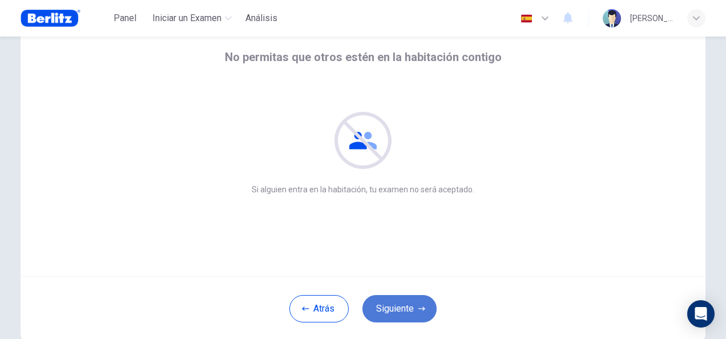
click at [401, 306] on button "Siguiente" at bounding box center [400, 308] width 74 height 27
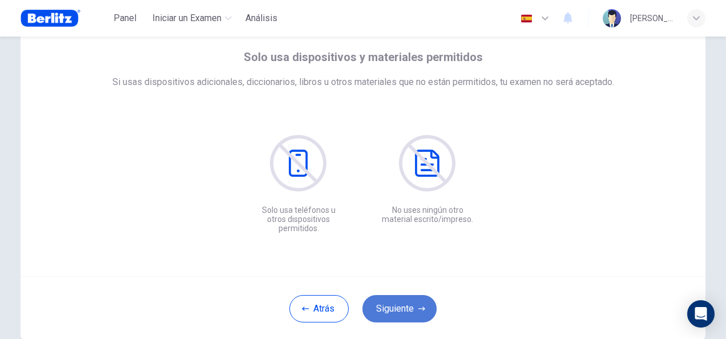
click at [401, 306] on button "Siguiente" at bounding box center [400, 308] width 74 height 27
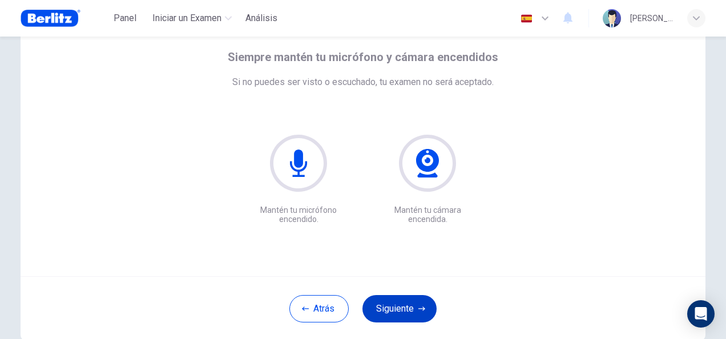
click at [401, 306] on button "Siguiente" at bounding box center [400, 308] width 74 height 27
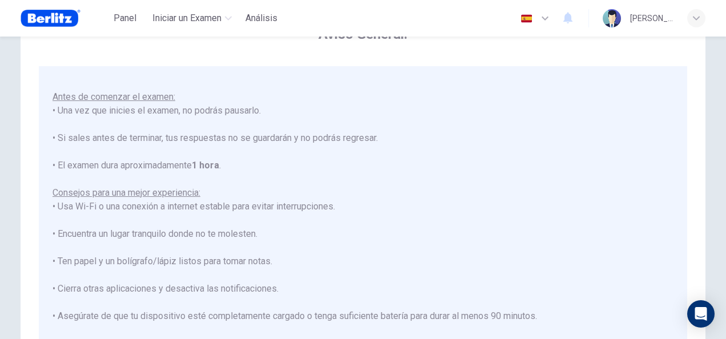
scroll to position [26, 0]
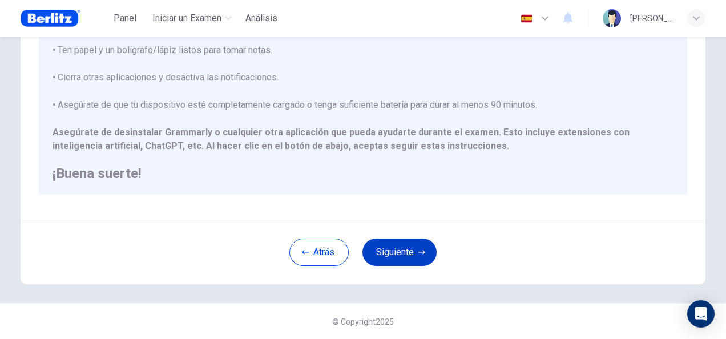
click at [397, 263] on button "Siguiente" at bounding box center [400, 252] width 74 height 27
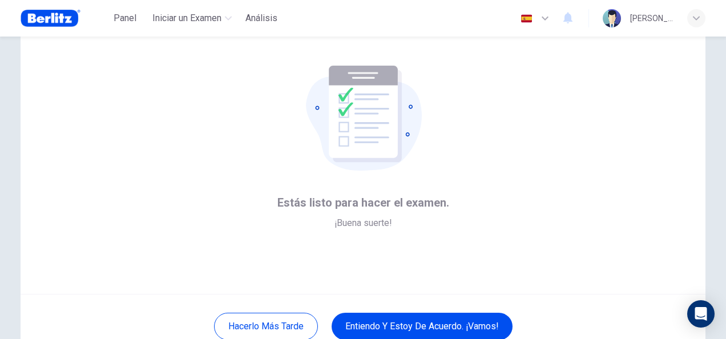
scroll to position [57, 0]
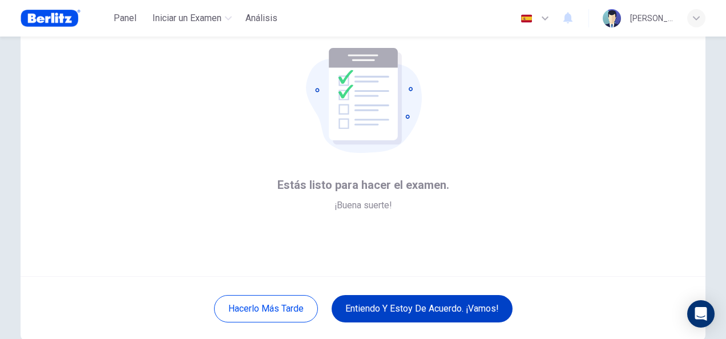
click at [447, 312] on button "Entiendo y estoy de acuerdo. ¡Vamos!" at bounding box center [422, 308] width 181 height 27
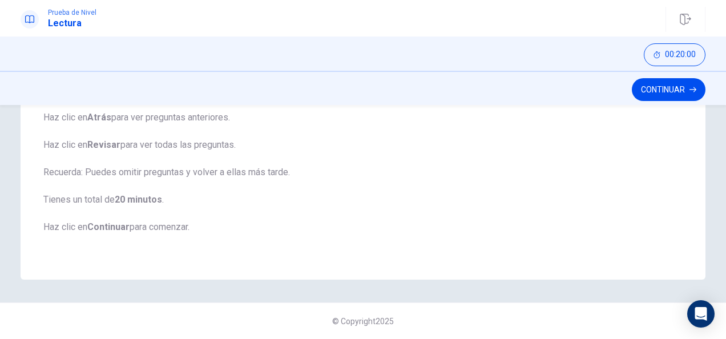
scroll to position [56, 0]
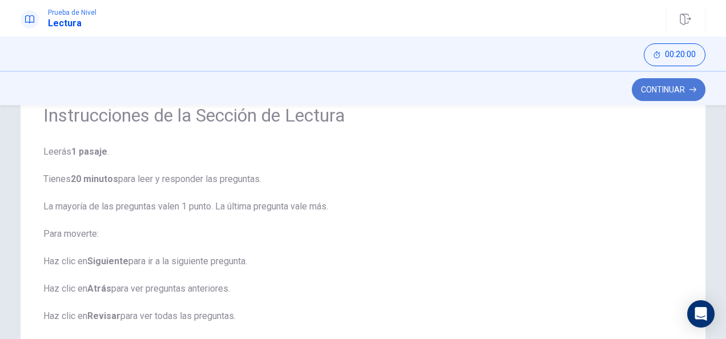
click at [664, 89] on button "Continuar" at bounding box center [669, 89] width 74 height 23
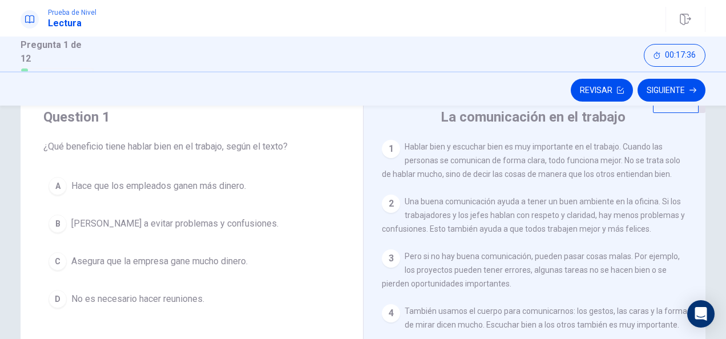
scroll to position [57, 0]
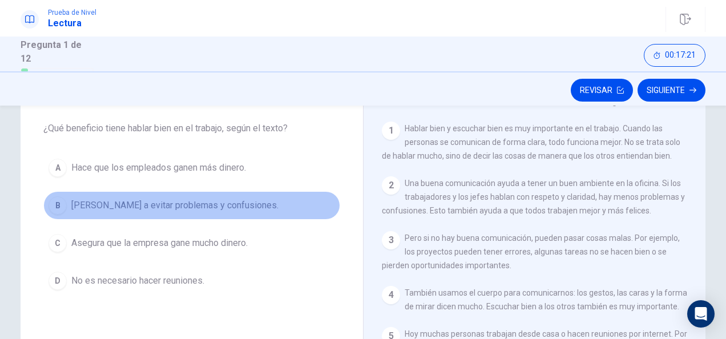
click at [61, 207] on div "B" at bounding box center [58, 205] width 18 height 18
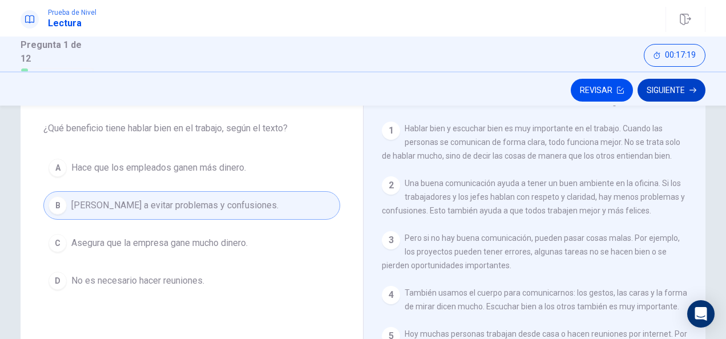
click at [678, 90] on button "Siguiente" at bounding box center [672, 90] width 68 height 23
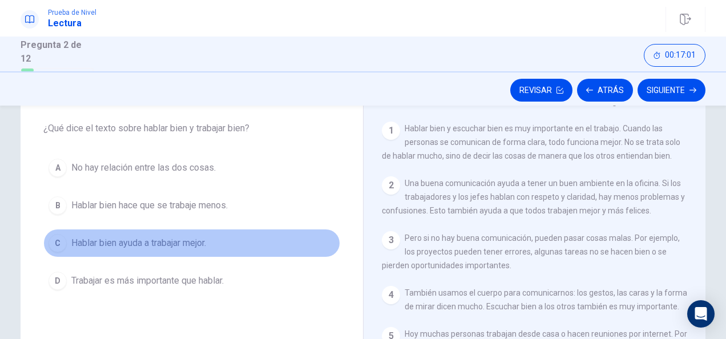
click at [57, 240] on div "C" at bounding box center [58, 243] width 18 height 18
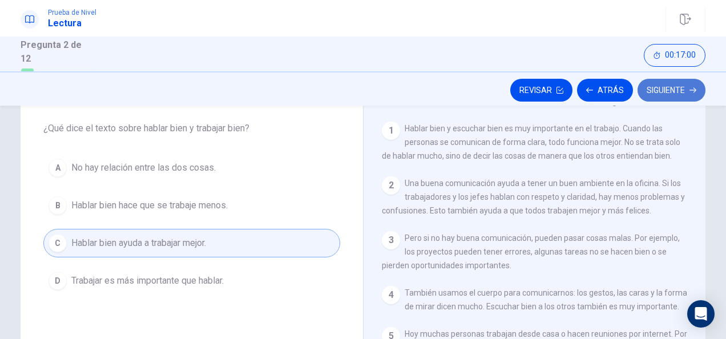
click at [654, 97] on button "Siguiente" at bounding box center [672, 90] width 68 height 23
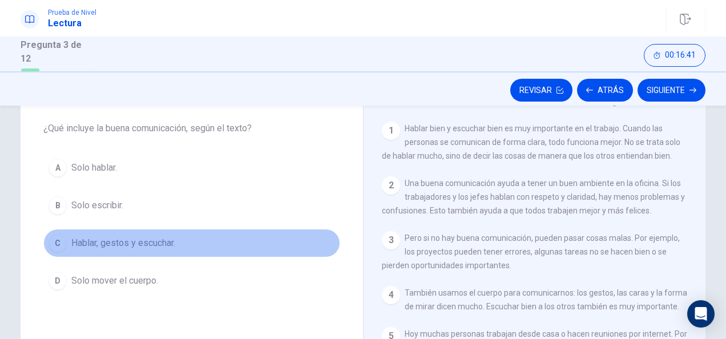
click at [58, 241] on div "C" at bounding box center [58, 243] width 18 height 18
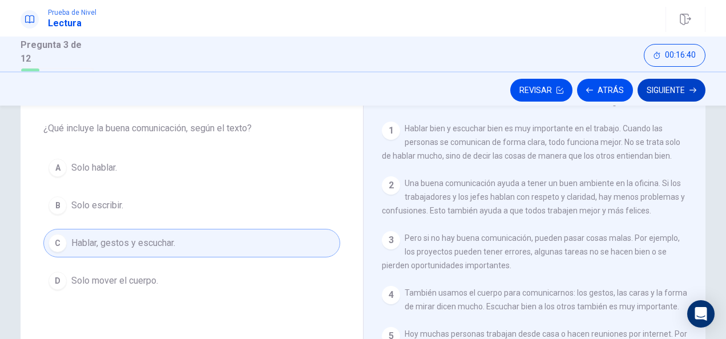
click at [657, 90] on button "Siguiente" at bounding box center [672, 90] width 68 height 23
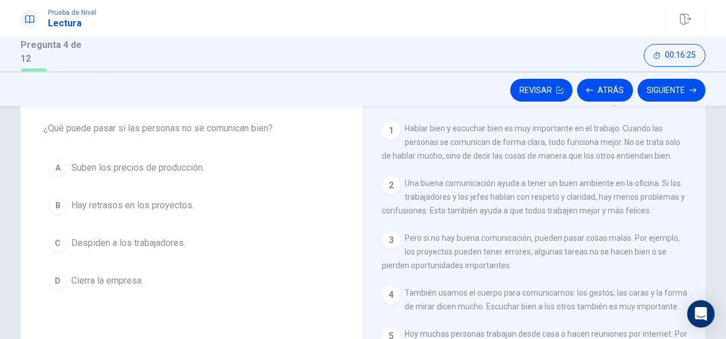
click at [50, 204] on div "B" at bounding box center [58, 205] width 18 height 18
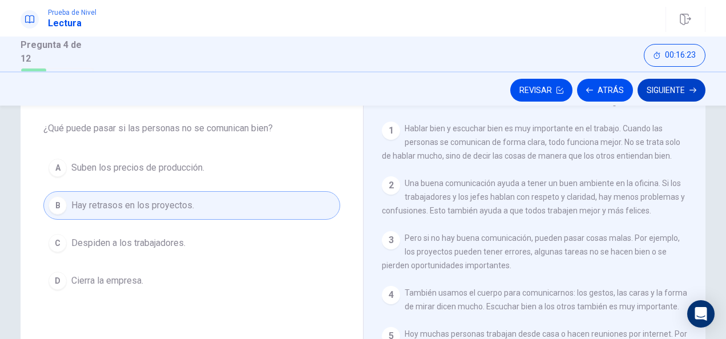
click at [662, 83] on button "Siguiente" at bounding box center [672, 90] width 68 height 23
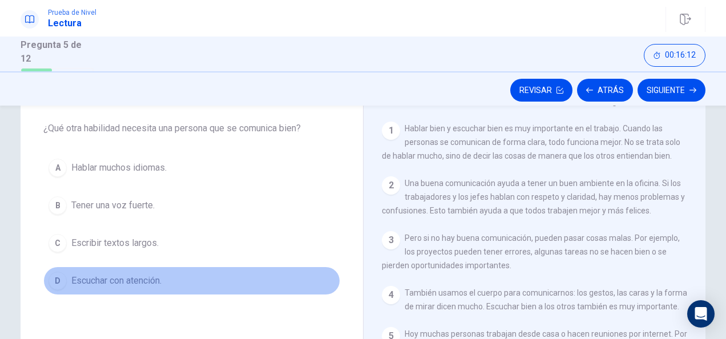
click at [57, 281] on div "D" at bounding box center [58, 281] width 18 height 18
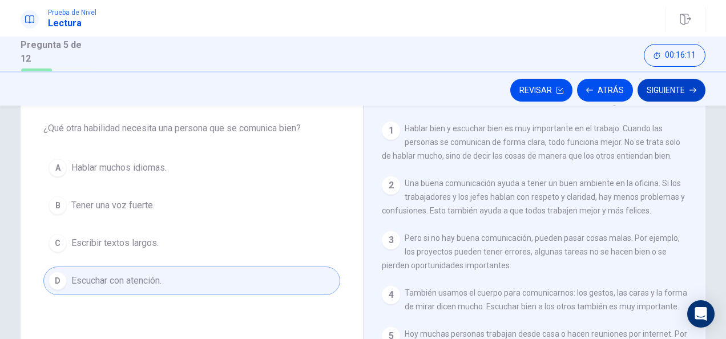
click at [670, 87] on button "Siguiente" at bounding box center [672, 90] width 68 height 23
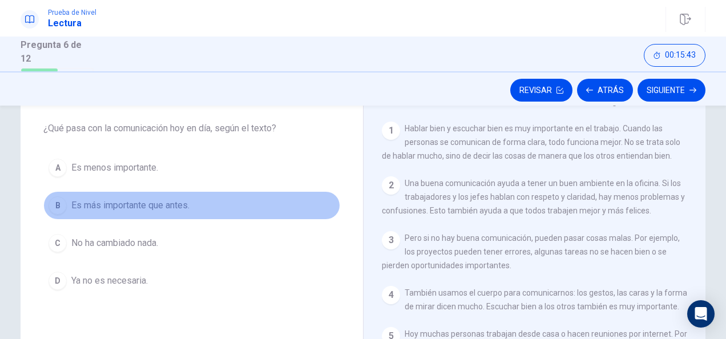
click at [54, 207] on div "B" at bounding box center [58, 205] width 18 height 18
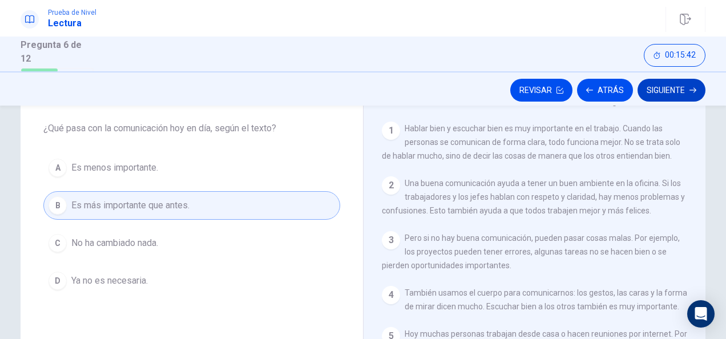
click at [663, 86] on button "Siguiente" at bounding box center [672, 90] width 68 height 23
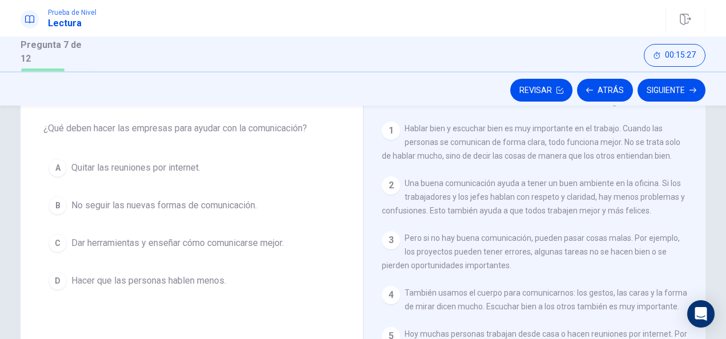
click at [49, 244] on div "C" at bounding box center [58, 243] width 18 height 18
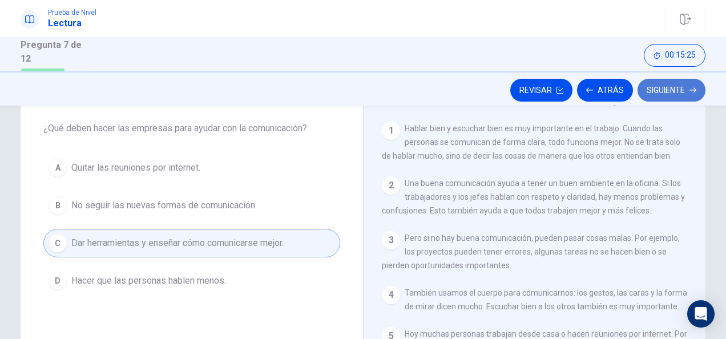
click at [671, 89] on button "Siguiente" at bounding box center [672, 90] width 68 height 23
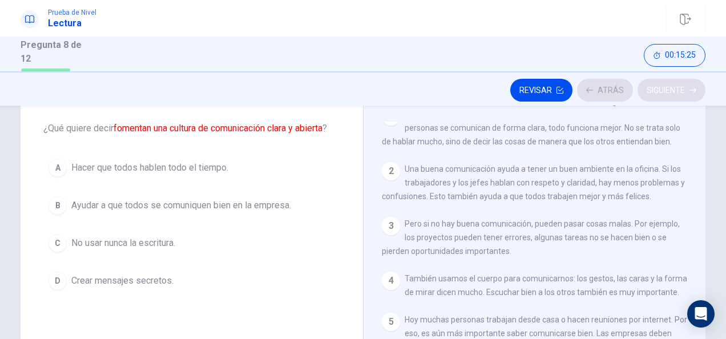
scroll to position [35, 0]
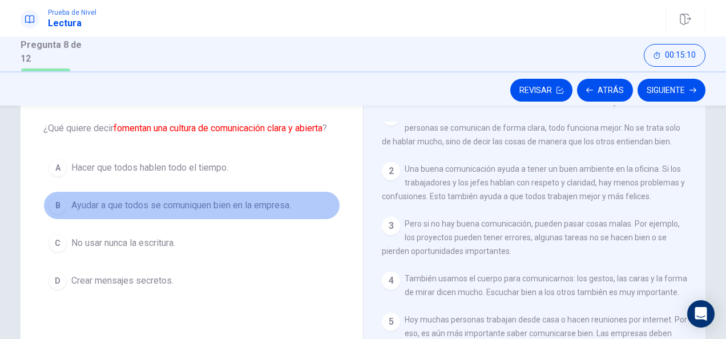
click at [56, 203] on div "B" at bounding box center [58, 205] width 18 height 18
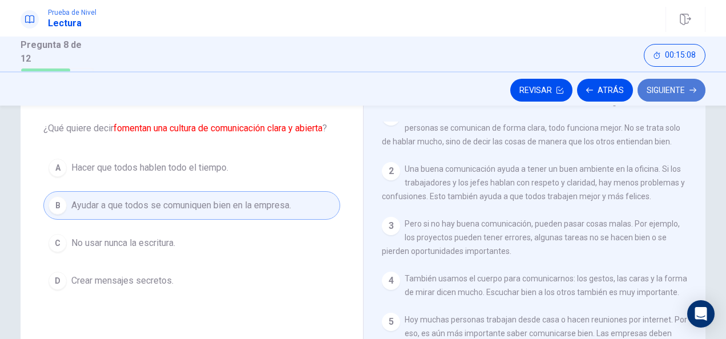
click at [676, 91] on button "Siguiente" at bounding box center [672, 90] width 68 height 23
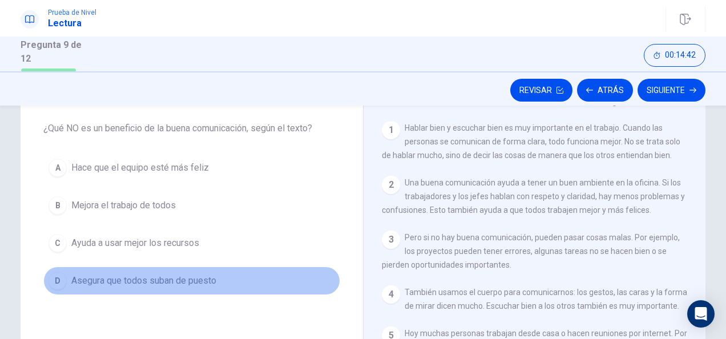
click at [57, 280] on div "D" at bounding box center [58, 281] width 18 height 18
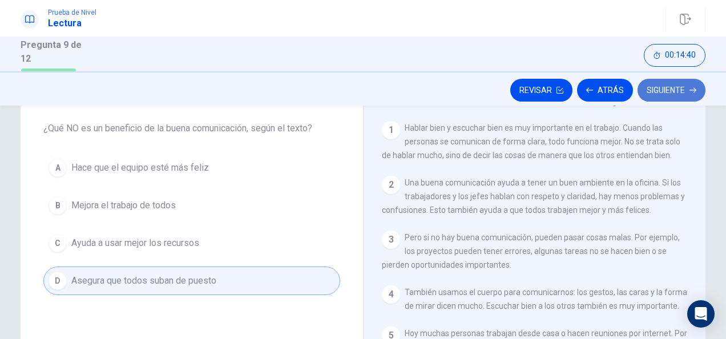
click at [666, 86] on button "Siguiente" at bounding box center [672, 90] width 68 height 23
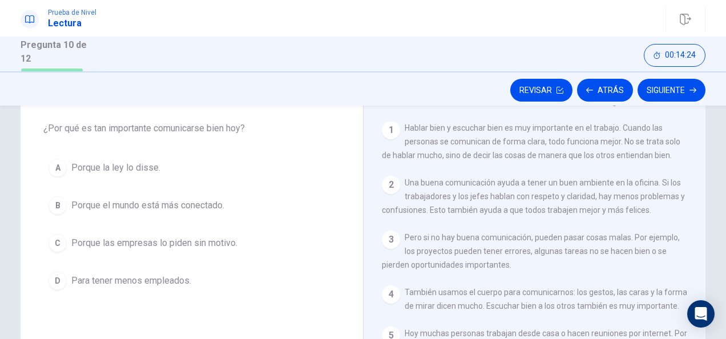
click at [54, 206] on div "B" at bounding box center [58, 205] width 18 height 18
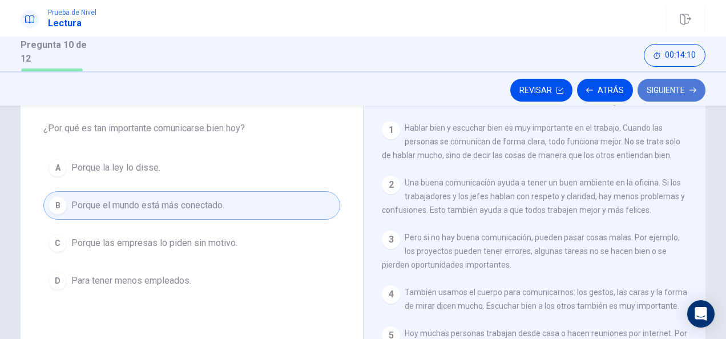
click at [685, 94] on button "Siguiente" at bounding box center [672, 90] width 68 height 23
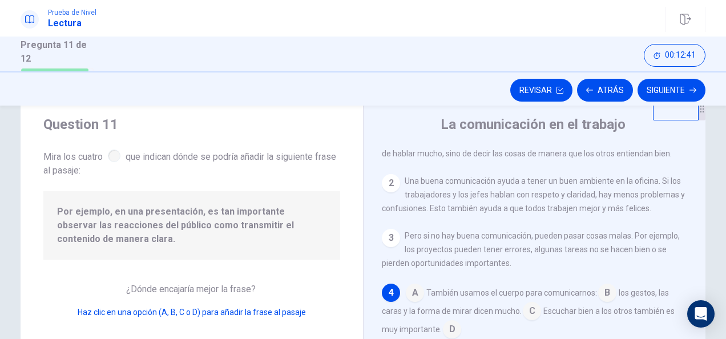
scroll to position [57, 0]
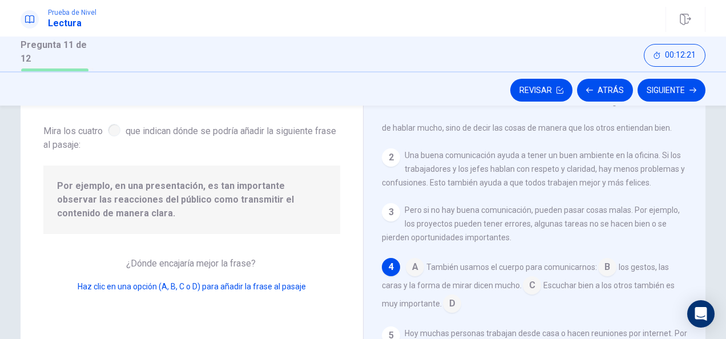
click at [606, 268] on input at bounding box center [607, 268] width 18 height 18
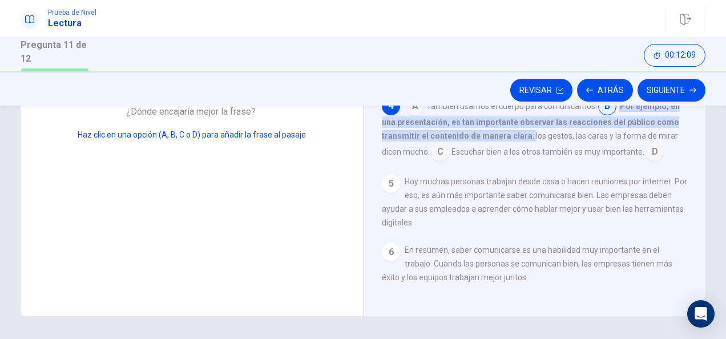
scroll to position [246, 0]
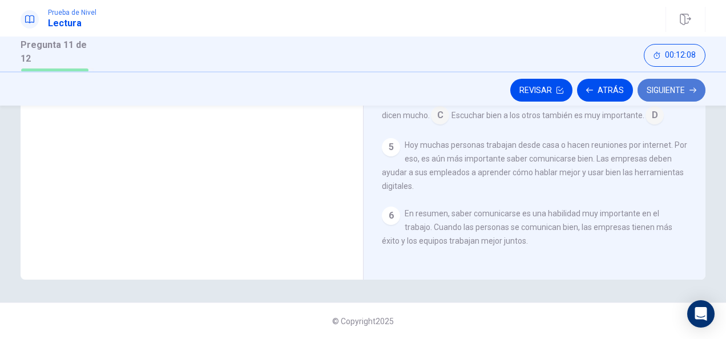
click at [681, 102] on button "Siguiente" at bounding box center [672, 90] width 68 height 23
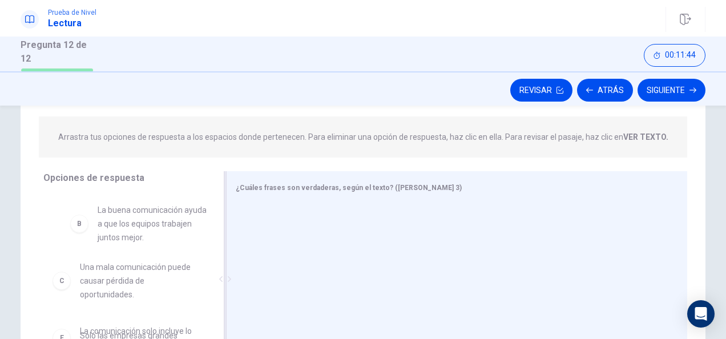
scroll to position [53, 0]
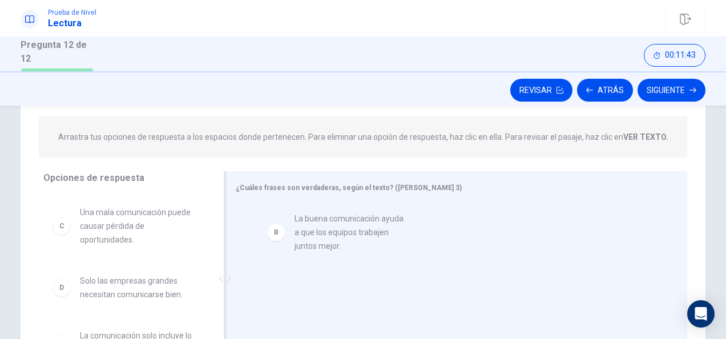
drag, startPoint x: 101, startPoint y: 227, endPoint x: 321, endPoint y: 238, distance: 220.7
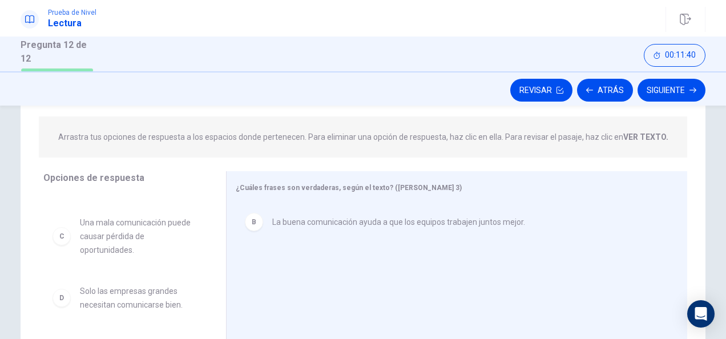
scroll to position [0, 0]
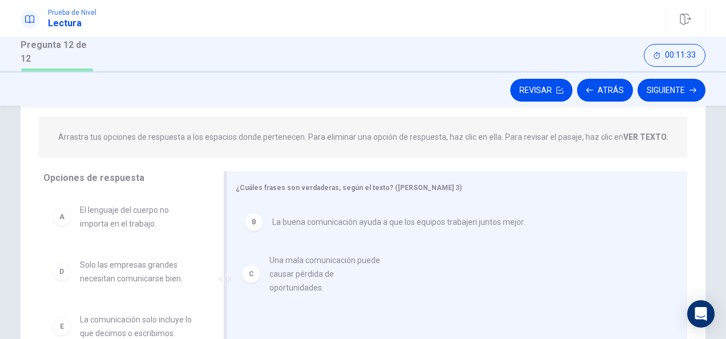
drag, startPoint x: 102, startPoint y: 283, endPoint x: 297, endPoint y: 279, distance: 194.8
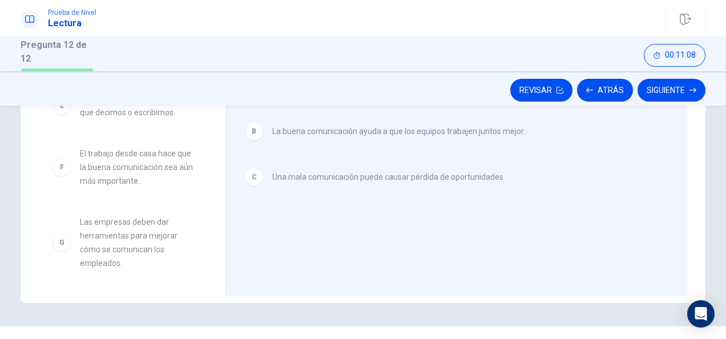
scroll to position [246, 0]
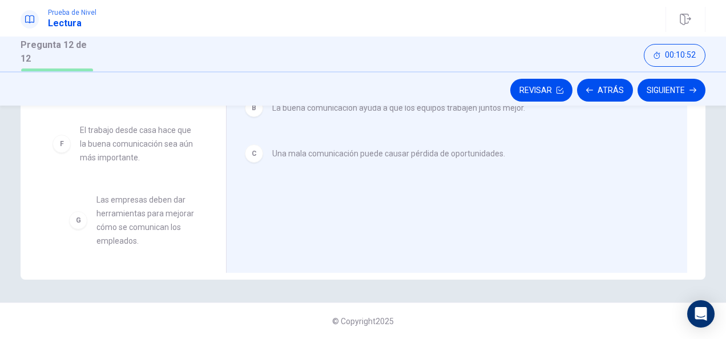
drag, startPoint x: 120, startPoint y: 223, endPoint x: 137, endPoint y: 224, distance: 17.2
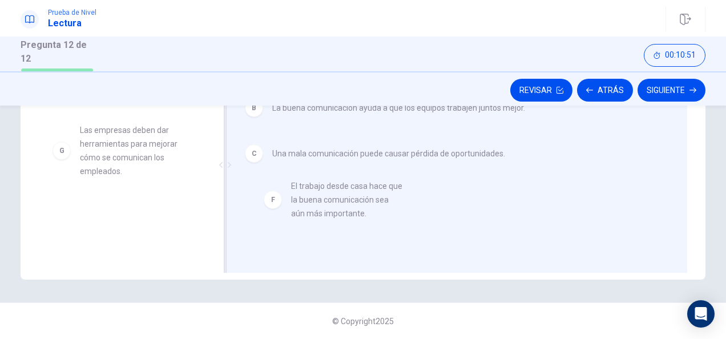
drag, startPoint x: 140, startPoint y: 145, endPoint x: 364, endPoint y: 204, distance: 231.6
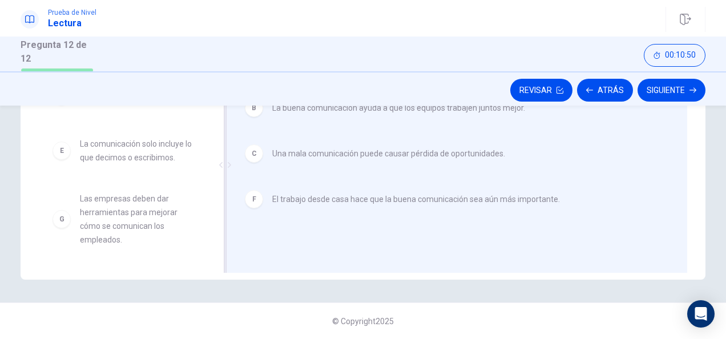
scroll to position [62, 0]
click at [697, 99] on button "Siguiente" at bounding box center [672, 90] width 68 height 23
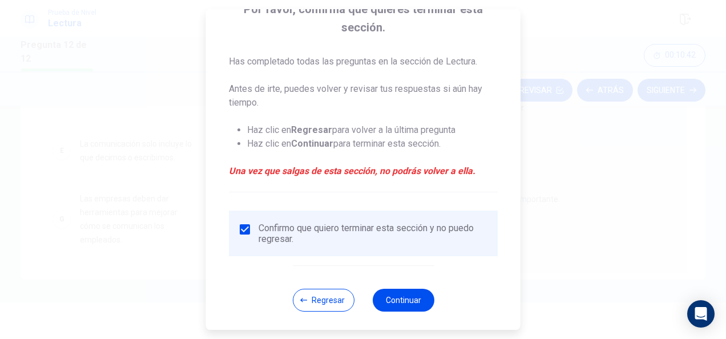
scroll to position [102, 0]
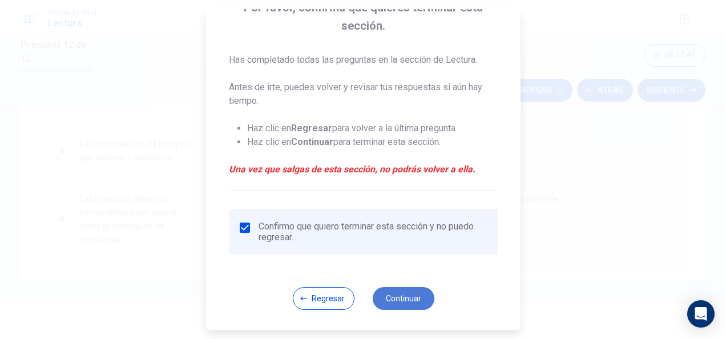
click at [403, 304] on button "Continuar" at bounding box center [403, 298] width 62 height 23
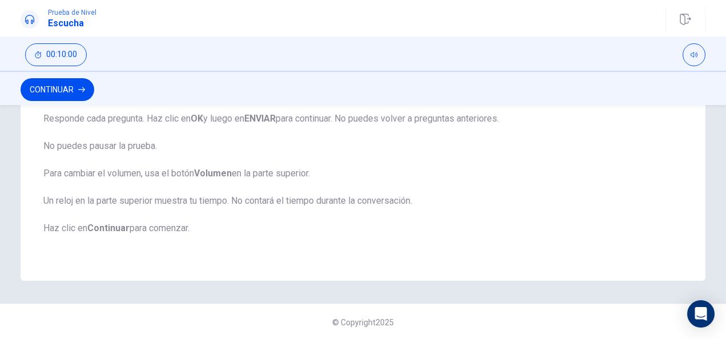
scroll to position [286, 0]
click at [63, 90] on button "Continuar" at bounding box center [58, 89] width 74 height 23
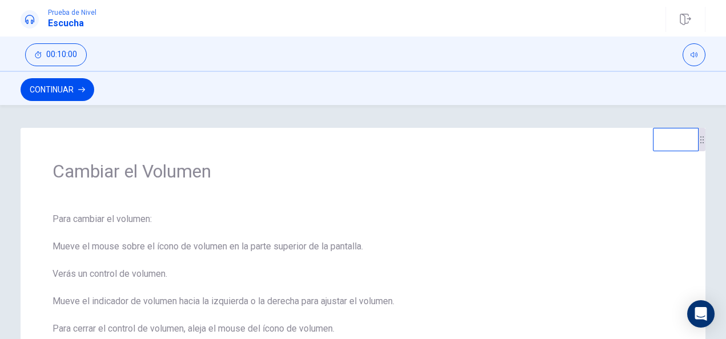
scroll to position [114, 0]
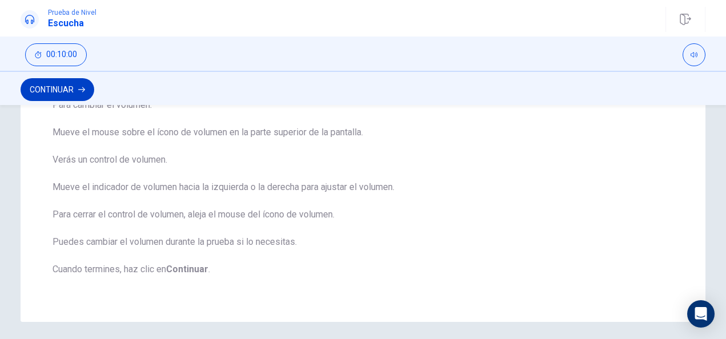
click at [49, 95] on button "Continuar" at bounding box center [58, 89] width 74 height 23
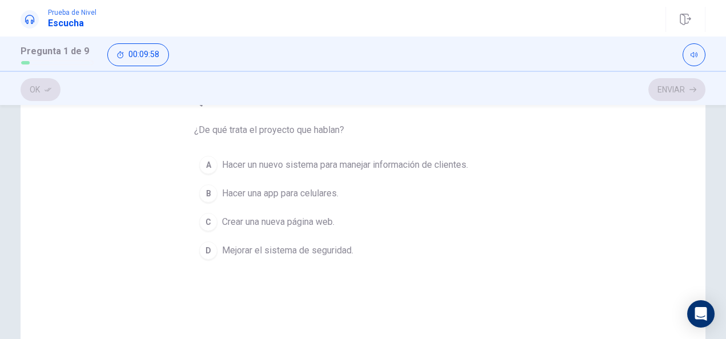
scroll to position [57, 0]
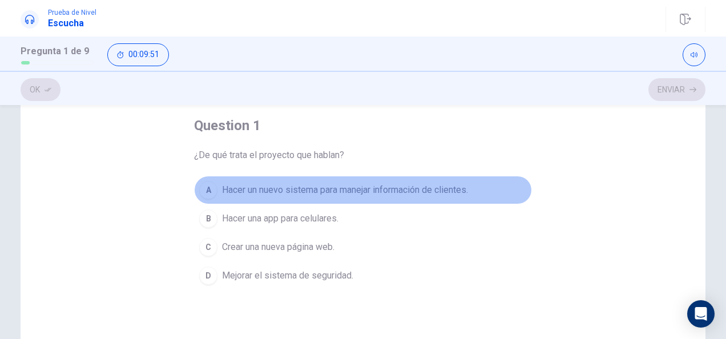
click at [204, 191] on div "A" at bounding box center [208, 190] width 18 height 18
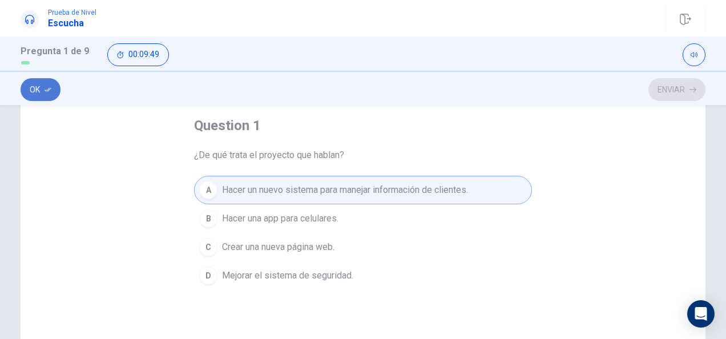
click at [40, 89] on button "Ok" at bounding box center [41, 89] width 40 height 23
click at [674, 83] on button "Enviar" at bounding box center [677, 89] width 57 height 23
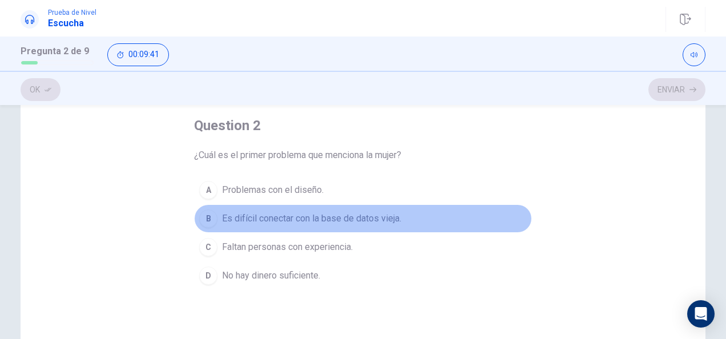
click at [206, 218] on div "B" at bounding box center [208, 219] width 18 height 18
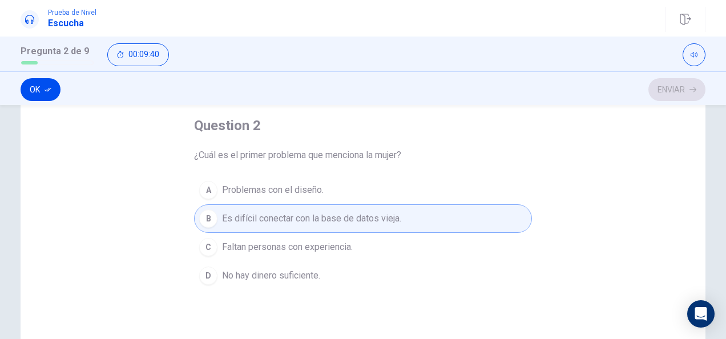
click at [40, 88] on button "Ok" at bounding box center [41, 89] width 40 height 23
click at [692, 85] on button "Enviar" at bounding box center [677, 89] width 57 height 23
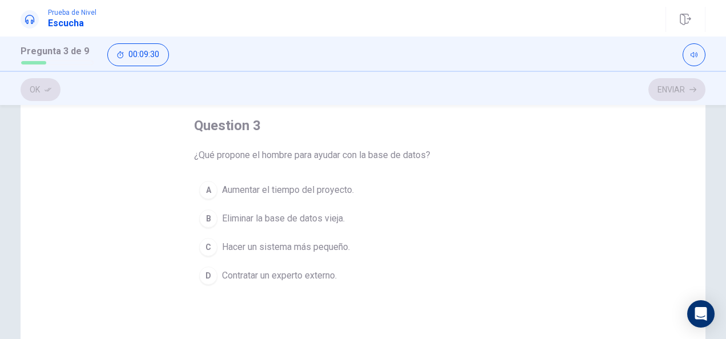
click at [207, 272] on div "D" at bounding box center [208, 276] width 18 height 18
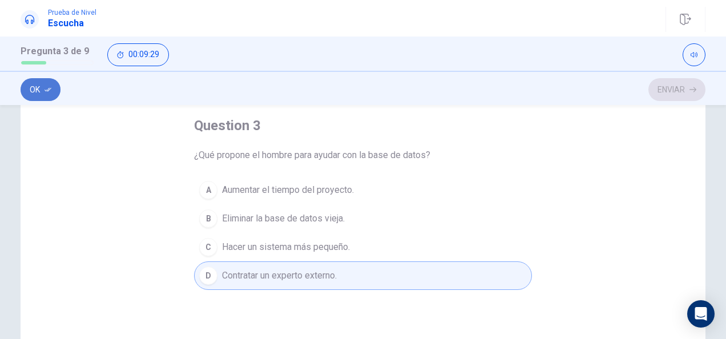
click at [39, 82] on button "Ok" at bounding box center [41, 89] width 40 height 23
click at [681, 90] on button "Enviar" at bounding box center [677, 89] width 57 height 23
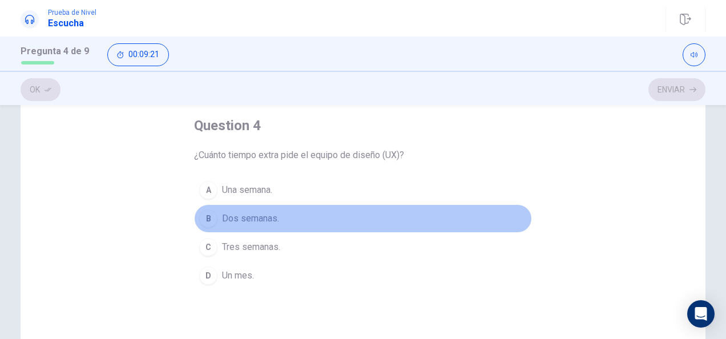
click at [206, 219] on div "B" at bounding box center [208, 219] width 18 height 18
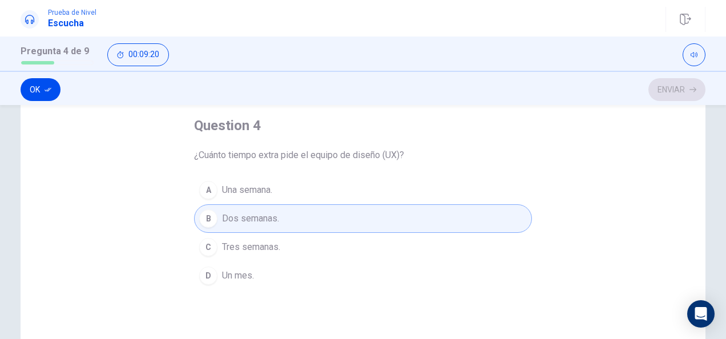
drag, startPoint x: 46, startPoint y: 85, endPoint x: 74, endPoint y: 87, distance: 28.7
click at [46, 85] on button "Ok" at bounding box center [41, 89] width 40 height 23
click at [675, 90] on button "Enviar" at bounding box center [677, 89] width 57 height 23
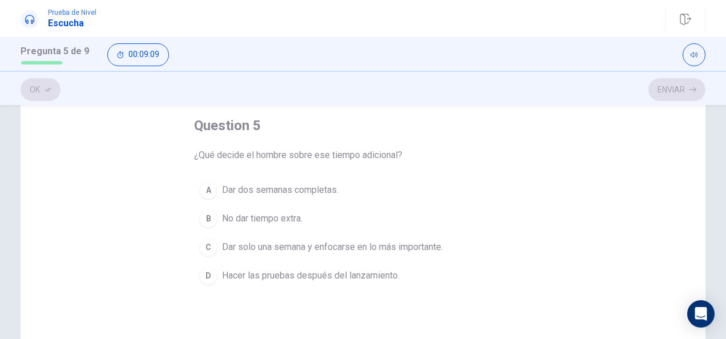
click at [203, 246] on div "C" at bounding box center [208, 247] width 18 height 18
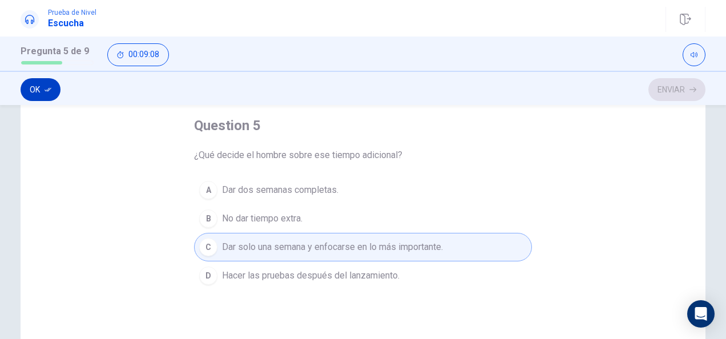
click at [33, 80] on button "Ok" at bounding box center [41, 89] width 40 height 23
click at [685, 90] on button "Enviar" at bounding box center [677, 89] width 57 height 23
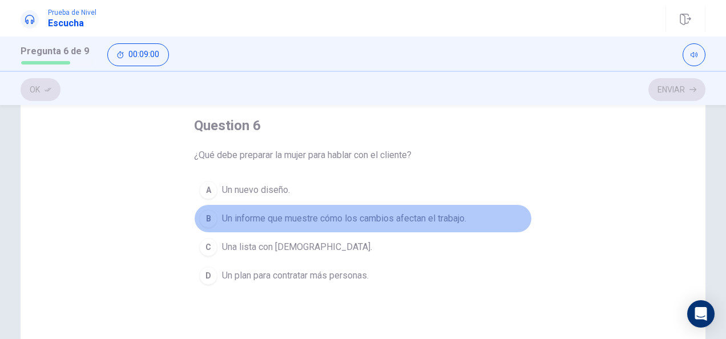
click at [200, 221] on div "B" at bounding box center [208, 219] width 18 height 18
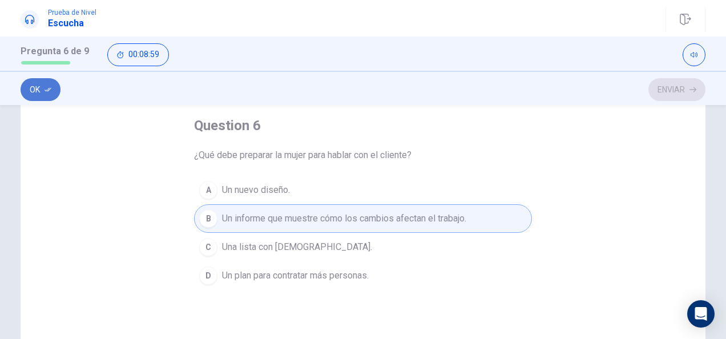
click at [41, 89] on button "Ok" at bounding box center [41, 89] width 40 height 23
click at [684, 88] on button "Enviar" at bounding box center [677, 89] width 57 height 23
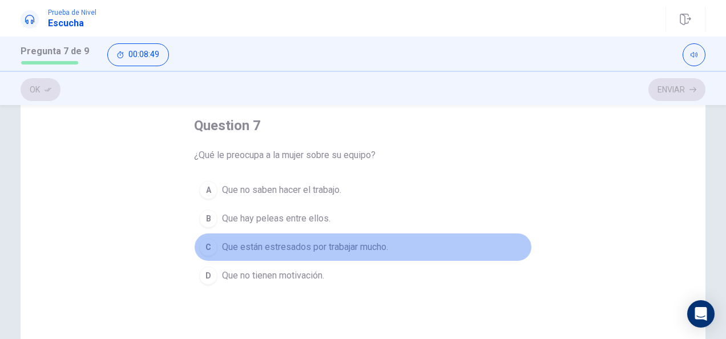
click at [209, 252] on div "C" at bounding box center [208, 247] width 18 height 18
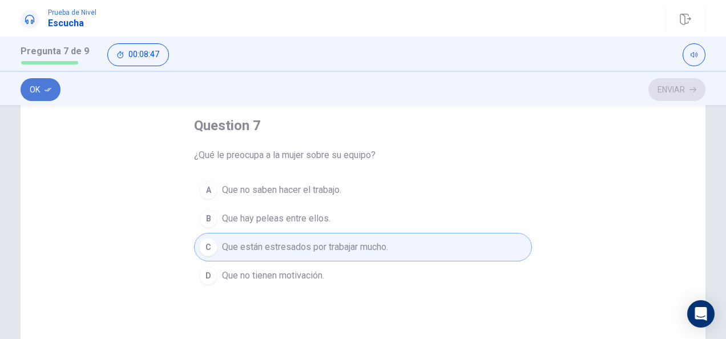
click at [45, 93] on icon "button" at bounding box center [48, 89] width 7 height 7
click at [690, 90] on icon "button" at bounding box center [693, 89] width 7 height 7
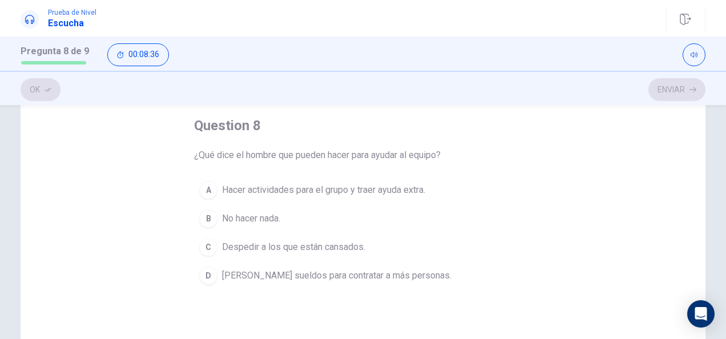
click at [206, 190] on div "A" at bounding box center [208, 190] width 18 height 18
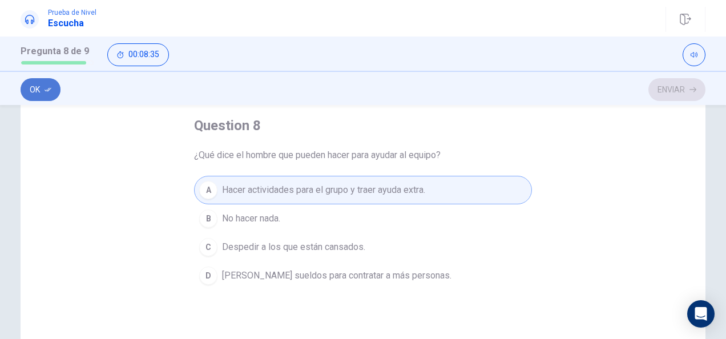
click at [45, 89] on icon "button" at bounding box center [48, 89] width 7 height 7
click at [673, 94] on button "Enviar" at bounding box center [677, 89] width 57 height 23
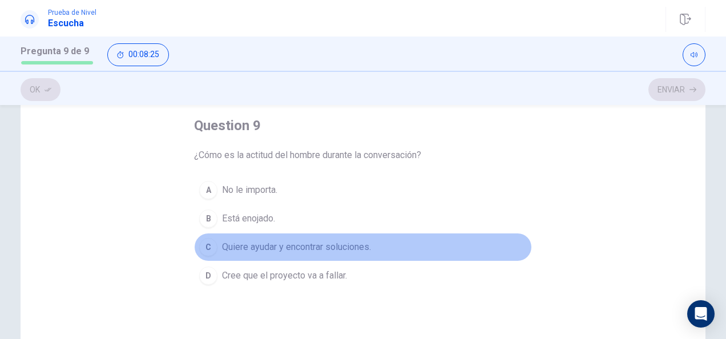
click at [209, 250] on div "C" at bounding box center [208, 247] width 18 height 18
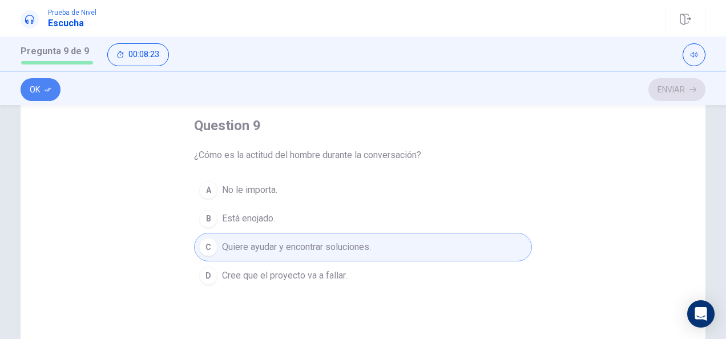
drag, startPoint x: 45, startPoint y: 91, endPoint x: 381, endPoint y: 104, distance: 337.2
click at [50, 94] on button "Ok" at bounding box center [41, 89] width 40 height 23
click at [670, 94] on button "Enviar" at bounding box center [677, 89] width 57 height 23
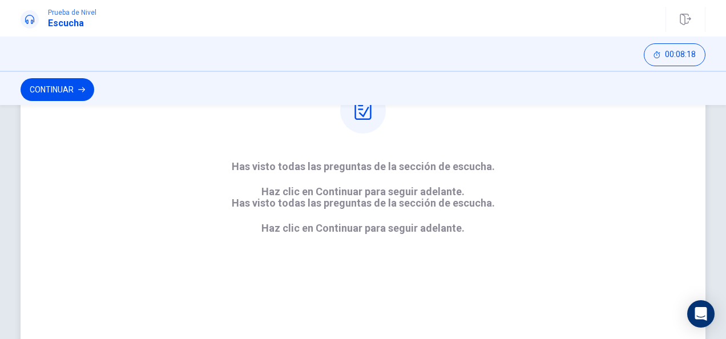
scroll to position [156, 0]
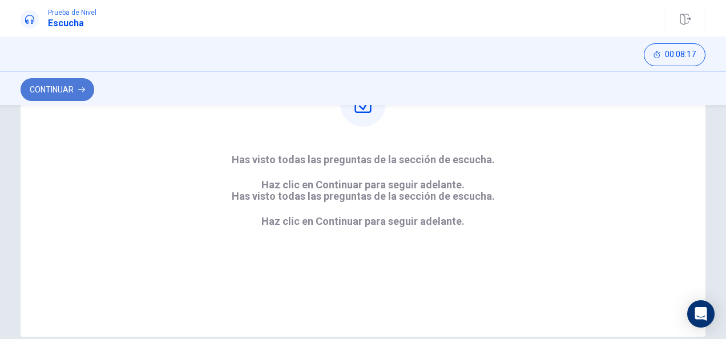
click at [46, 89] on button "Continuar" at bounding box center [58, 89] width 74 height 23
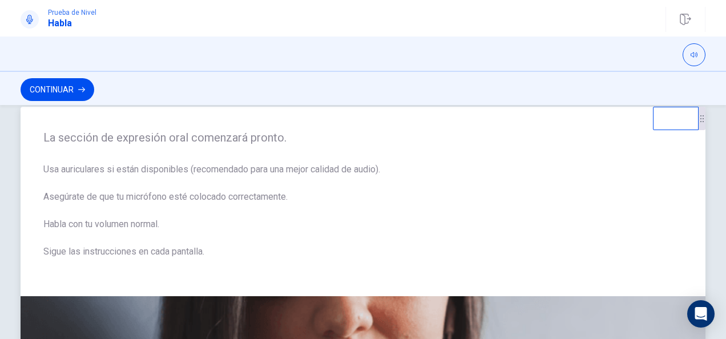
scroll to position [3, 0]
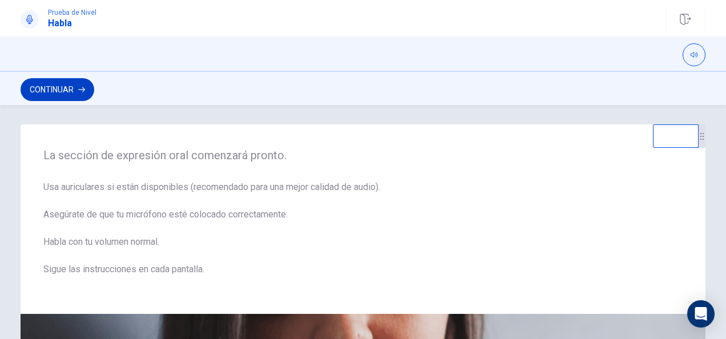
click at [70, 86] on button "Continuar" at bounding box center [58, 89] width 74 height 23
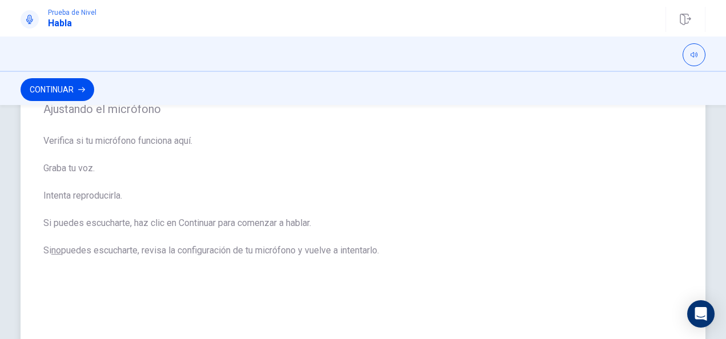
scroll to position [118, 0]
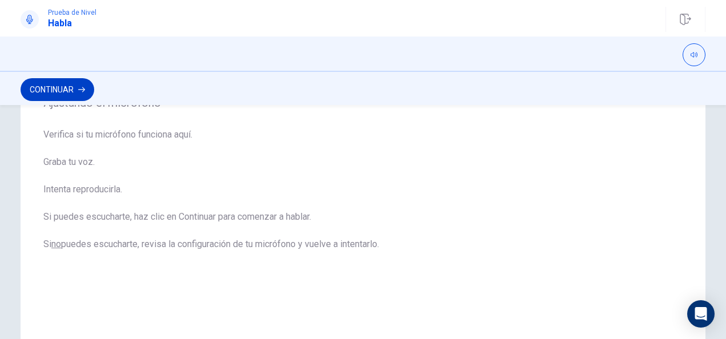
click at [61, 90] on button "Continuar" at bounding box center [58, 89] width 74 height 23
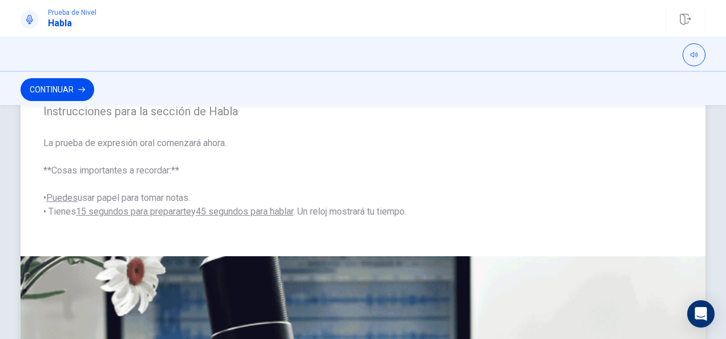
scroll to position [61, 0]
click at [64, 94] on button "Continuar" at bounding box center [58, 89] width 74 height 23
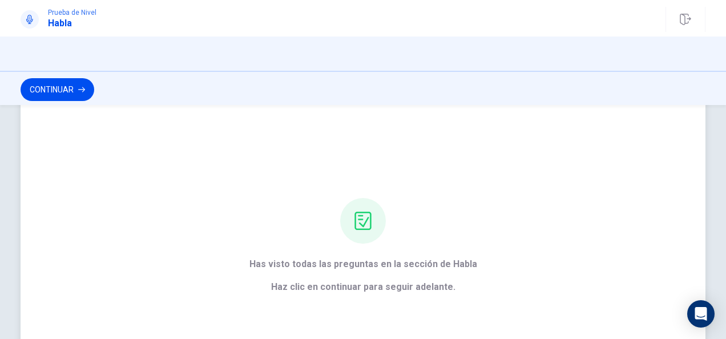
scroll to position [0, 0]
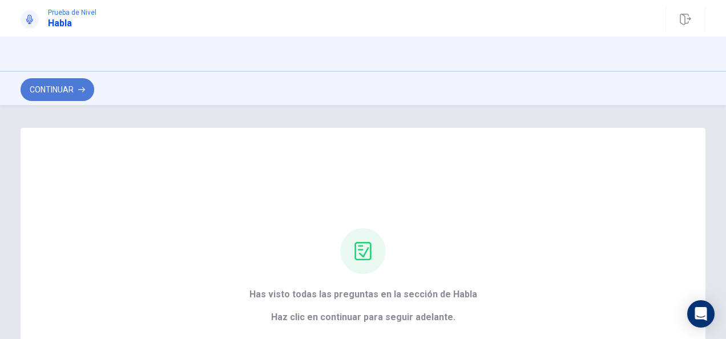
click at [54, 86] on button "Continuar" at bounding box center [58, 89] width 74 height 23
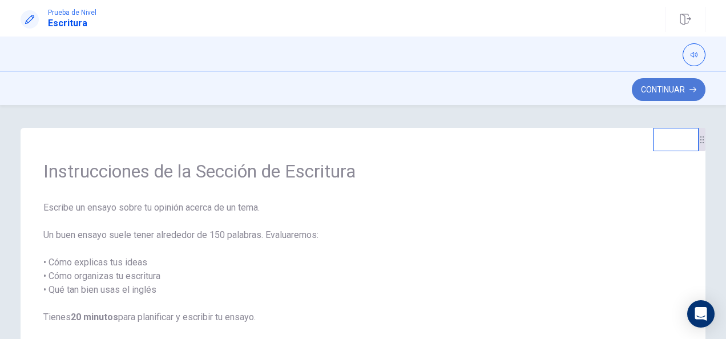
click at [651, 93] on button "Continuar" at bounding box center [669, 89] width 74 height 23
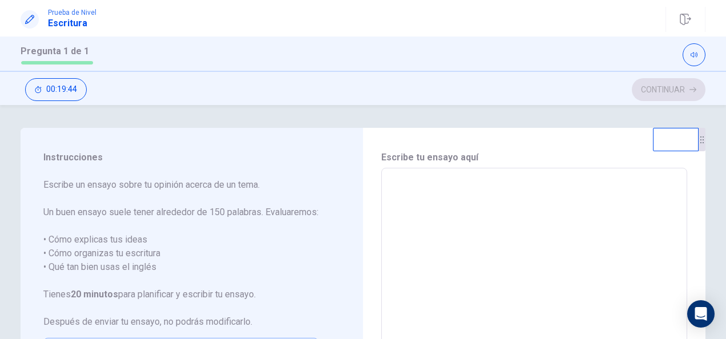
click at [457, 222] on textarea at bounding box center [534, 326] width 290 height 297
type textarea "*"
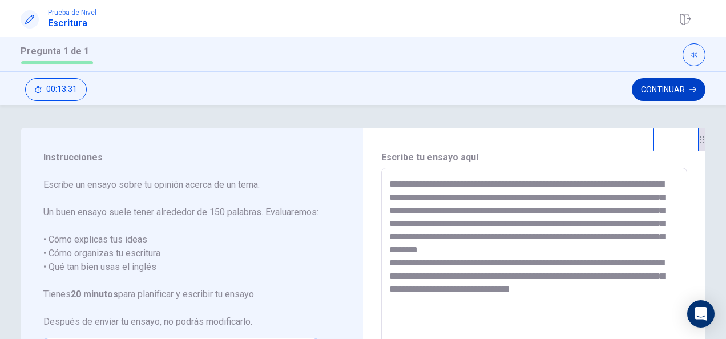
type textarea "**********"
click at [666, 91] on button "Continuar" at bounding box center [669, 89] width 74 height 23
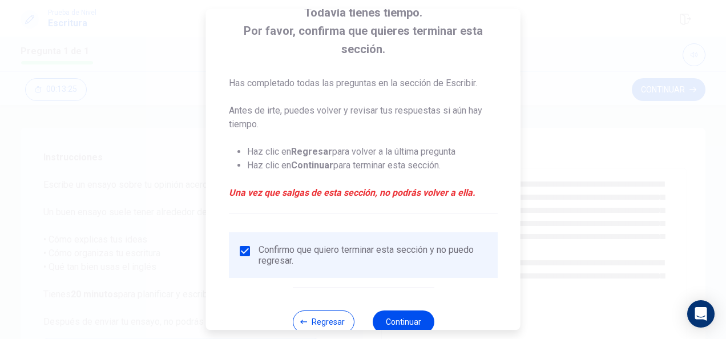
scroll to position [105, 0]
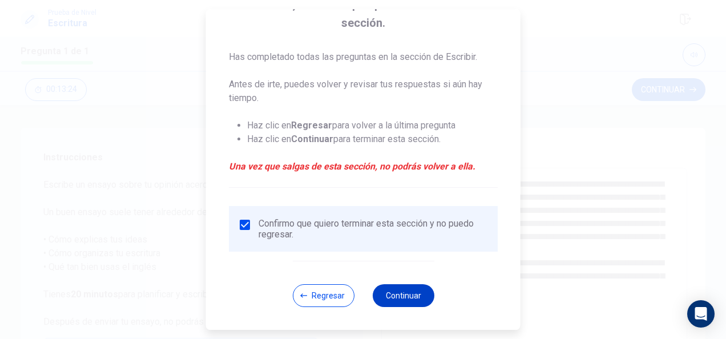
click at [399, 295] on button "Continuar" at bounding box center [403, 295] width 62 height 23
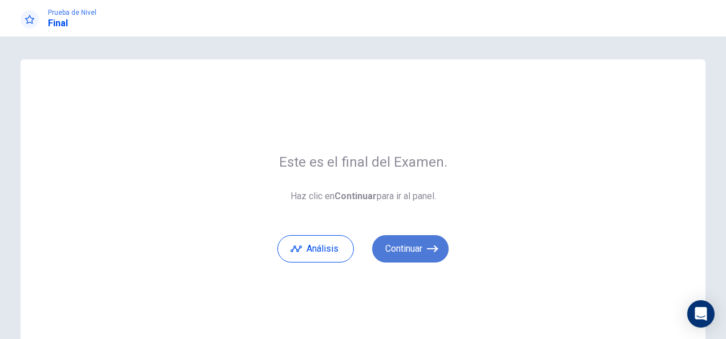
click at [419, 255] on button "Continuar" at bounding box center [410, 248] width 77 height 27
